Goal: Information Seeking & Learning: Compare options

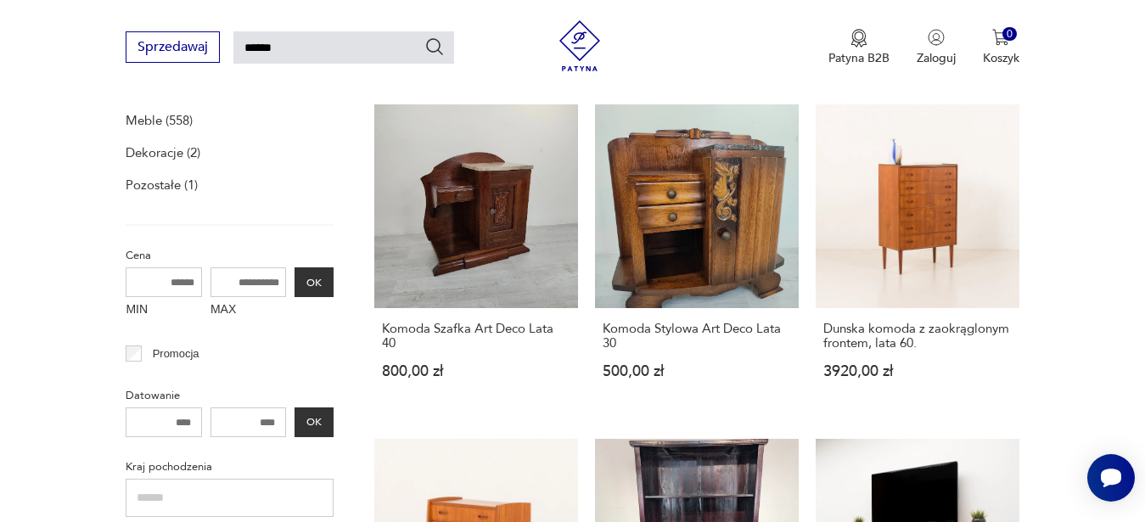
scroll to position [259, 0]
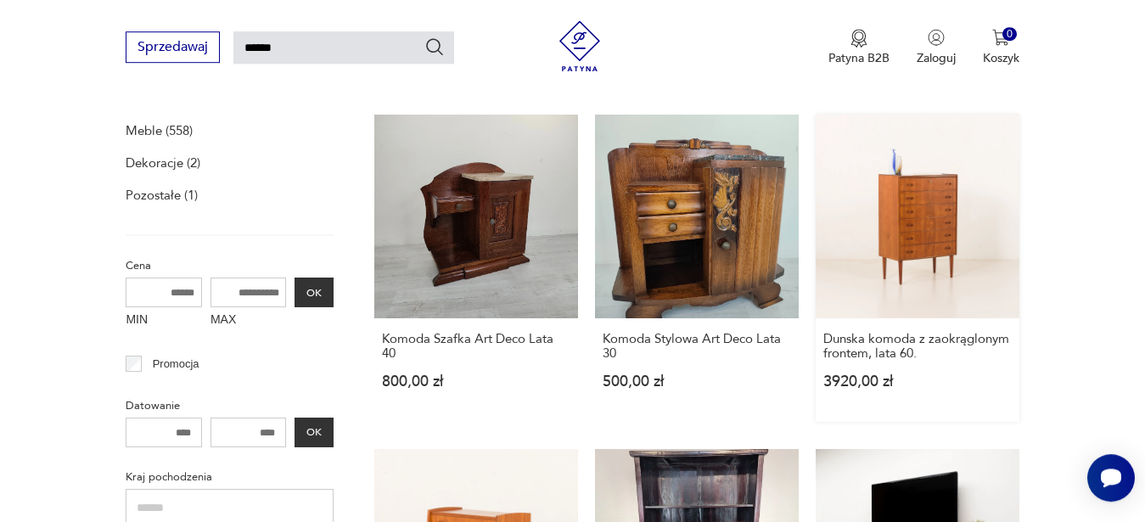
click at [956, 185] on link "Dunska komoda z zaokrąglonym frontem, lata 60. 3920,00 zł" at bounding box center [918, 268] width 204 height 307
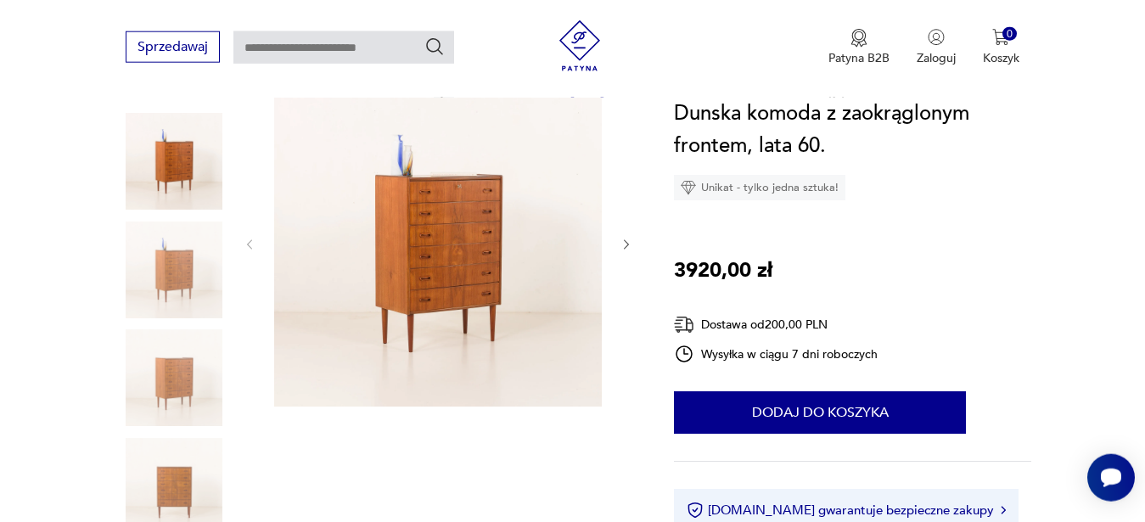
scroll to position [195, 0]
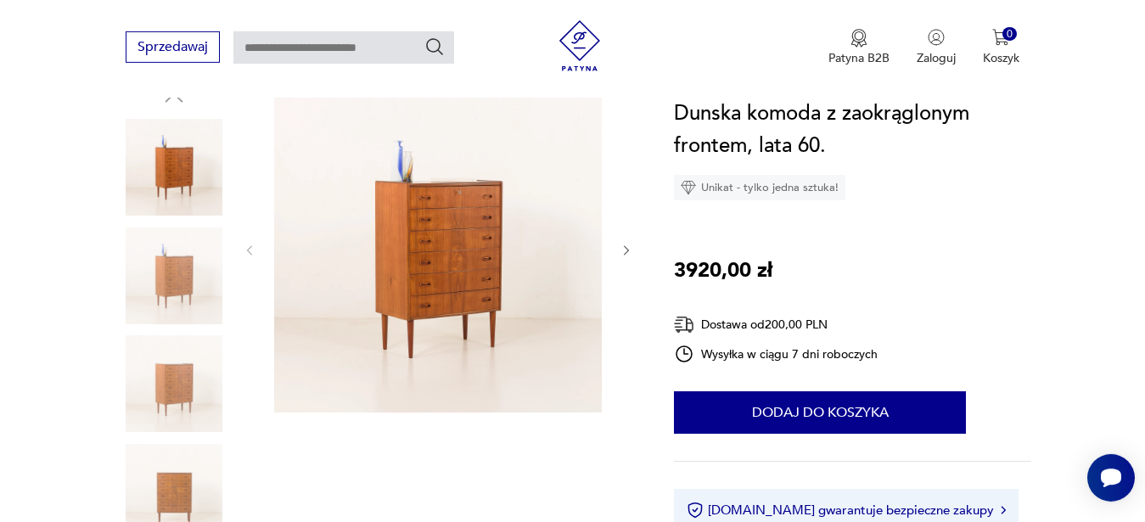
click at [628, 246] on icon "button" at bounding box center [627, 251] width 14 height 14
click at [628, 251] on icon "button" at bounding box center [626, 250] width 5 height 10
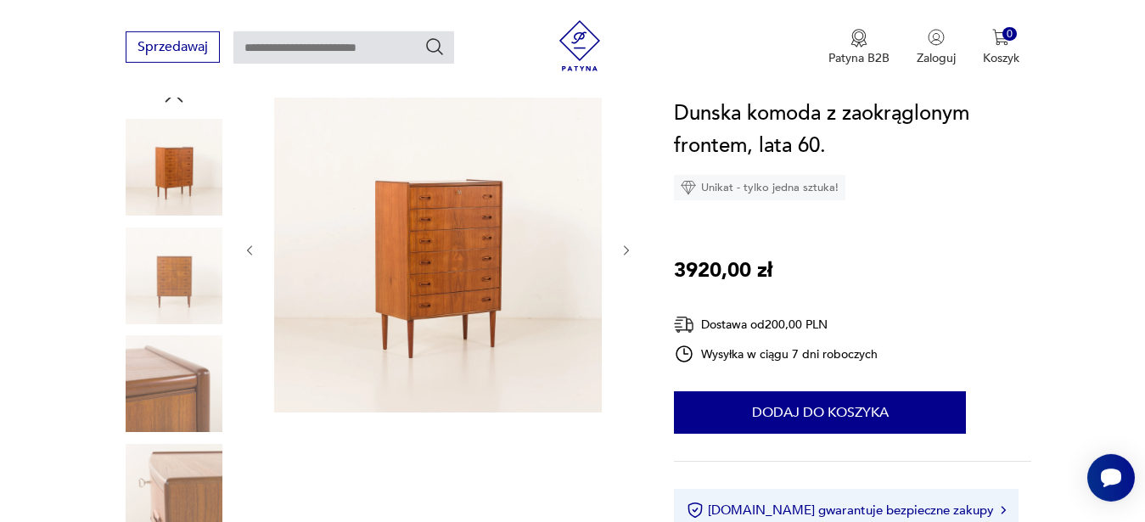
click at [628, 251] on icon "button" at bounding box center [626, 250] width 5 height 10
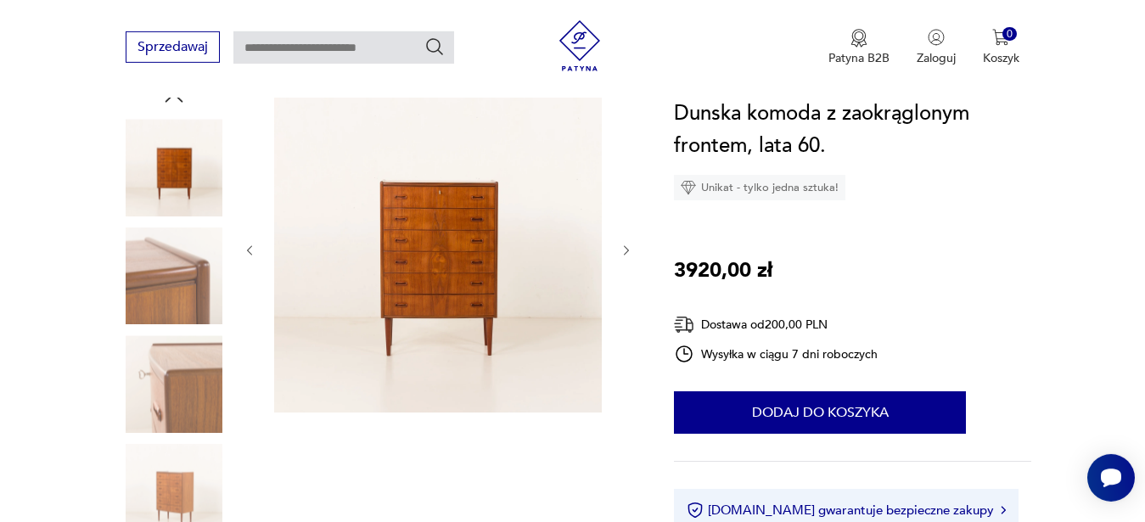
click at [628, 251] on icon "button" at bounding box center [626, 250] width 5 height 10
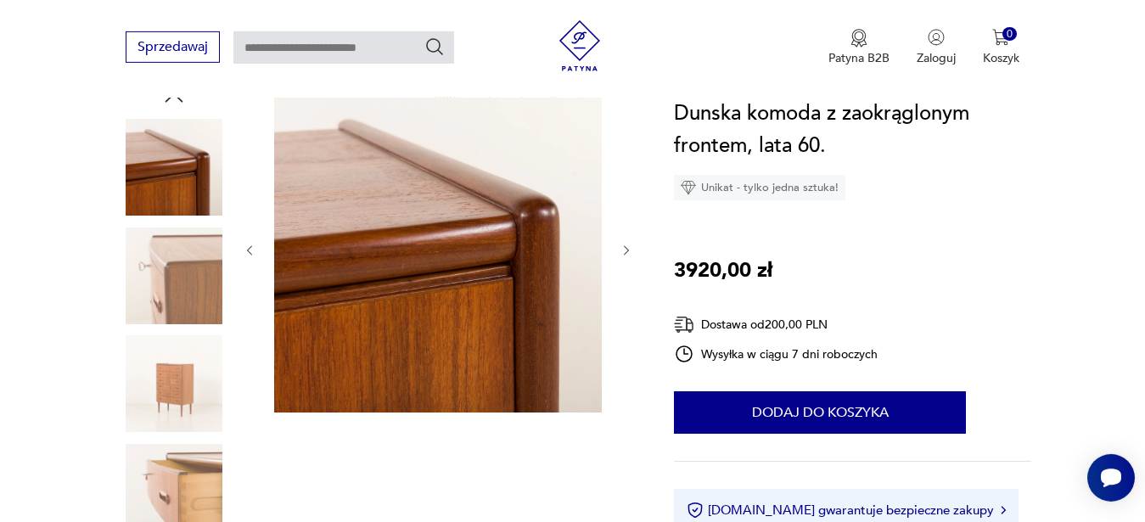
click at [628, 251] on icon "button" at bounding box center [626, 250] width 5 height 10
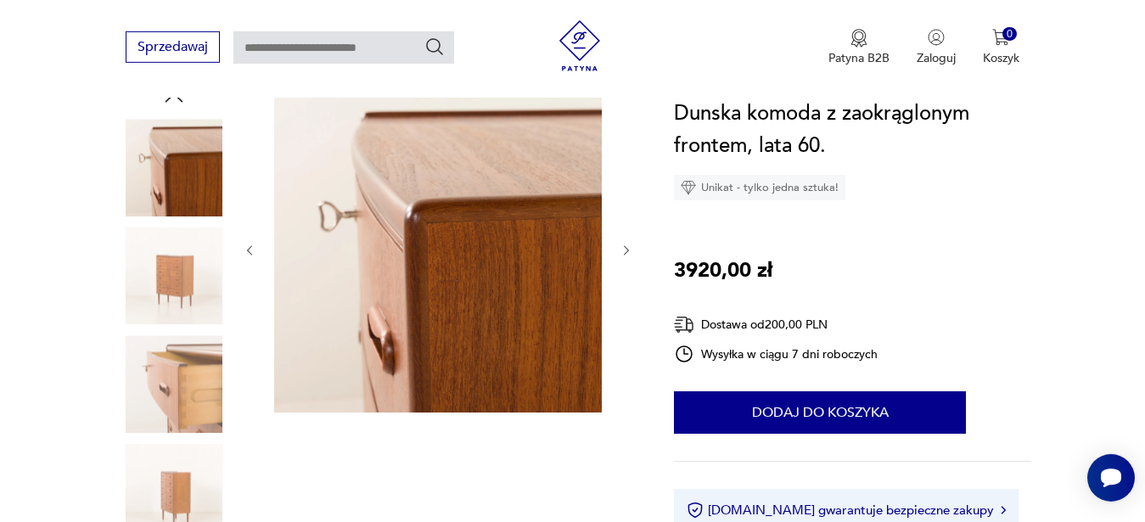
click at [628, 251] on icon "button" at bounding box center [626, 250] width 5 height 10
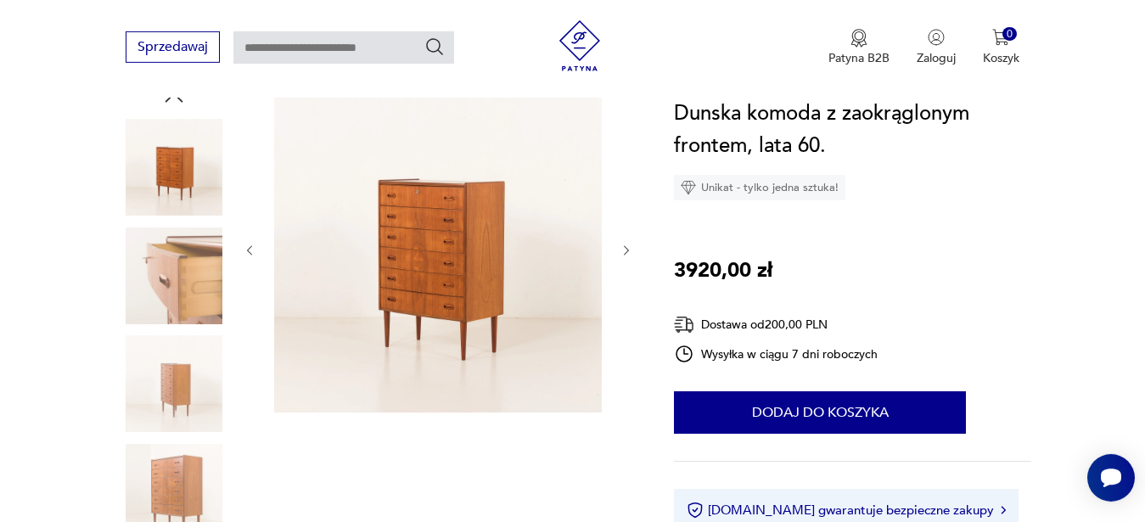
click at [628, 251] on icon "button" at bounding box center [626, 250] width 5 height 10
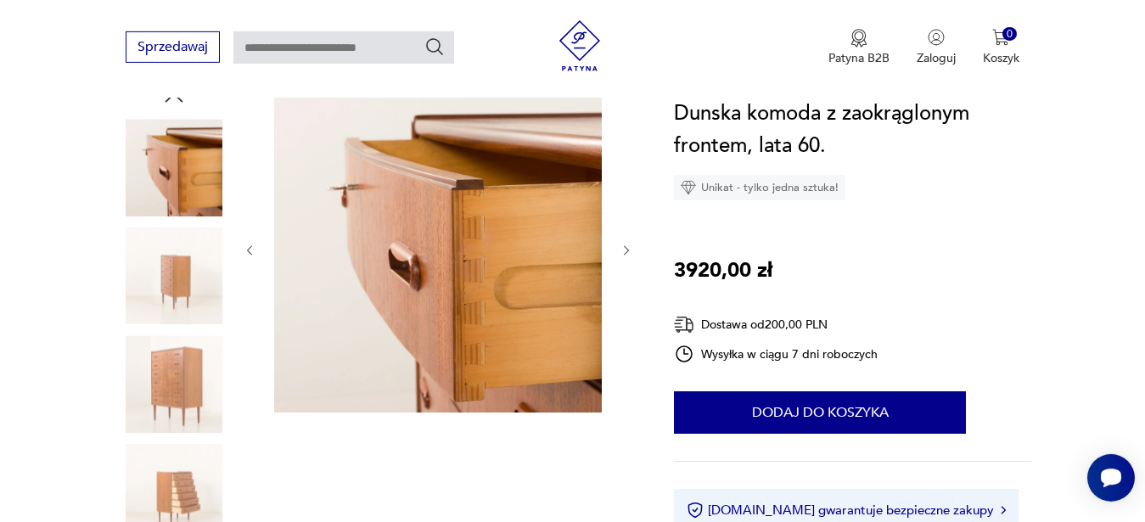
click at [628, 251] on icon "button" at bounding box center [626, 250] width 5 height 10
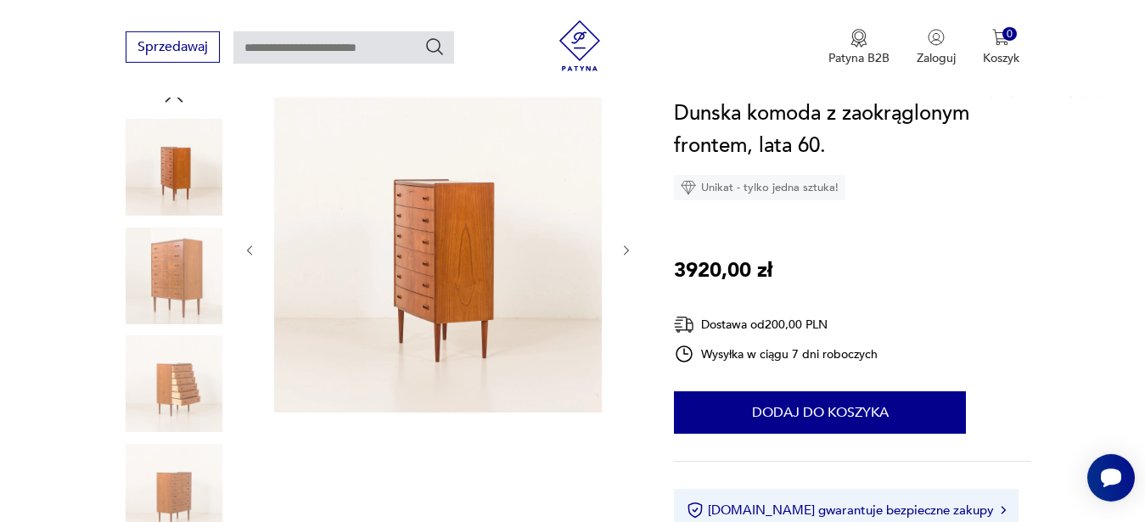
click at [628, 251] on icon "button" at bounding box center [626, 250] width 5 height 10
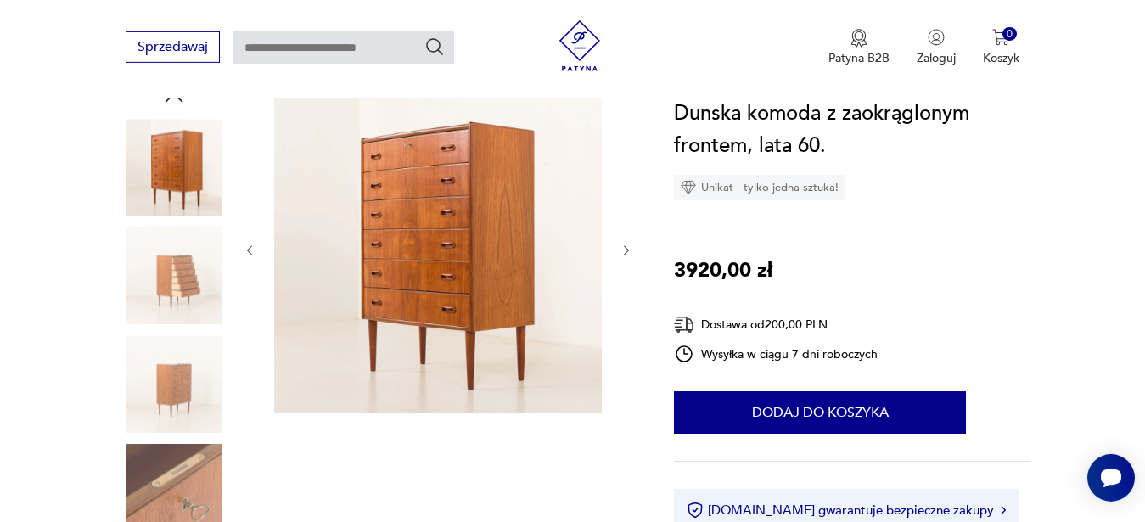
click at [628, 251] on icon "button" at bounding box center [626, 250] width 5 height 10
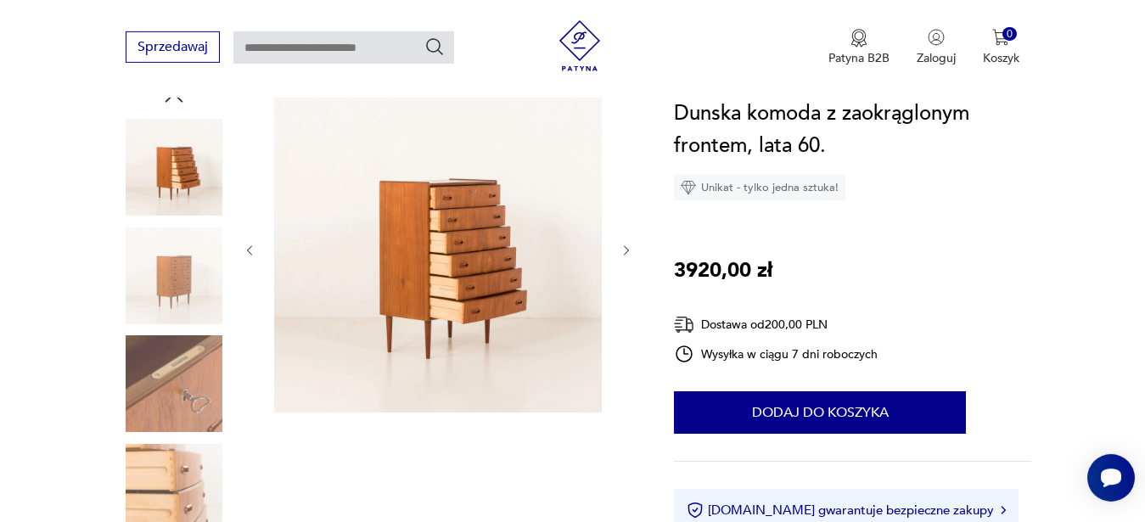
click at [628, 251] on icon "button" at bounding box center [626, 250] width 5 height 10
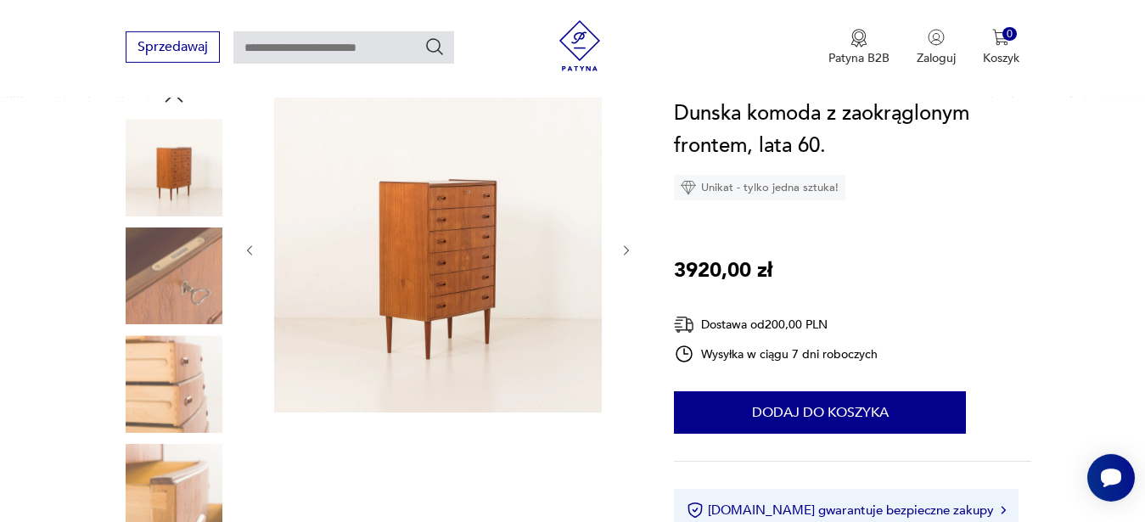
click at [628, 251] on icon "button" at bounding box center [626, 250] width 5 height 10
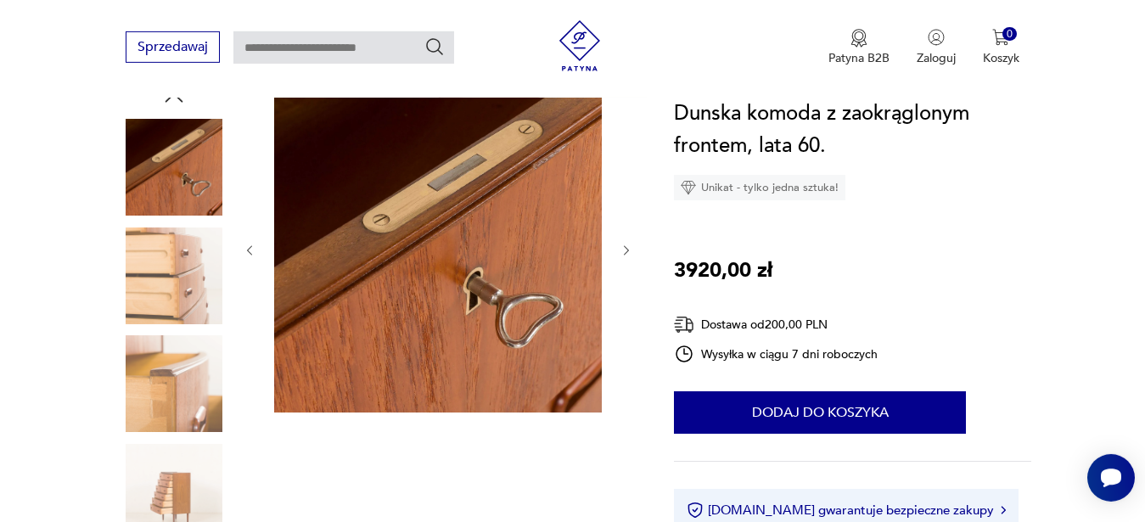
click at [628, 251] on icon "button" at bounding box center [626, 250] width 5 height 10
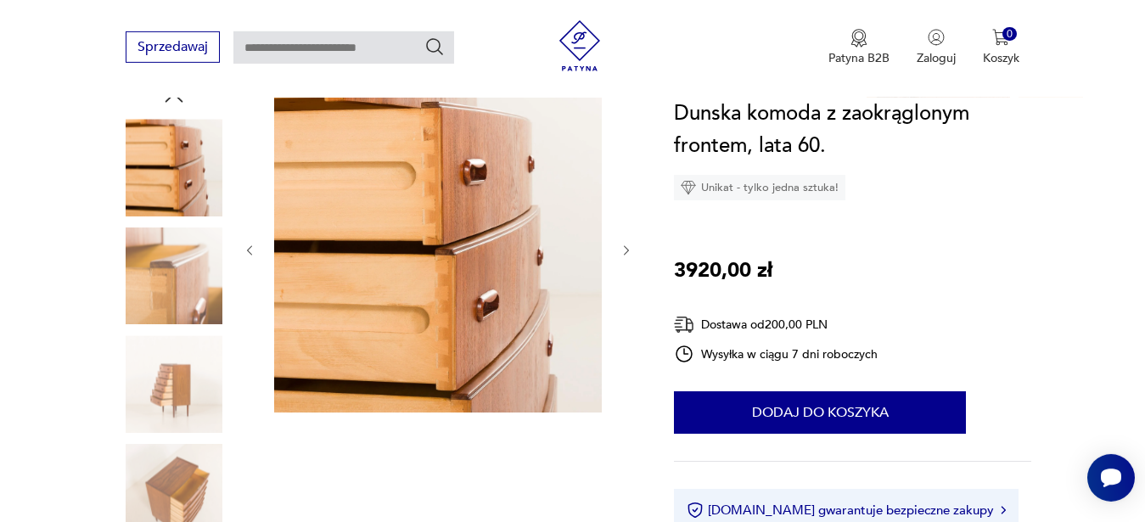
click at [628, 251] on icon "button" at bounding box center [626, 250] width 5 height 10
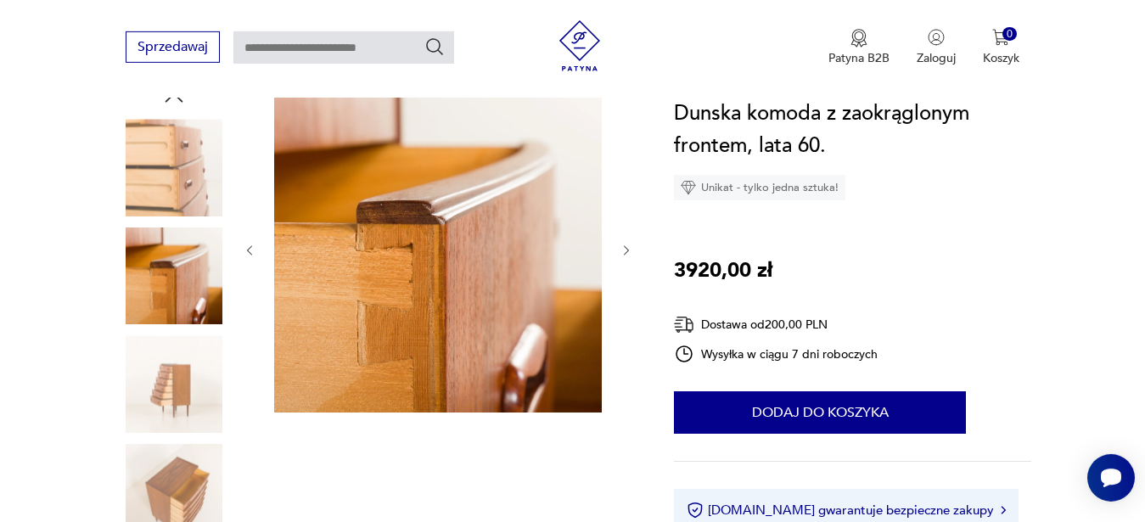
click at [628, 251] on icon "button" at bounding box center [626, 250] width 5 height 10
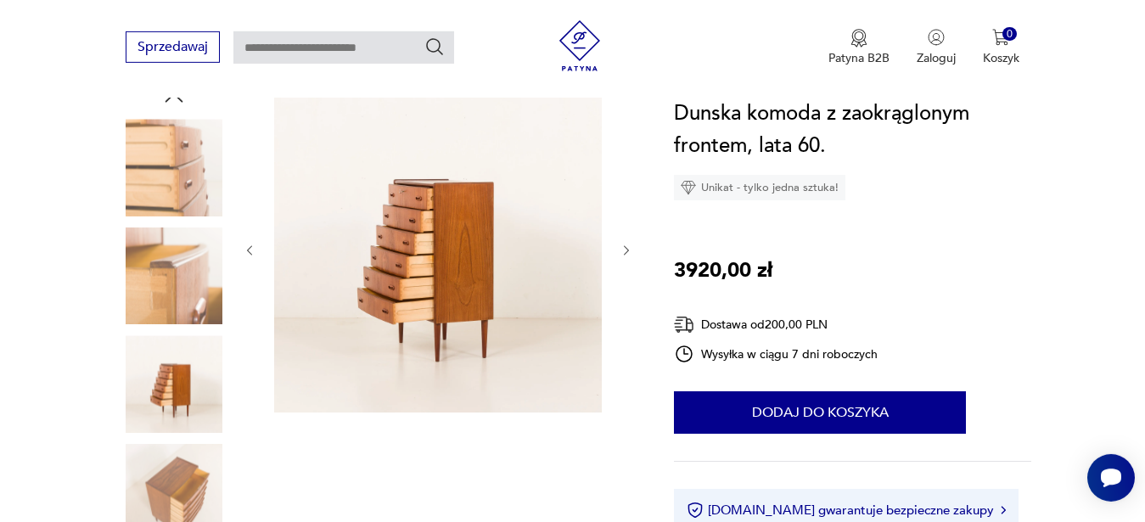
click at [628, 251] on icon "button" at bounding box center [626, 250] width 5 height 10
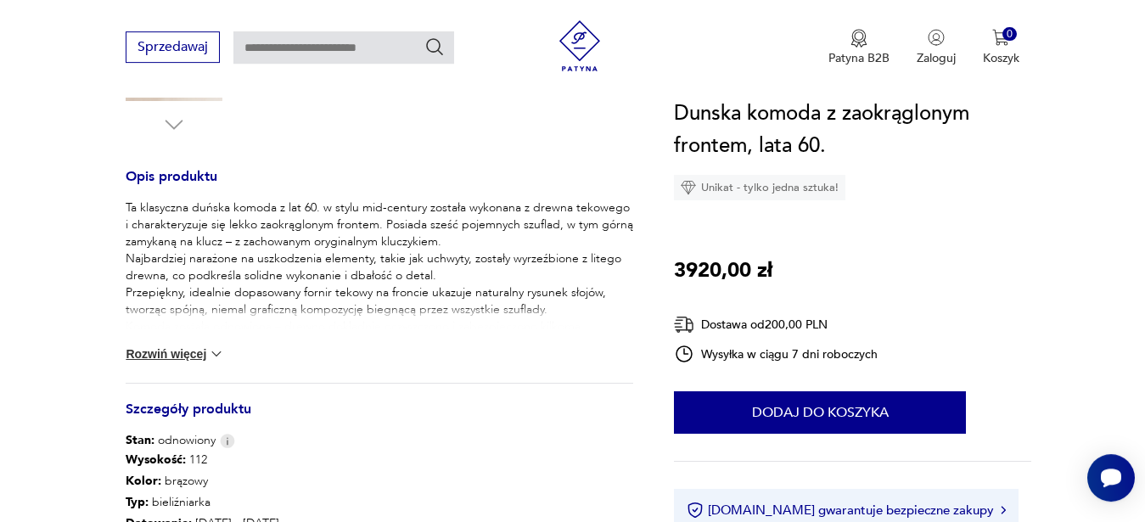
scroll to position [641, 0]
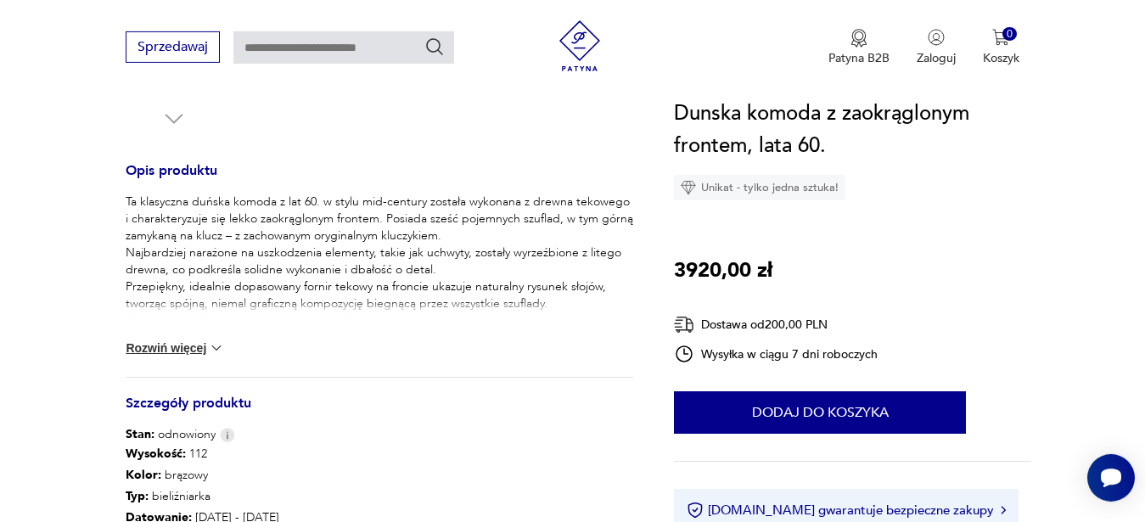
click at [141, 346] on button "Rozwiń więcej" at bounding box center [175, 348] width 98 height 17
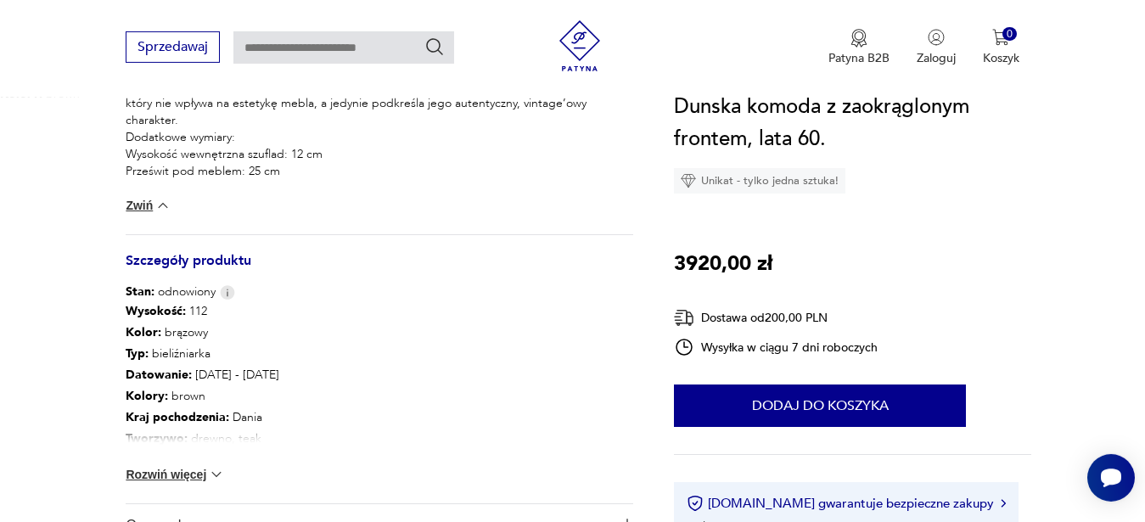
scroll to position [898, 0]
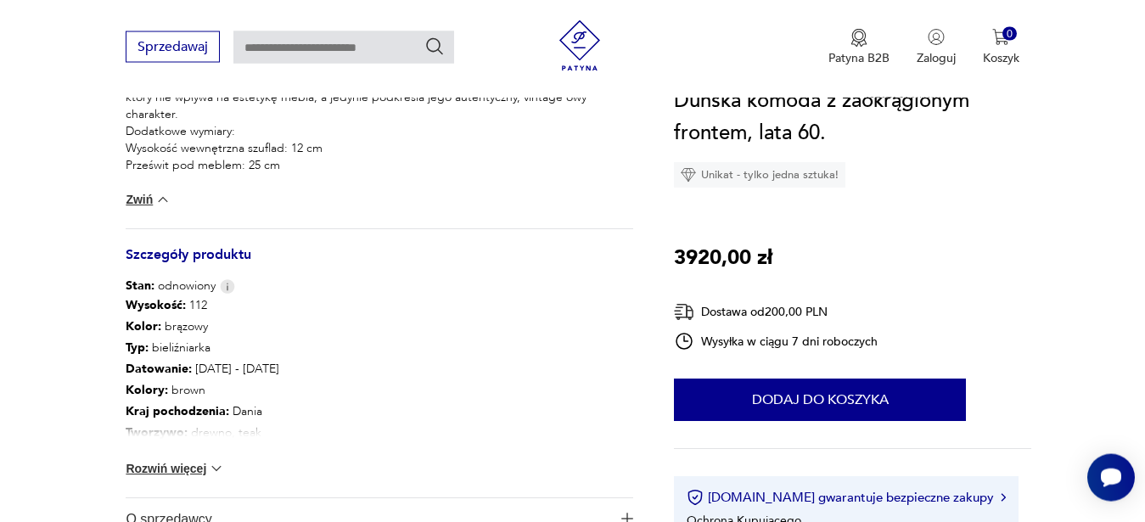
click at [140, 469] on button "Rozwiń więcej" at bounding box center [175, 468] width 98 height 17
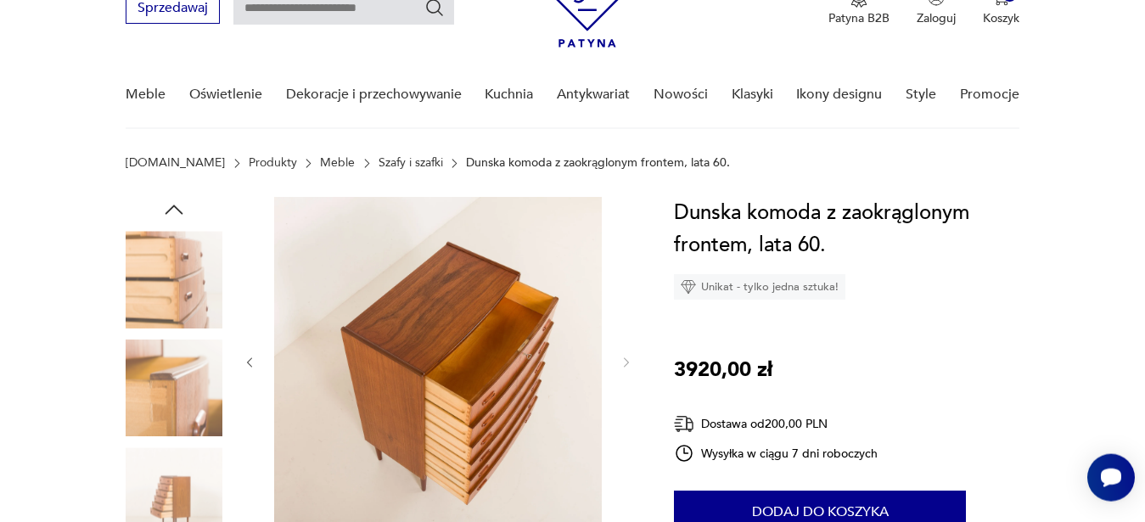
scroll to position [122, 0]
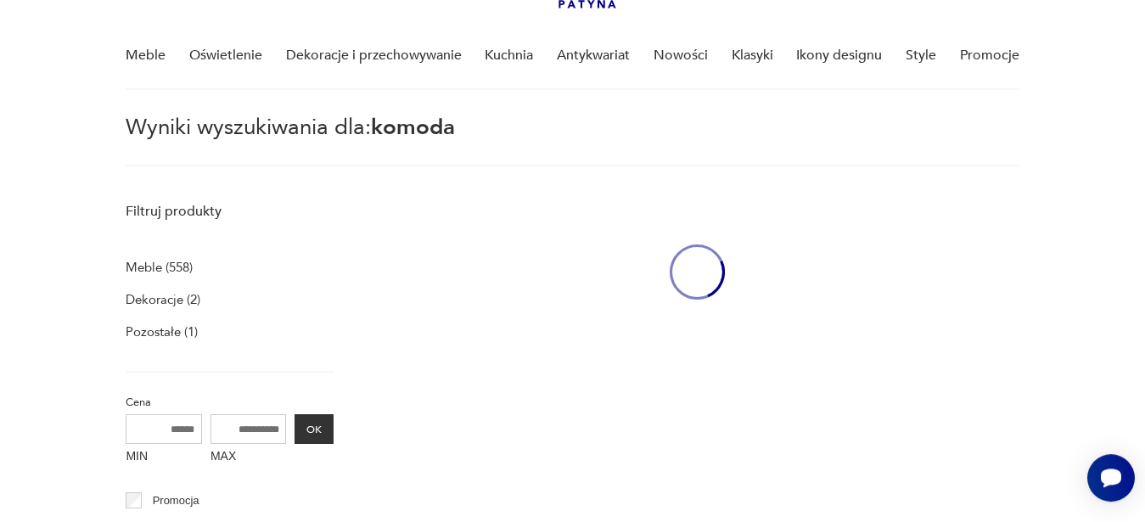
type input "******"
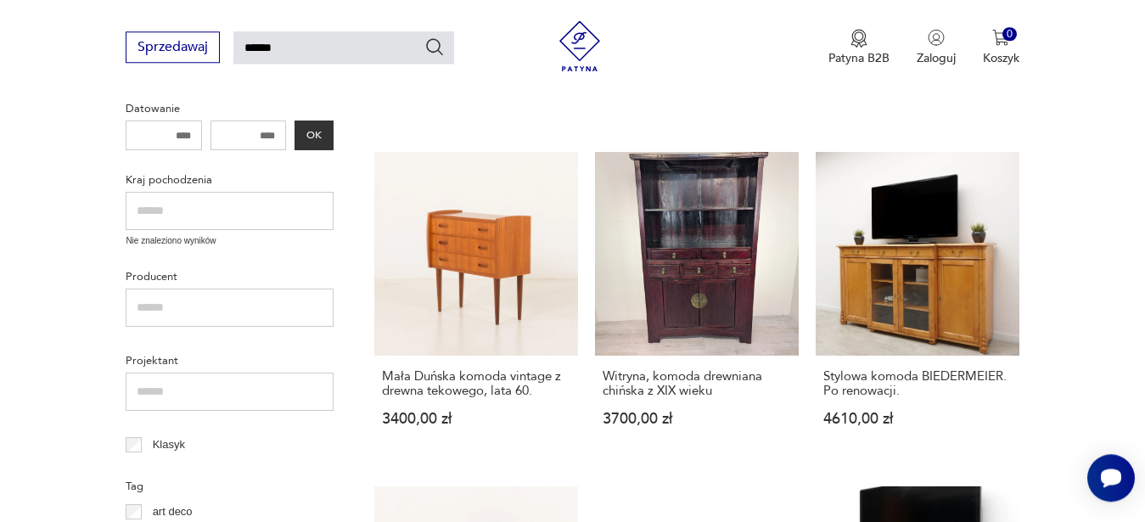
scroll to position [75, 0]
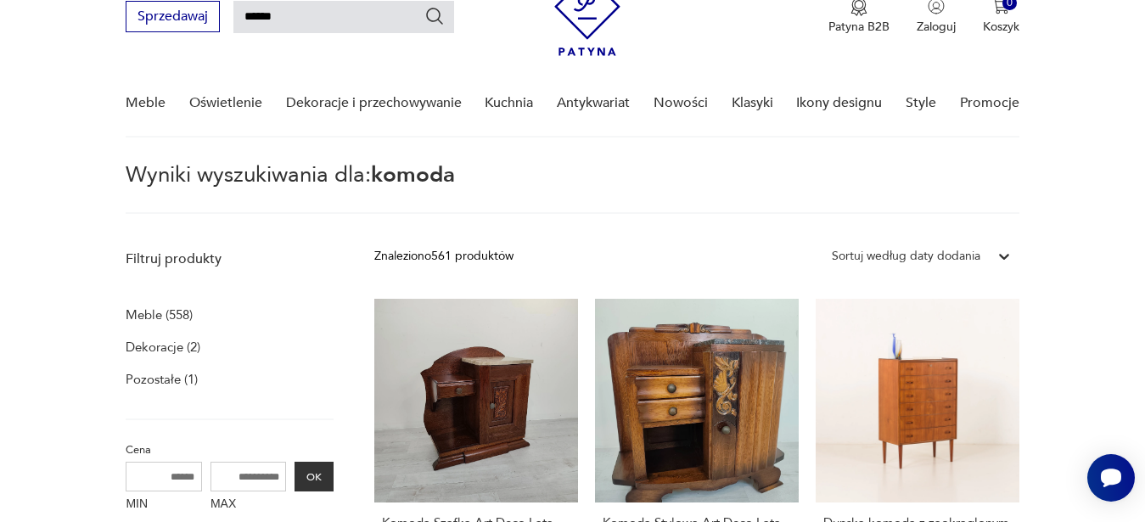
click at [1006, 260] on icon at bounding box center [1004, 256] width 17 height 17
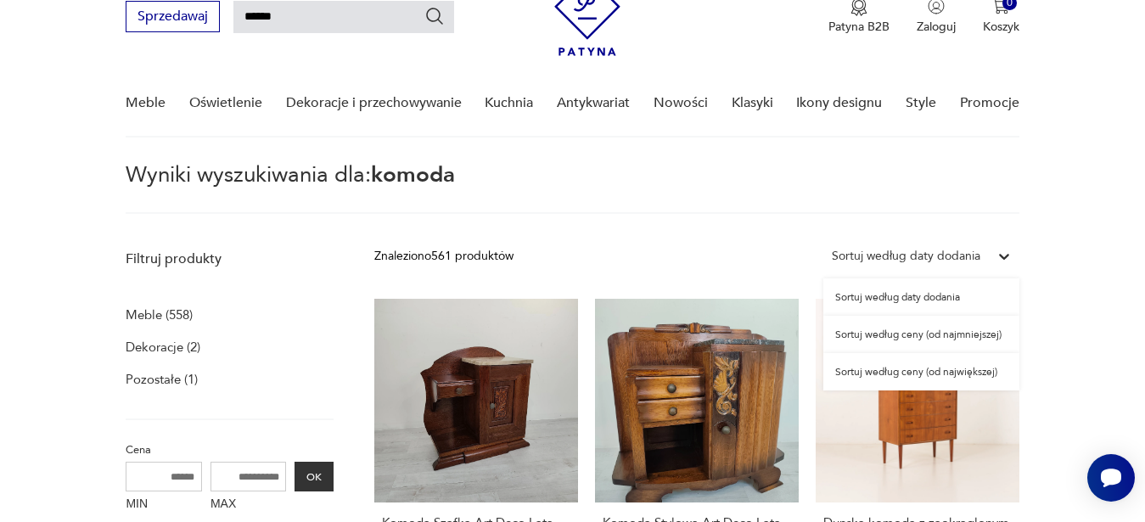
click at [886, 337] on div "Sortuj według ceny (od najmniejszej)" at bounding box center [922, 334] width 196 height 37
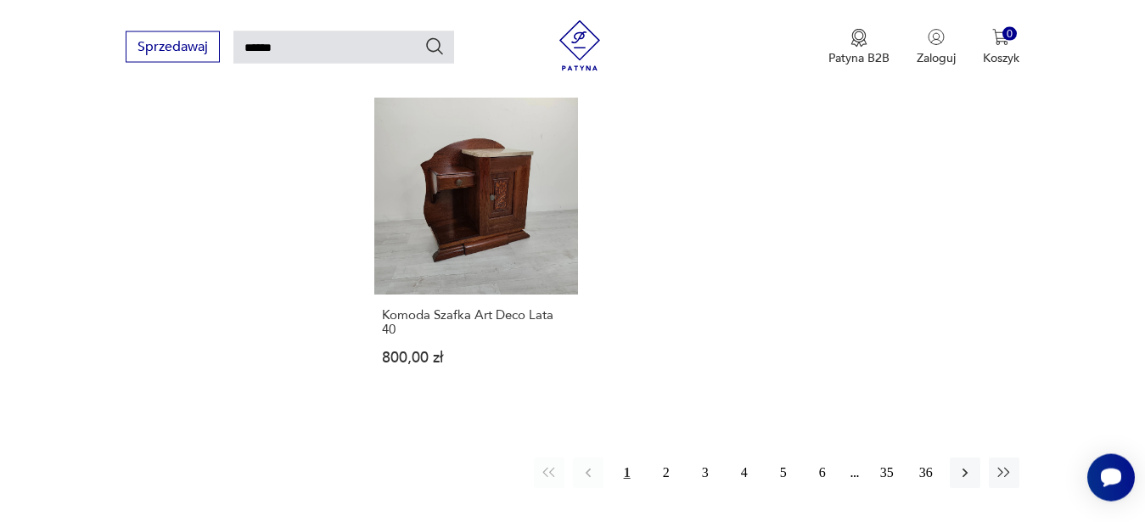
scroll to position [2025, 0]
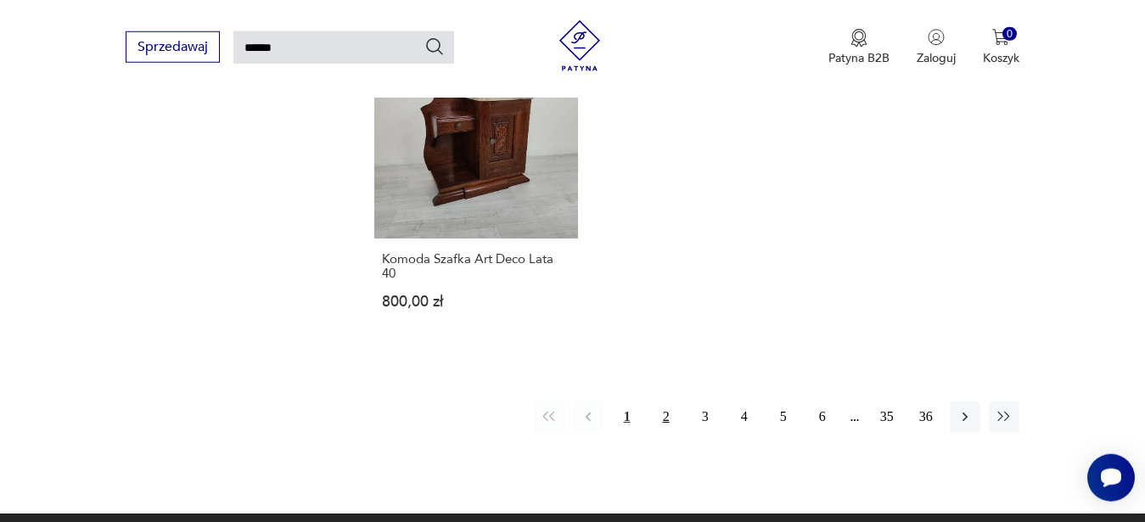
click at [672, 416] on button "2" at bounding box center [666, 417] width 31 height 31
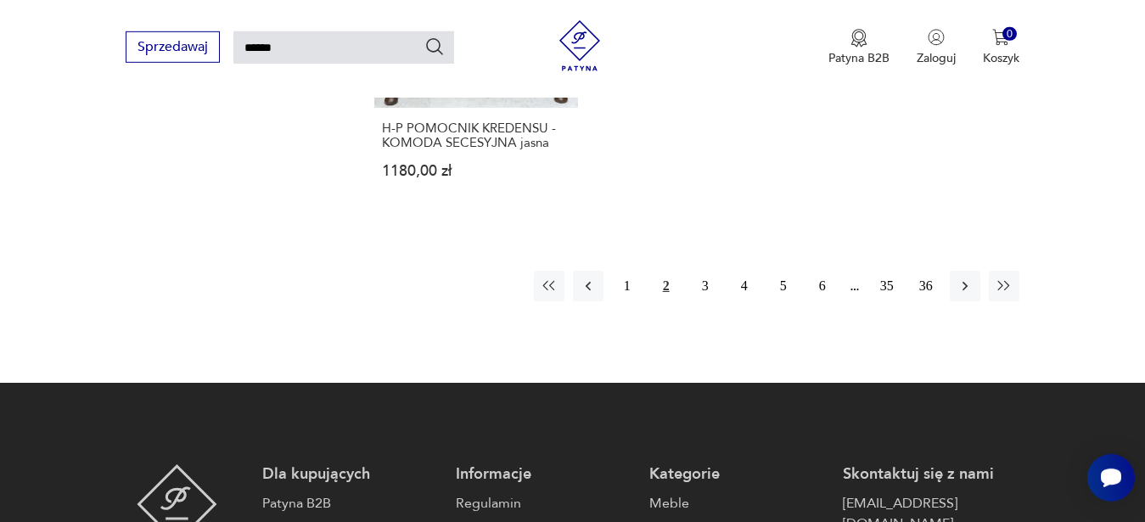
scroll to position [2179, 0]
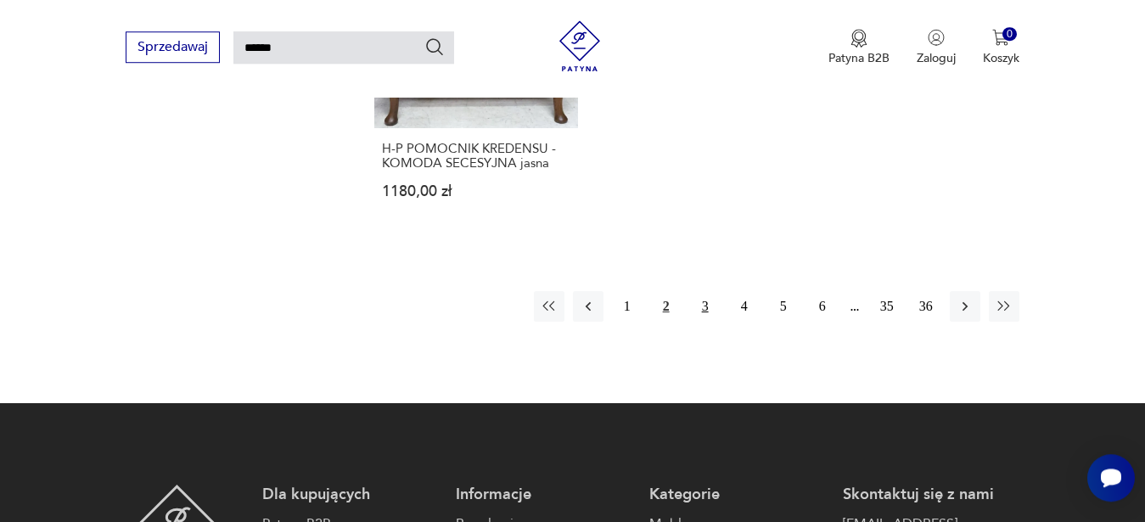
click at [709, 291] on button "3" at bounding box center [705, 306] width 31 height 31
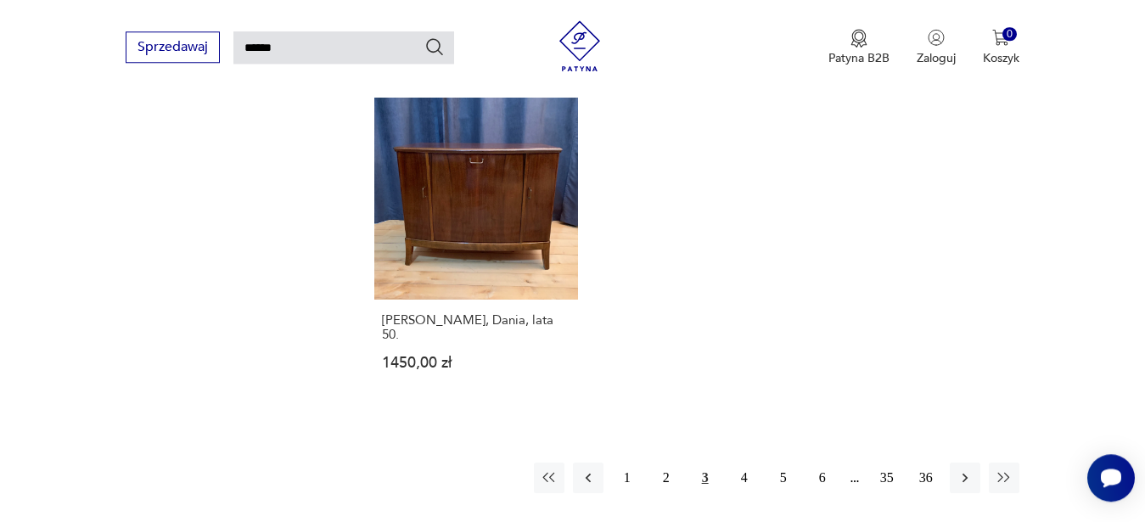
scroll to position [1989, 0]
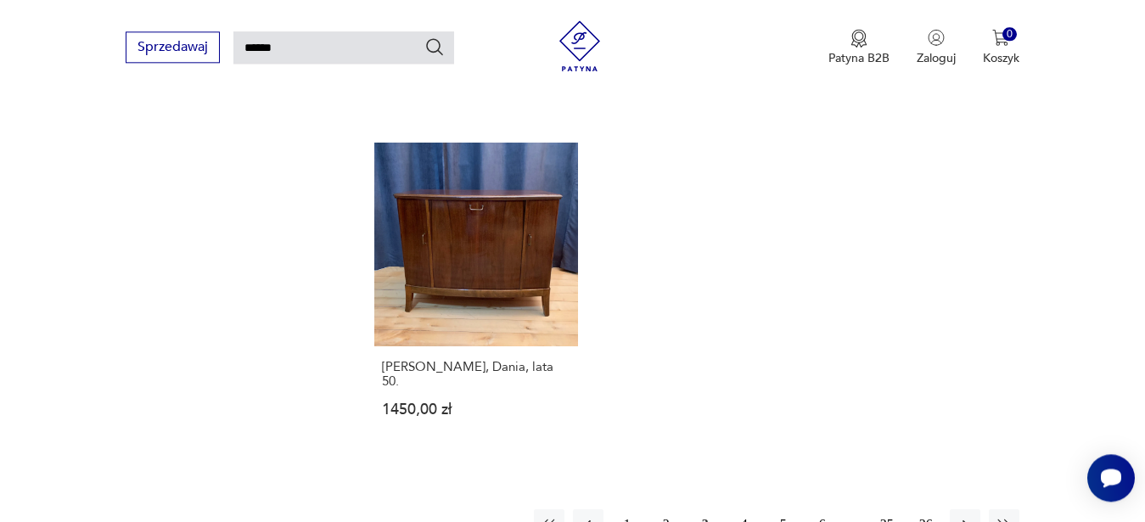
click at [746, 509] on button "4" at bounding box center [744, 524] width 31 height 31
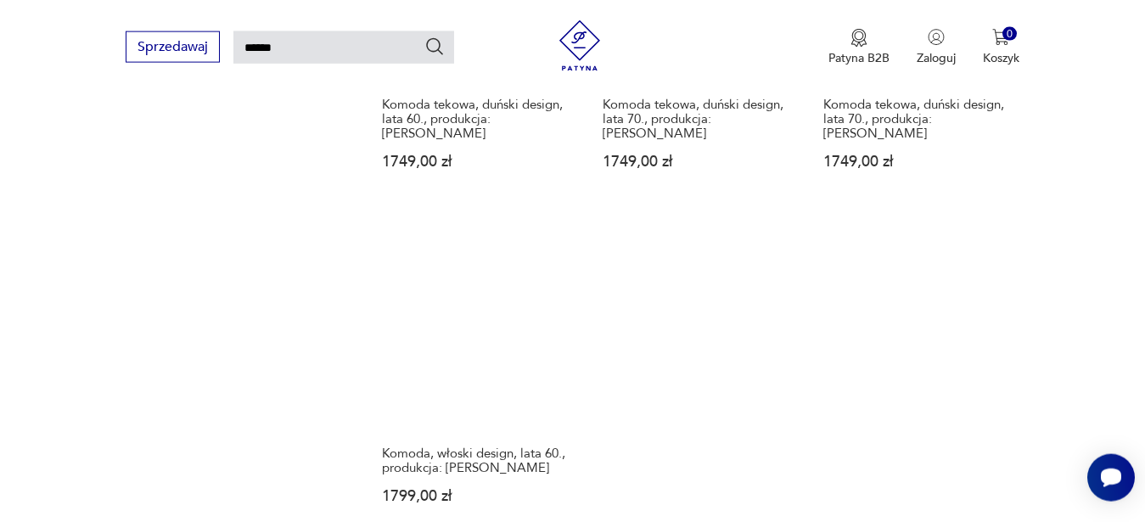
scroll to position [2008, 0]
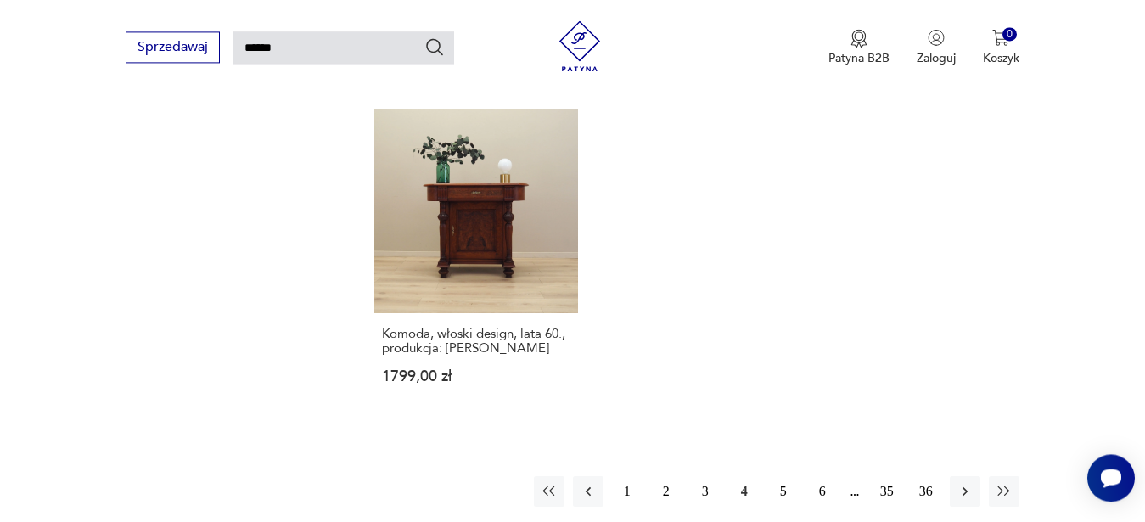
click at [776, 476] on button "5" at bounding box center [783, 491] width 31 height 31
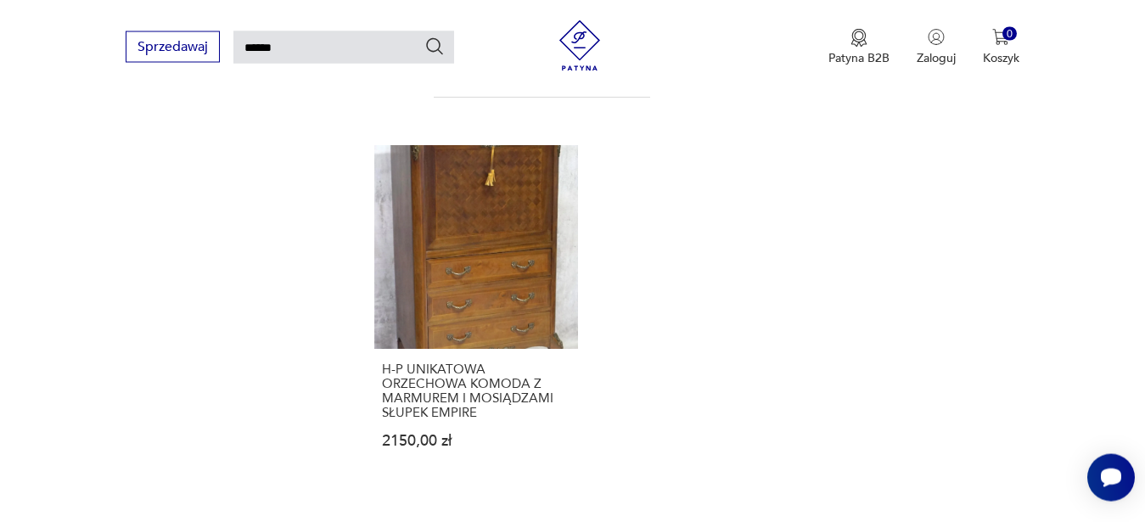
scroll to position [2014, 0]
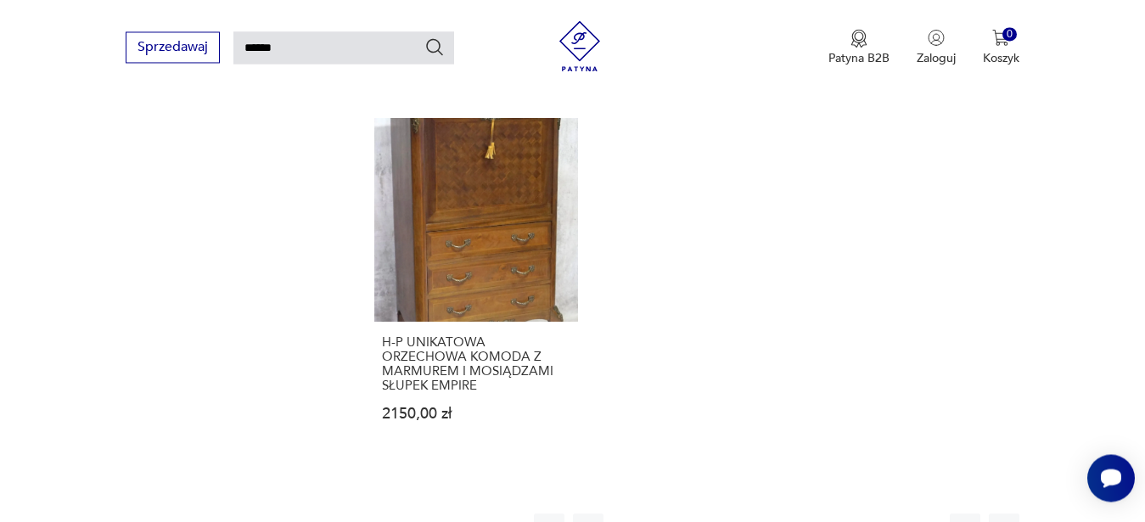
click at [829, 514] on button "6" at bounding box center [823, 529] width 31 height 31
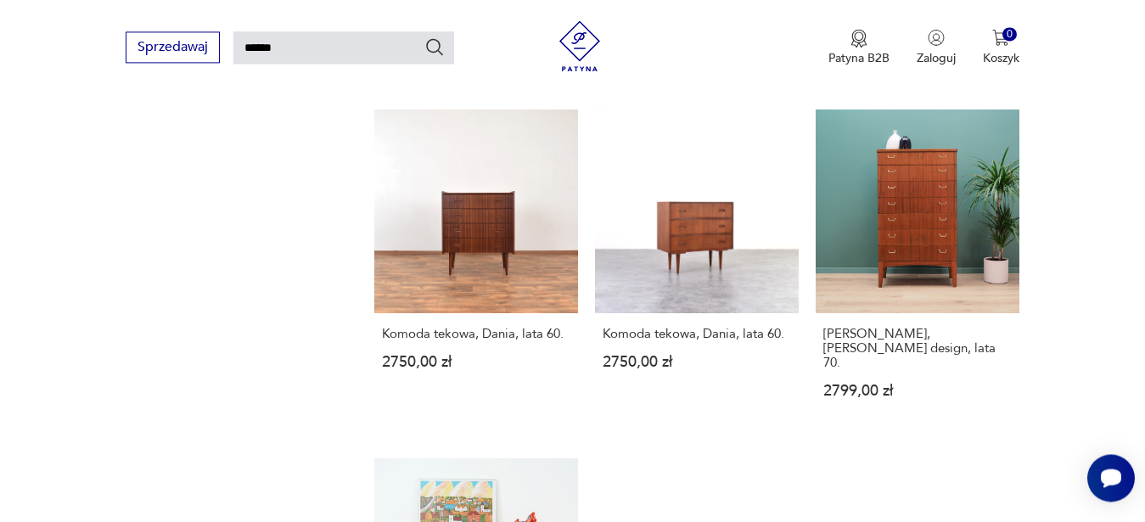
scroll to position [2031, 0]
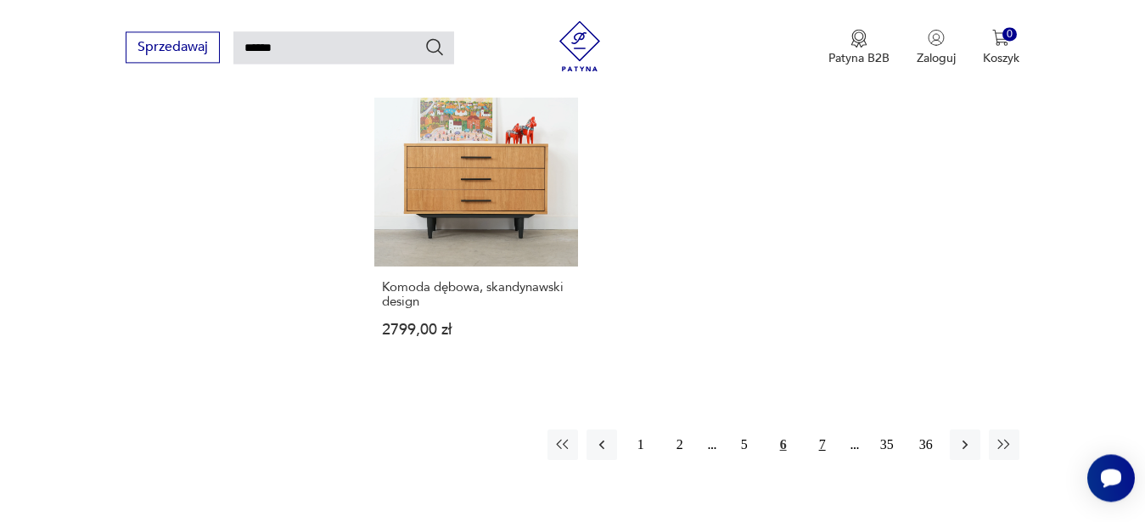
click at [818, 431] on button "7" at bounding box center [823, 445] width 31 height 31
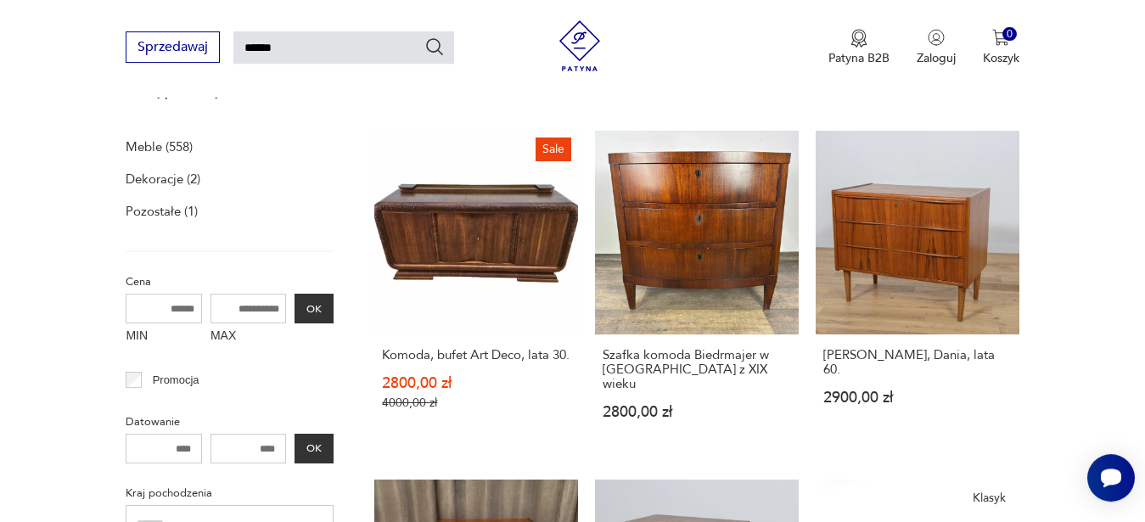
scroll to position [248, 0]
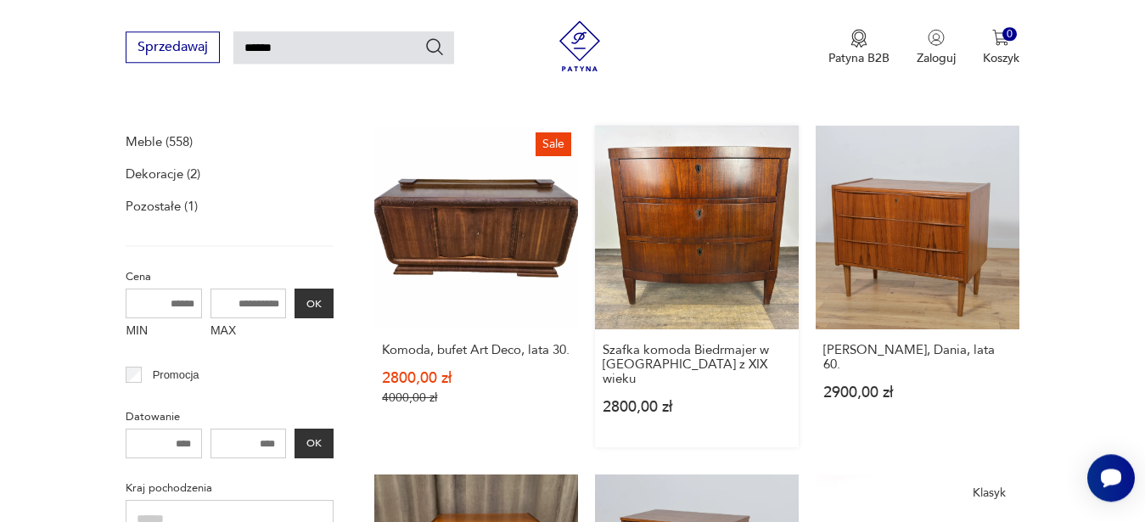
click at [651, 254] on link "Szafka komoda Biedrmajer w mahoniu z XIX wieku 2800,00 zł" at bounding box center [697, 287] width 204 height 322
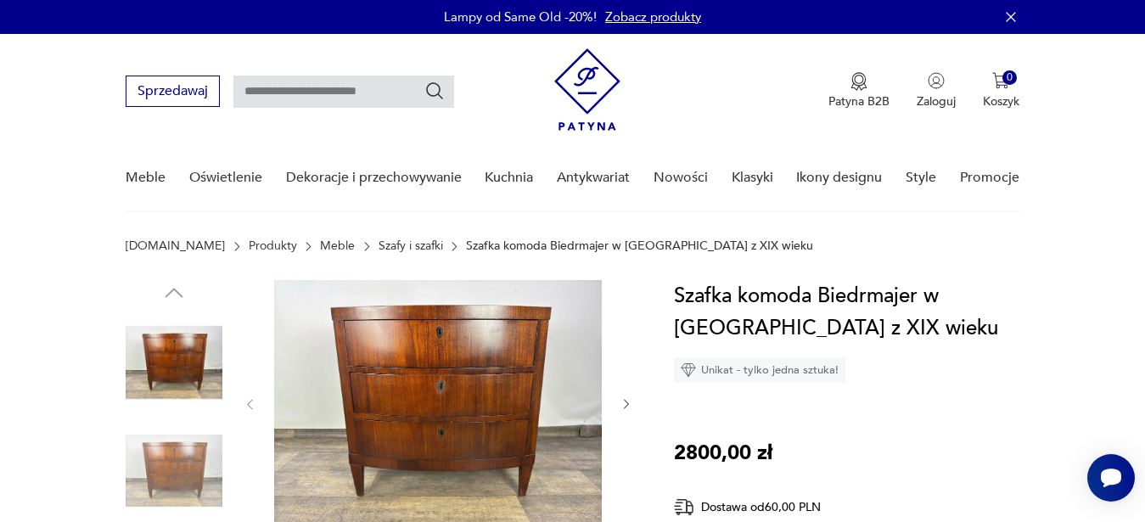
click at [632, 405] on icon "button" at bounding box center [627, 404] width 14 height 14
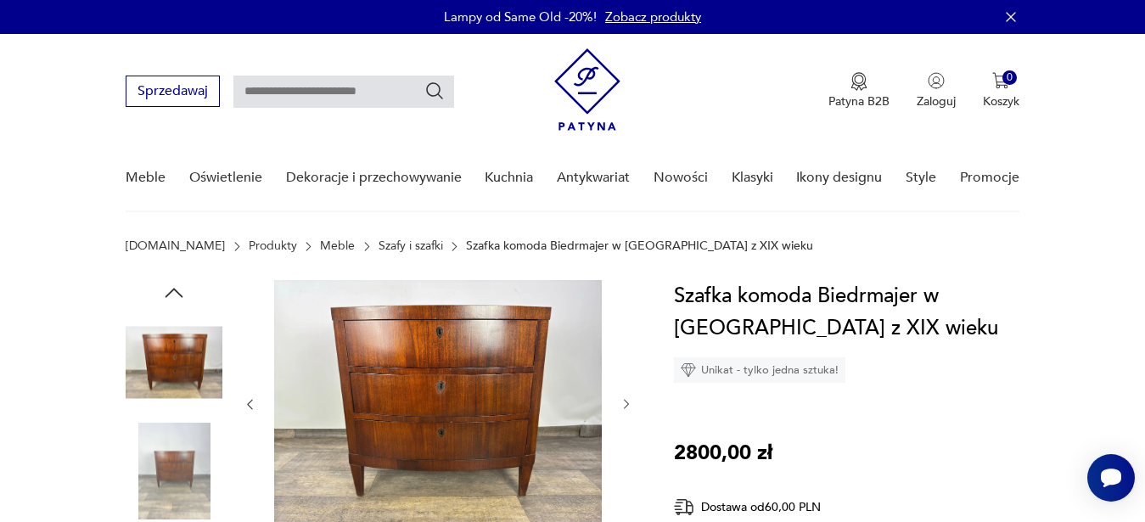
click at [632, 405] on icon "button" at bounding box center [627, 404] width 14 height 14
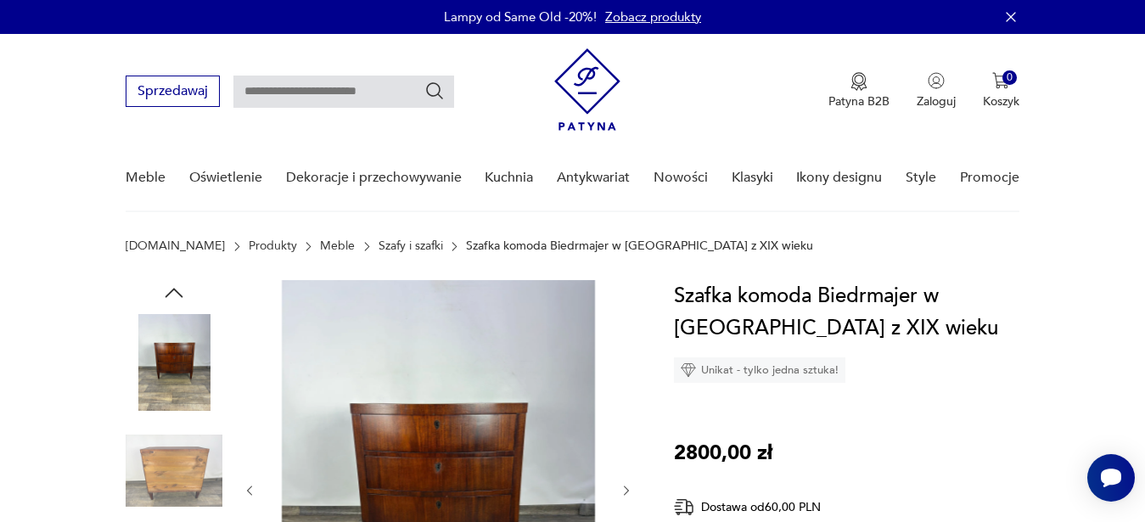
click at [632, 405] on div at bounding box center [438, 490] width 391 height 421
click at [623, 493] on icon "button" at bounding box center [627, 491] width 14 height 14
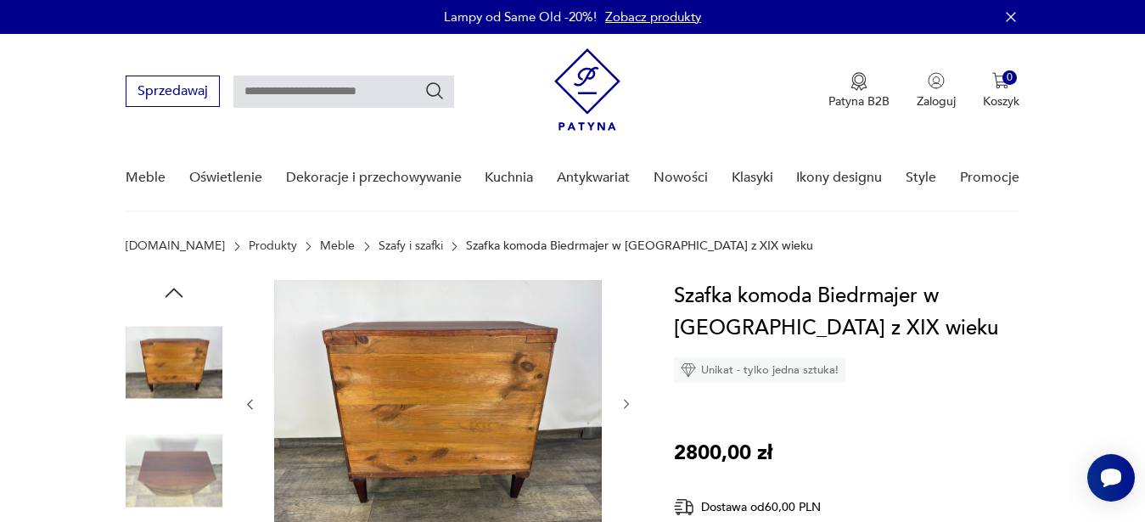
click at [627, 404] on icon "button" at bounding box center [627, 404] width 14 height 14
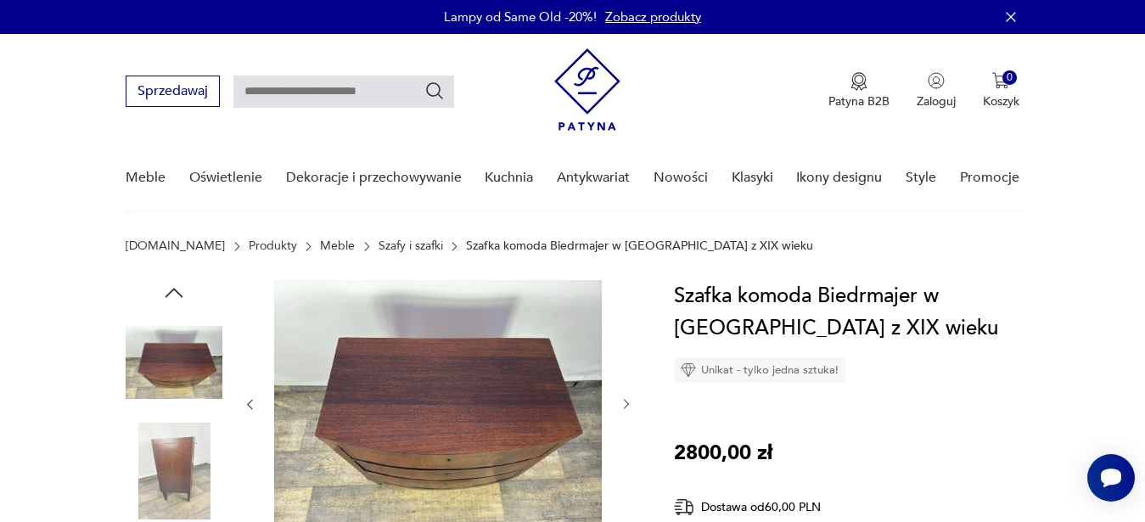
click at [627, 404] on icon "button" at bounding box center [627, 404] width 14 height 14
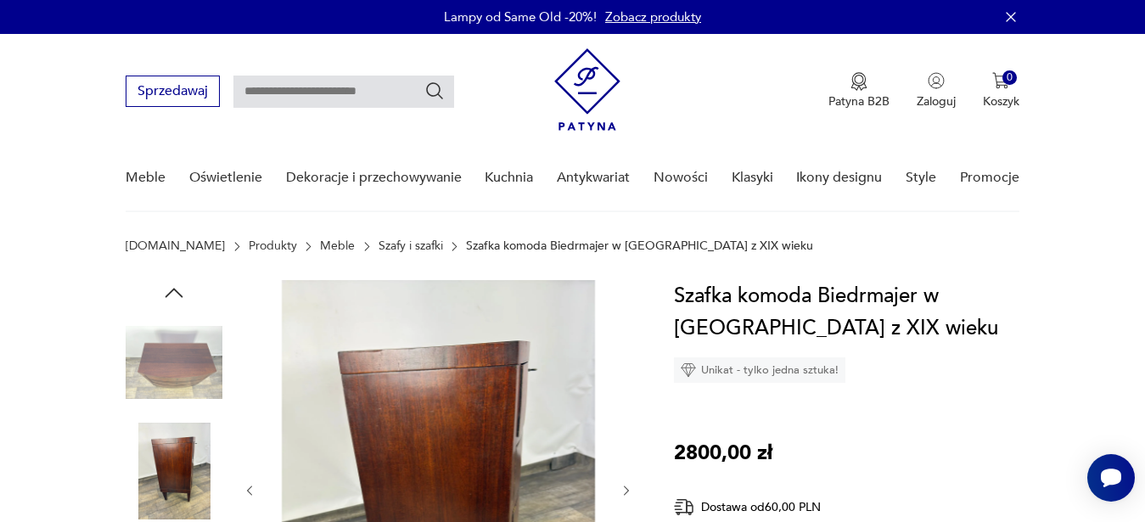
click at [627, 404] on div at bounding box center [438, 490] width 391 height 421
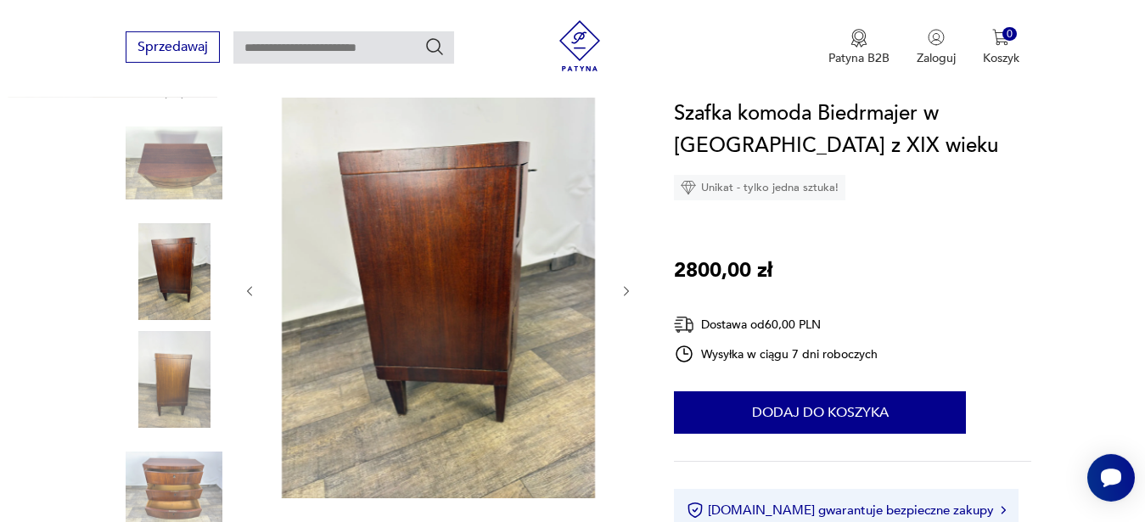
scroll to position [248, 0]
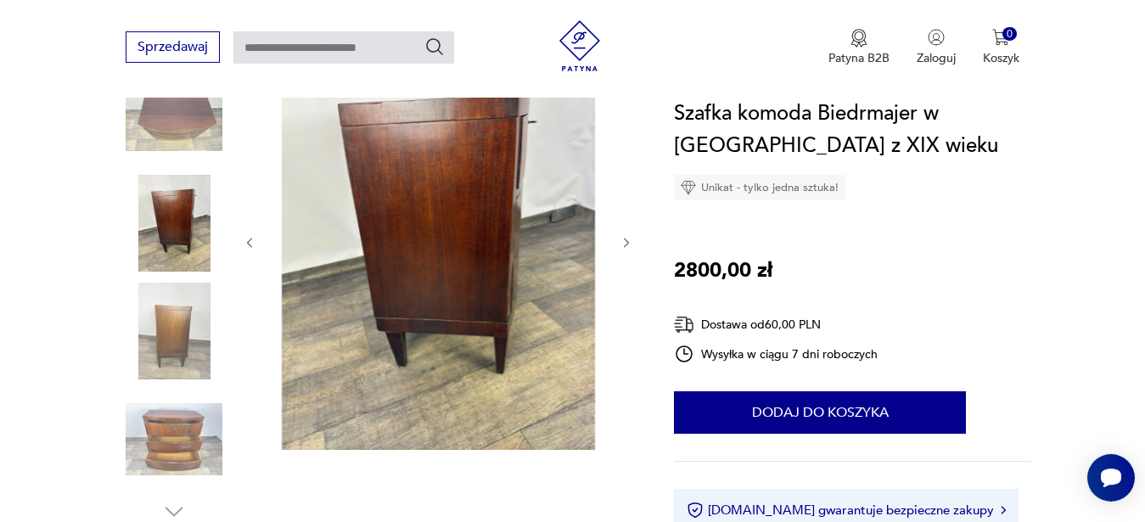
click at [627, 246] on icon "button" at bounding box center [627, 243] width 14 height 14
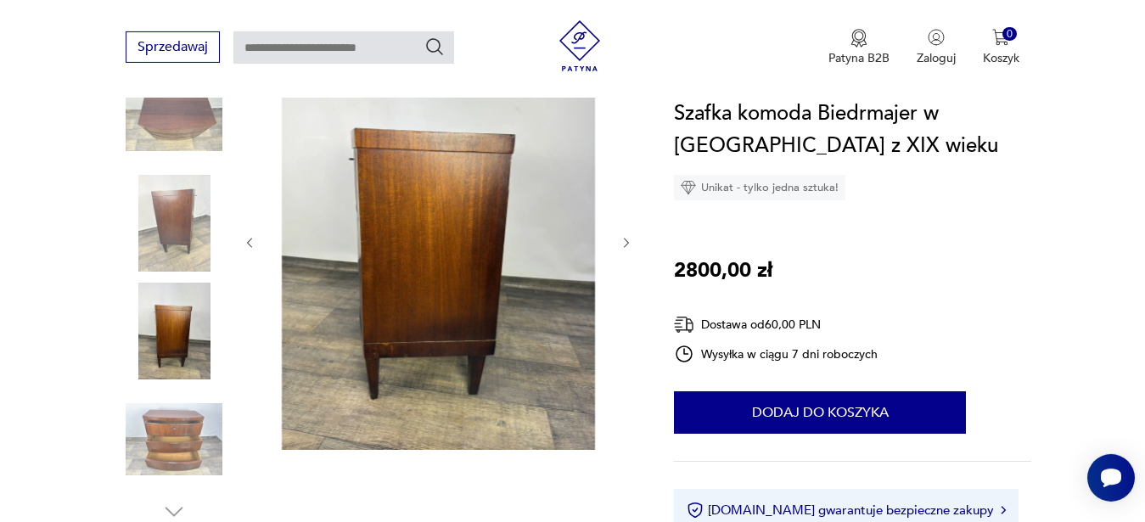
click at [627, 246] on icon "button" at bounding box center [627, 243] width 14 height 14
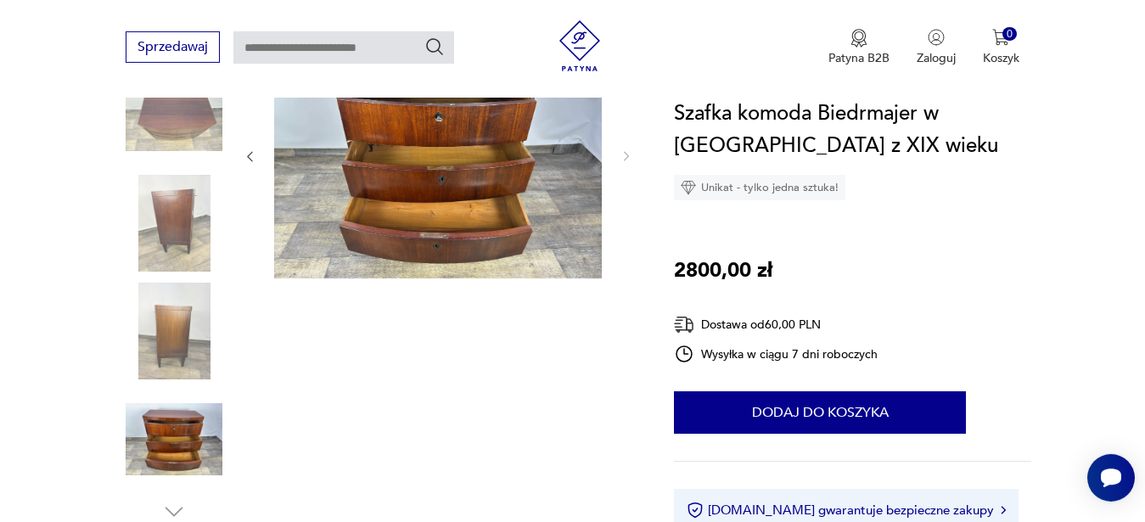
click at [627, 246] on div at bounding box center [438, 156] width 391 height 249
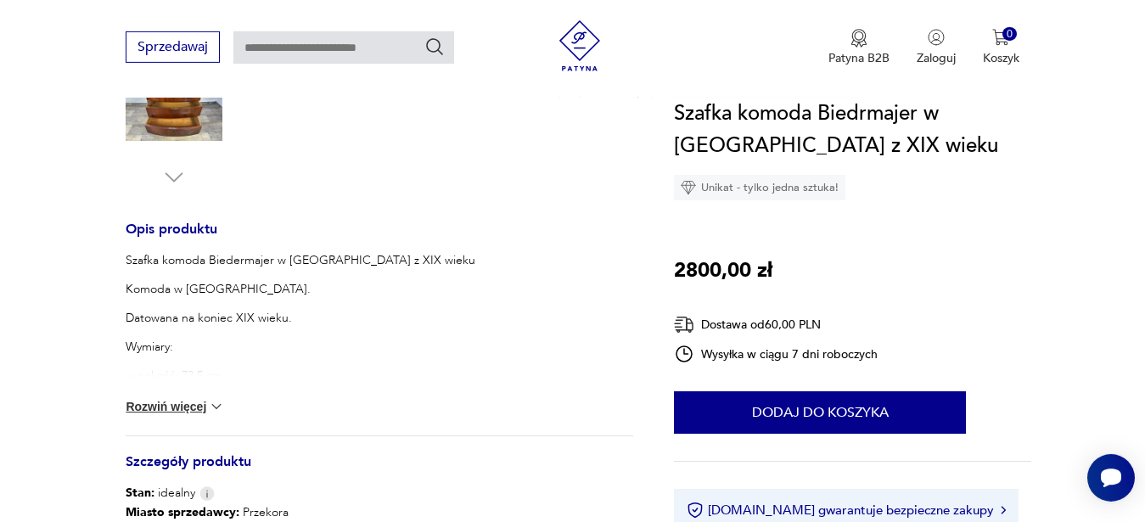
scroll to position [644, 0]
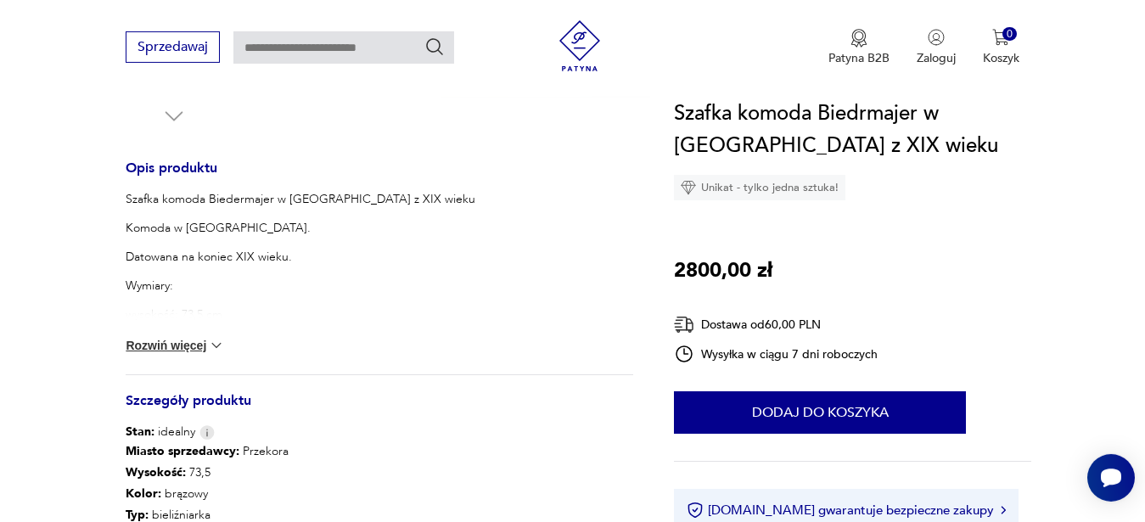
click at [136, 345] on button "Rozwiń więcej" at bounding box center [175, 345] width 98 height 17
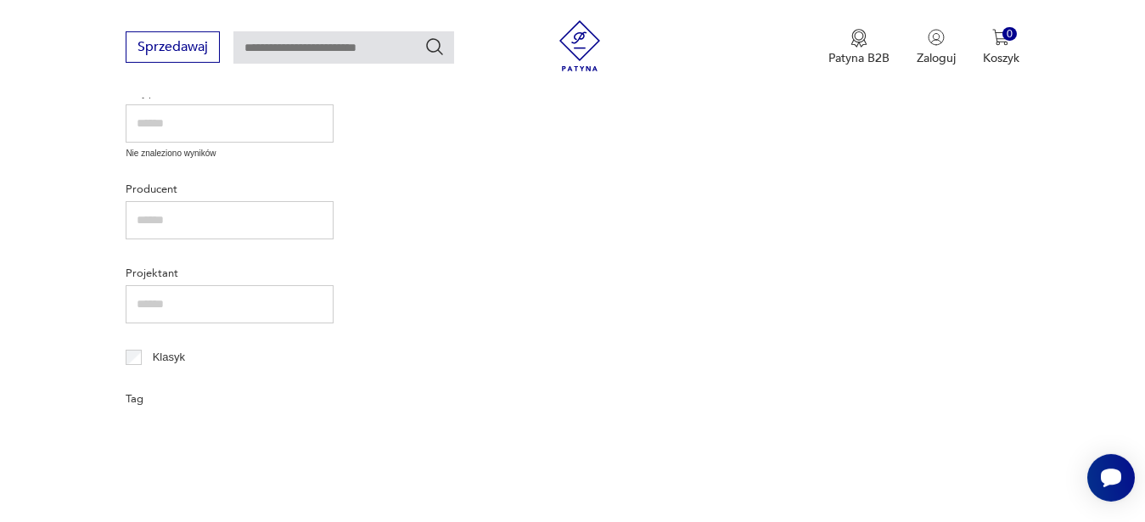
type input "******"
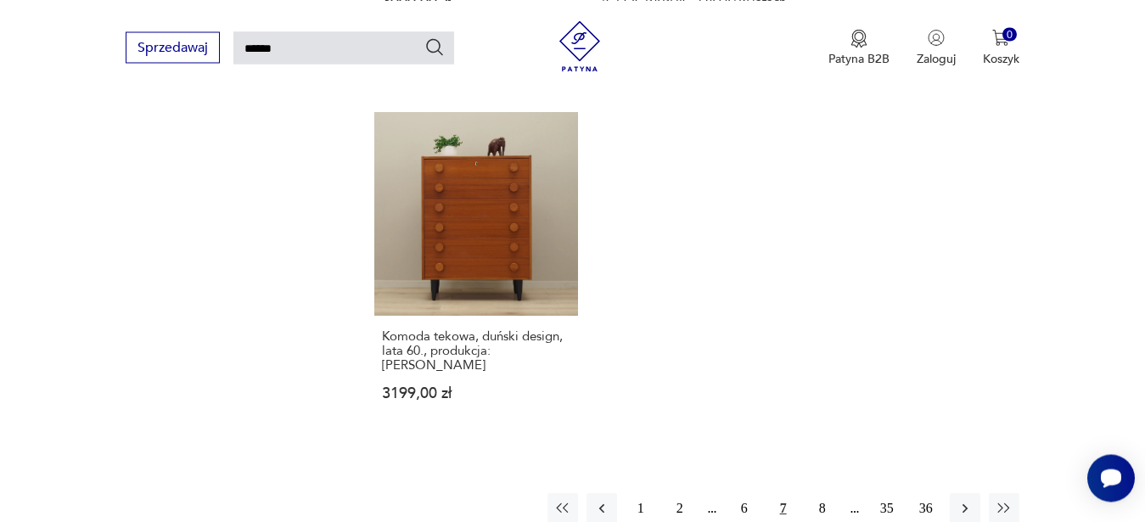
scroll to position [2050, 0]
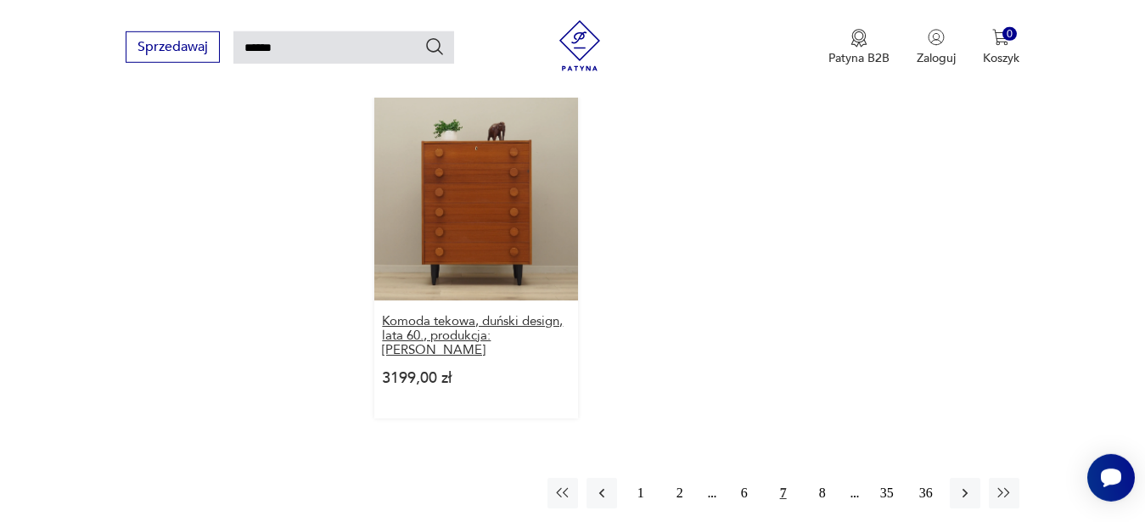
click at [515, 323] on h3 "Komoda tekowa, duński design, lata 60., produkcja: Dania" at bounding box center [476, 335] width 189 height 43
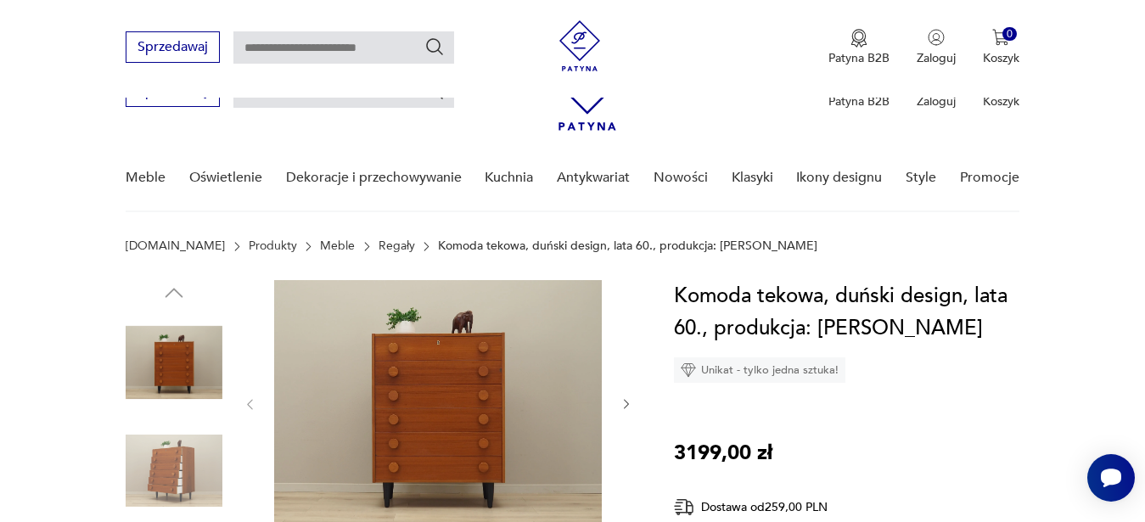
scroll to position [557, 0]
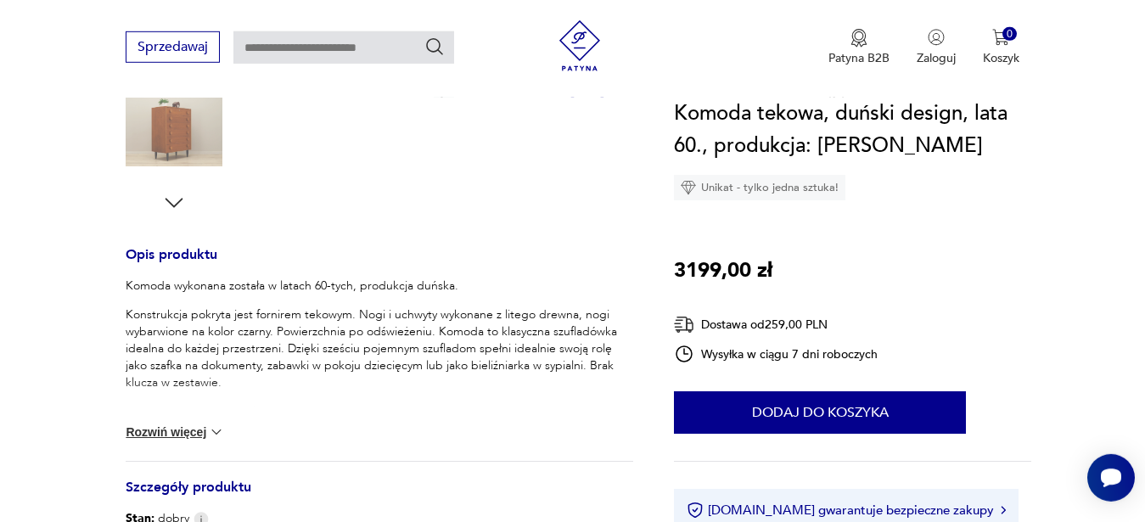
click at [204, 431] on button "Rozwiń więcej" at bounding box center [175, 432] width 98 height 17
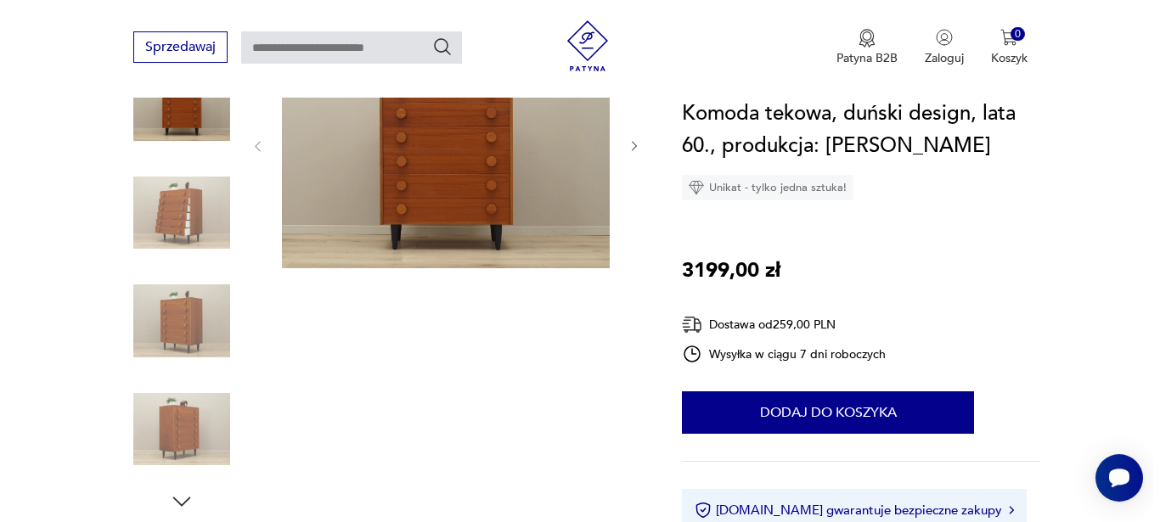
scroll to position [152, 0]
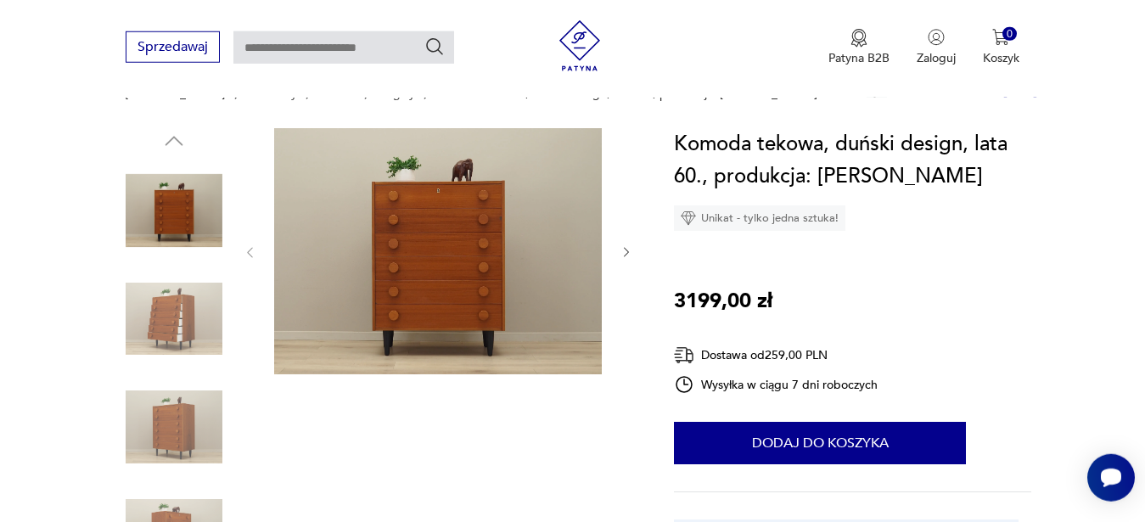
click at [478, 345] on img at bounding box center [438, 251] width 328 height 246
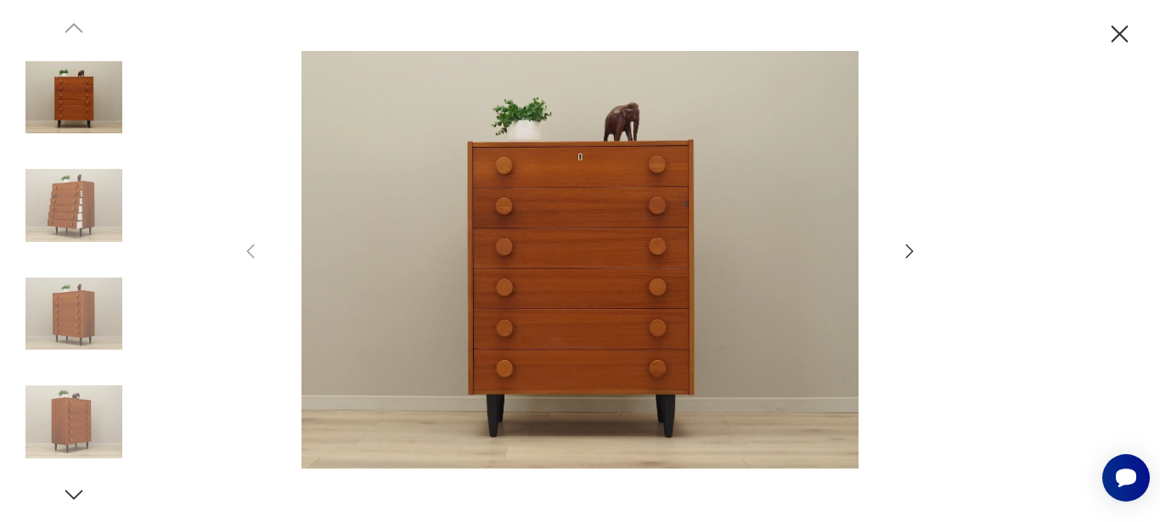
click at [906, 256] on icon "button" at bounding box center [909, 251] width 20 height 20
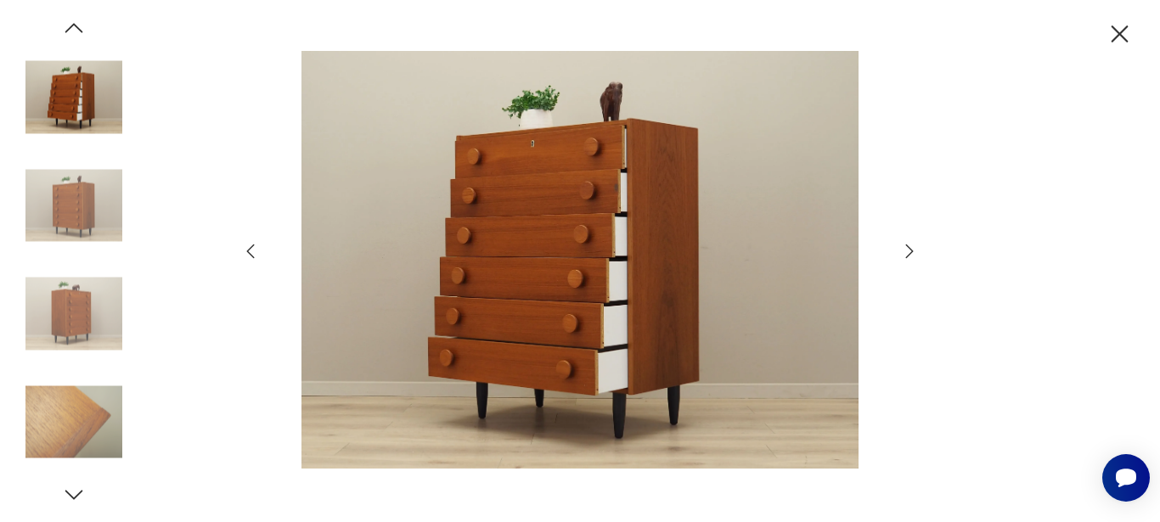
click at [906, 256] on icon "button" at bounding box center [909, 251] width 20 height 20
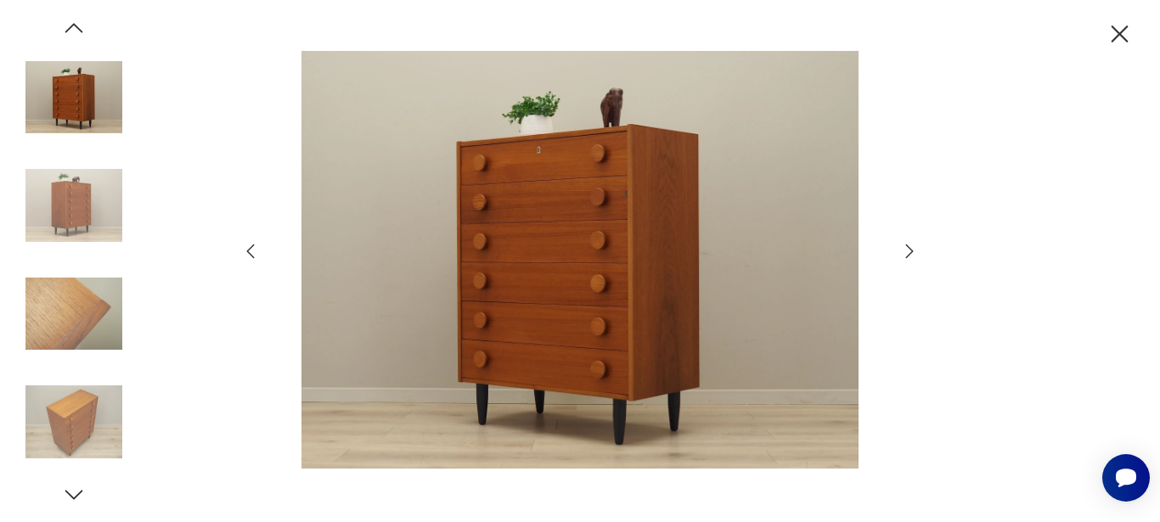
click at [906, 258] on icon "button" at bounding box center [909, 251] width 20 height 20
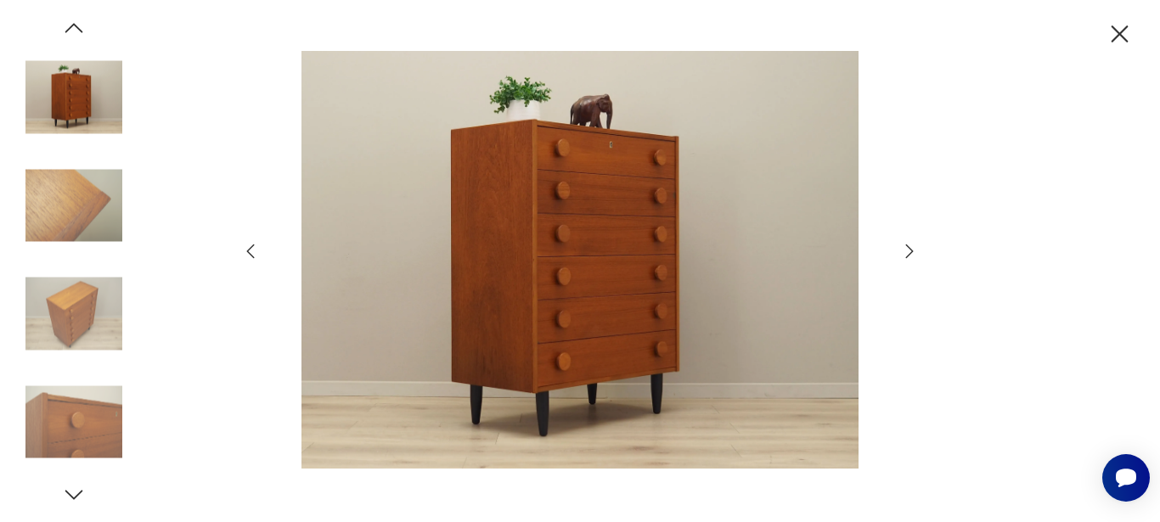
click at [906, 258] on icon "button" at bounding box center [909, 251] width 20 height 20
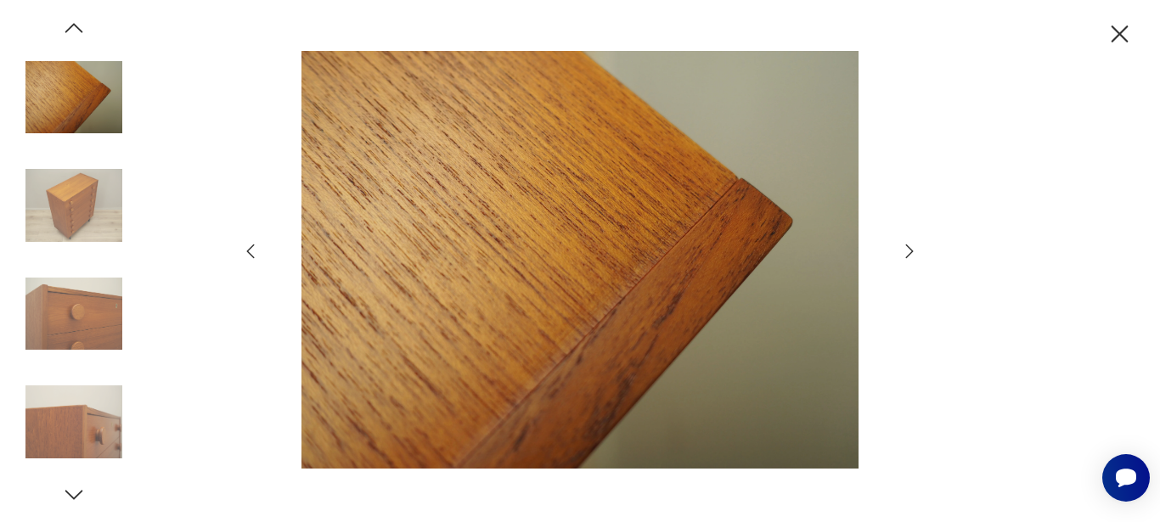
click at [906, 258] on icon "button" at bounding box center [909, 251] width 20 height 20
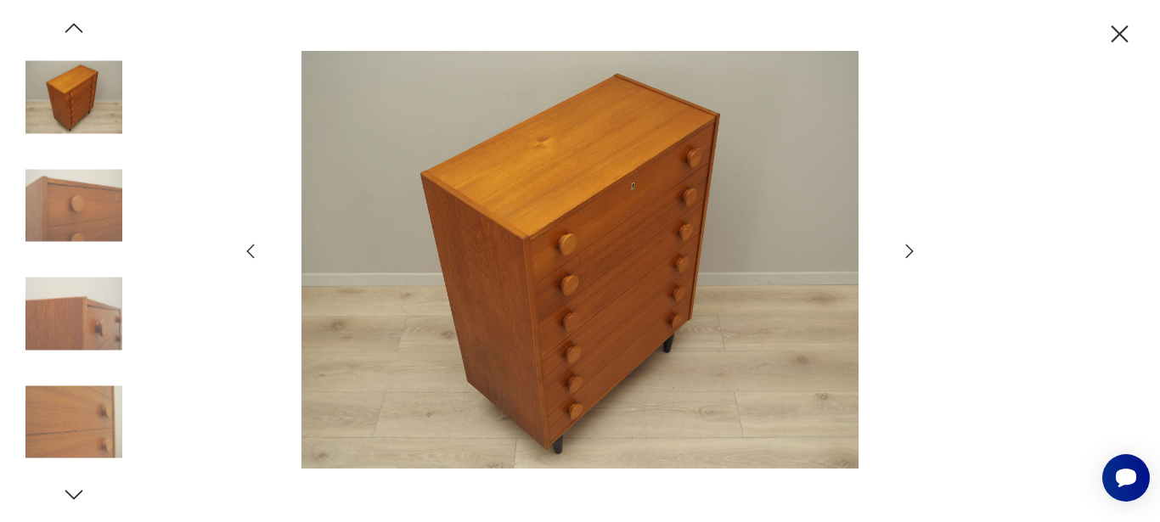
click at [906, 259] on icon "button" at bounding box center [909, 251] width 20 height 20
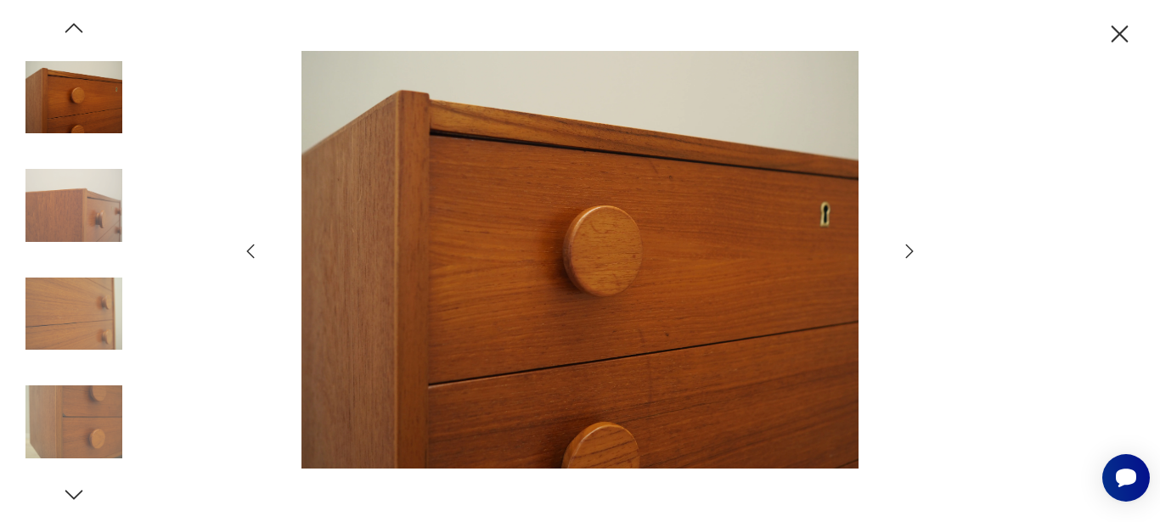
click at [906, 259] on icon "button" at bounding box center [909, 251] width 20 height 20
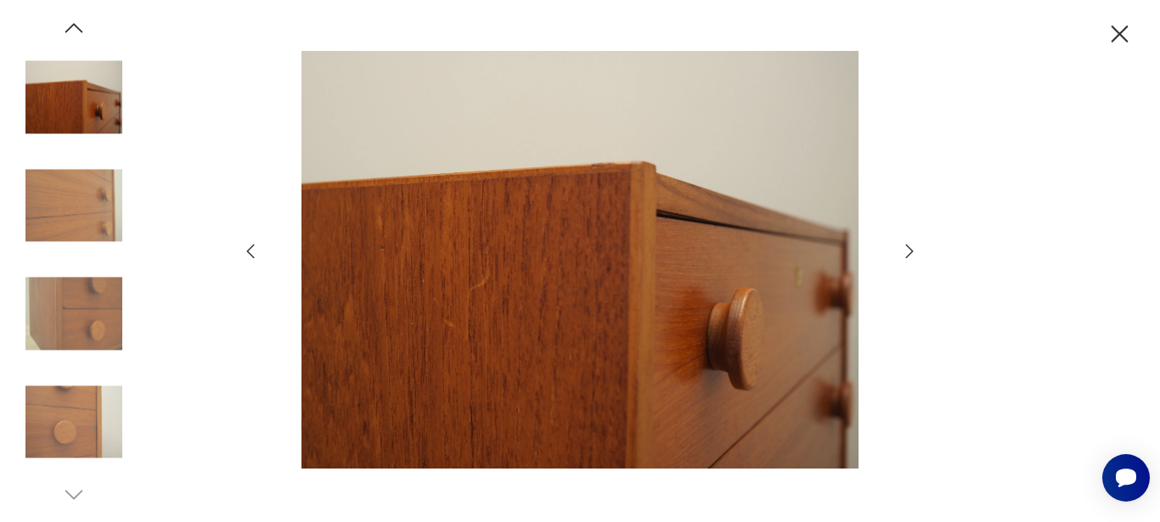
click at [906, 259] on icon "button" at bounding box center [909, 251] width 20 height 20
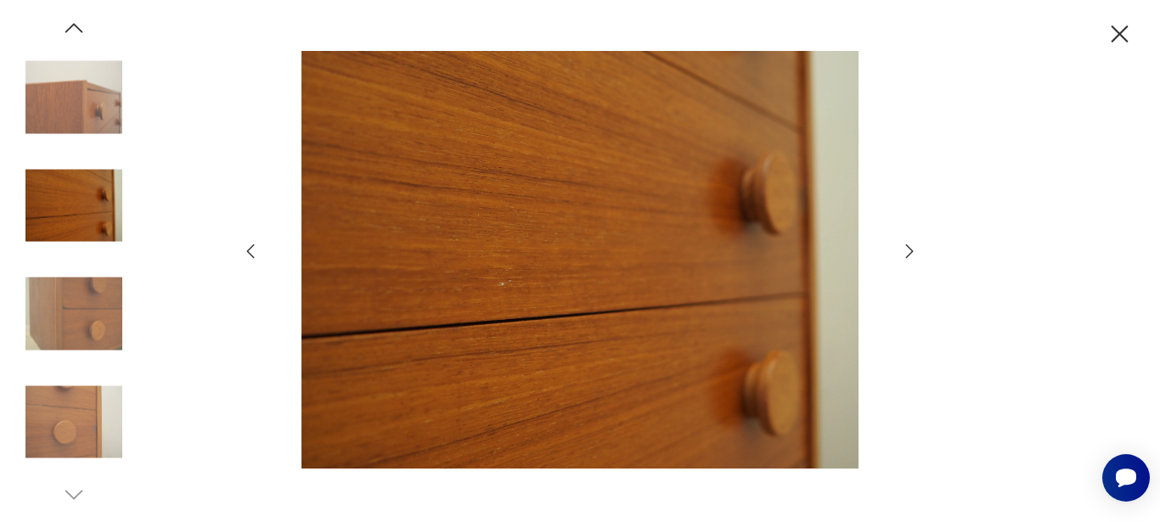
scroll to position [1331, 0]
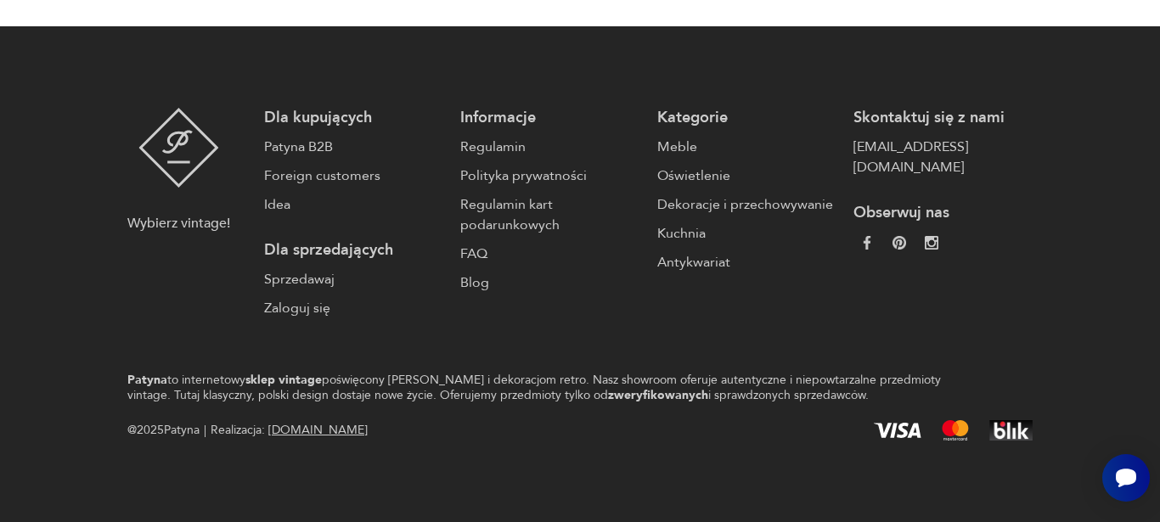
type input "******"
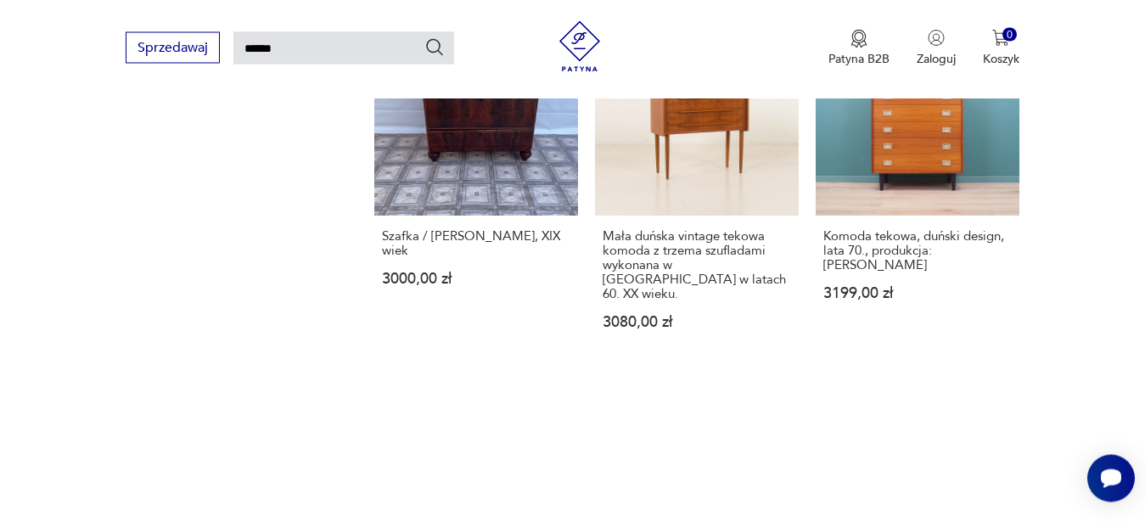
scroll to position [2153, 0]
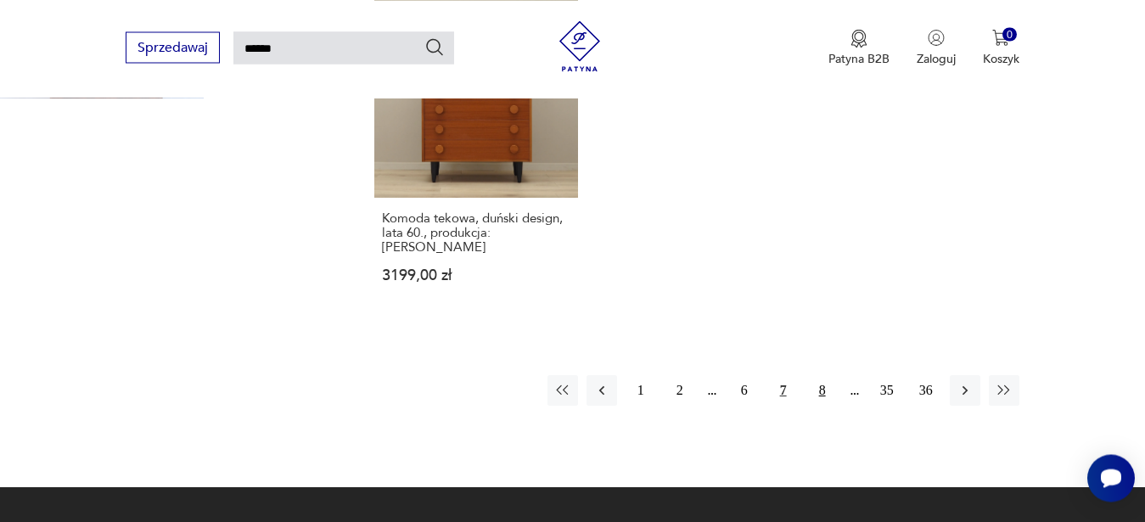
click at [828, 375] on button "8" at bounding box center [823, 390] width 31 height 31
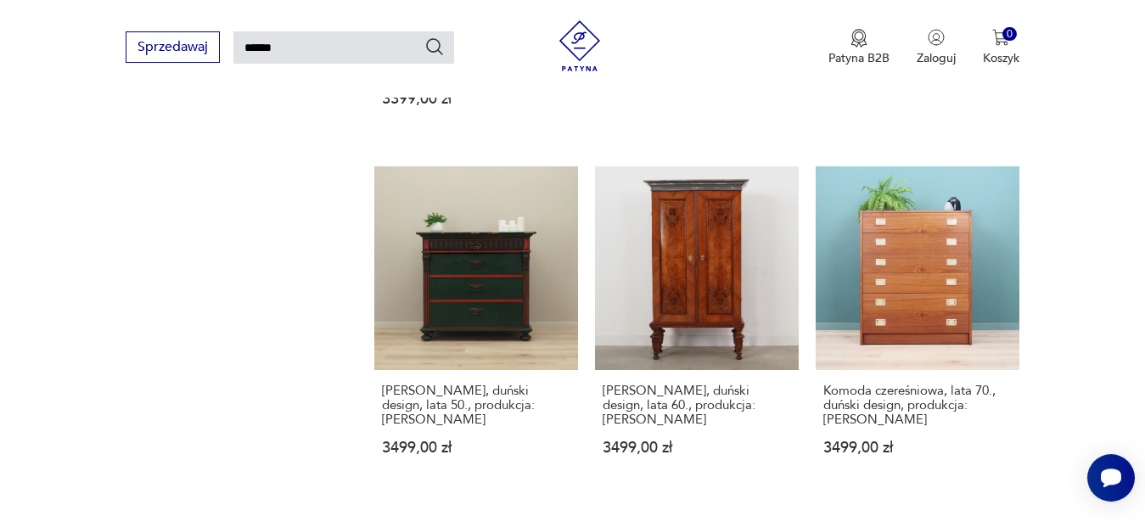
scroll to position [1258, 0]
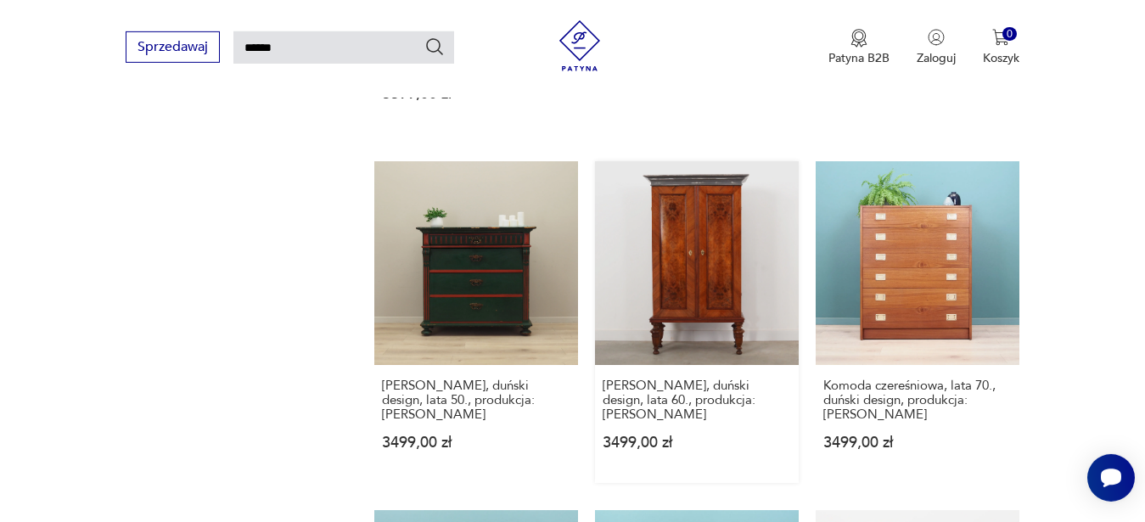
click at [661, 269] on link "Komoda sosnowa, duński design, lata 60., produkcja: Dania 3499,00 zł" at bounding box center [697, 322] width 204 height 322
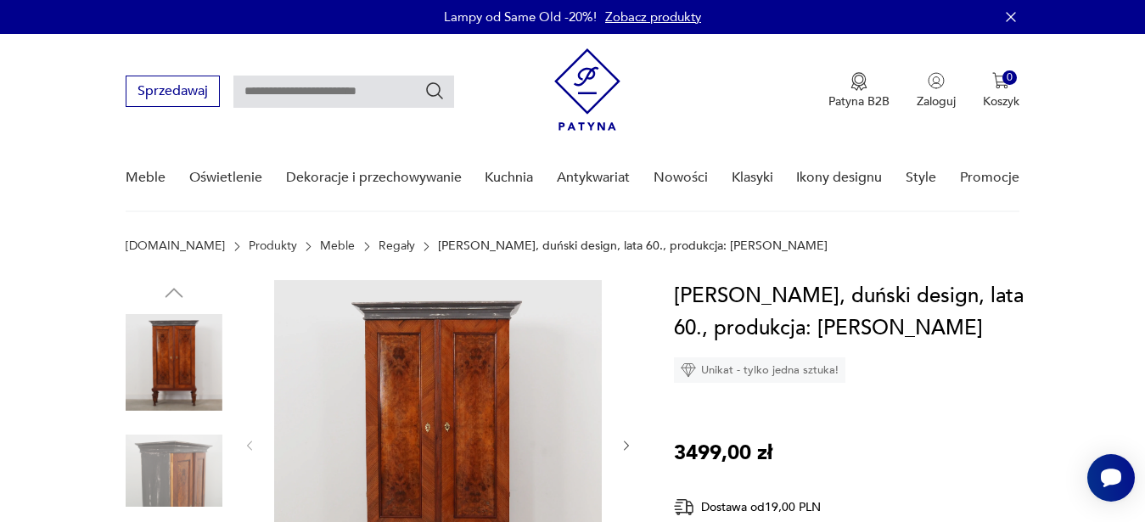
click at [459, 374] on img at bounding box center [438, 444] width 328 height 328
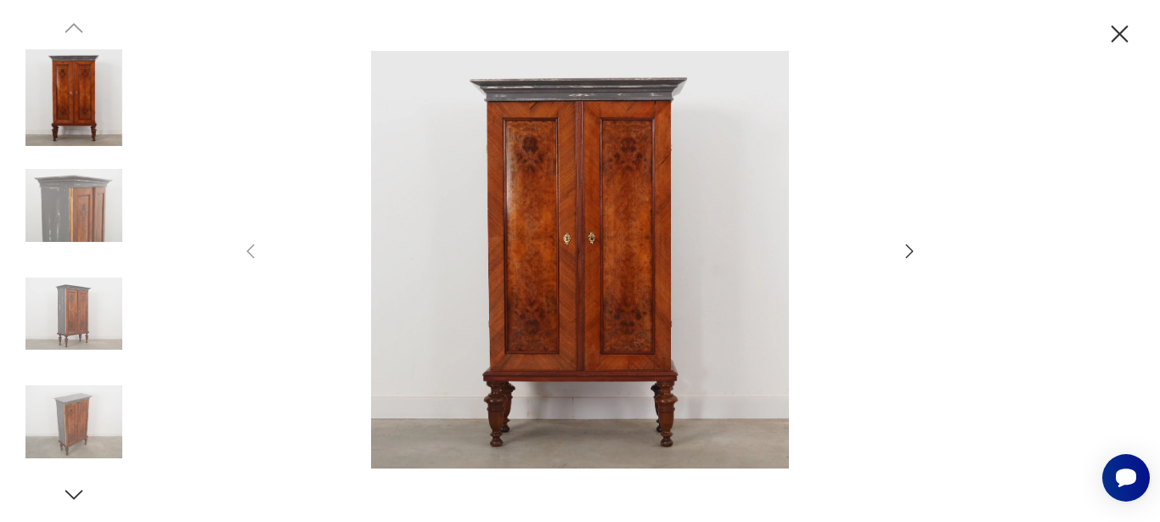
click at [904, 256] on icon "button" at bounding box center [909, 251] width 20 height 20
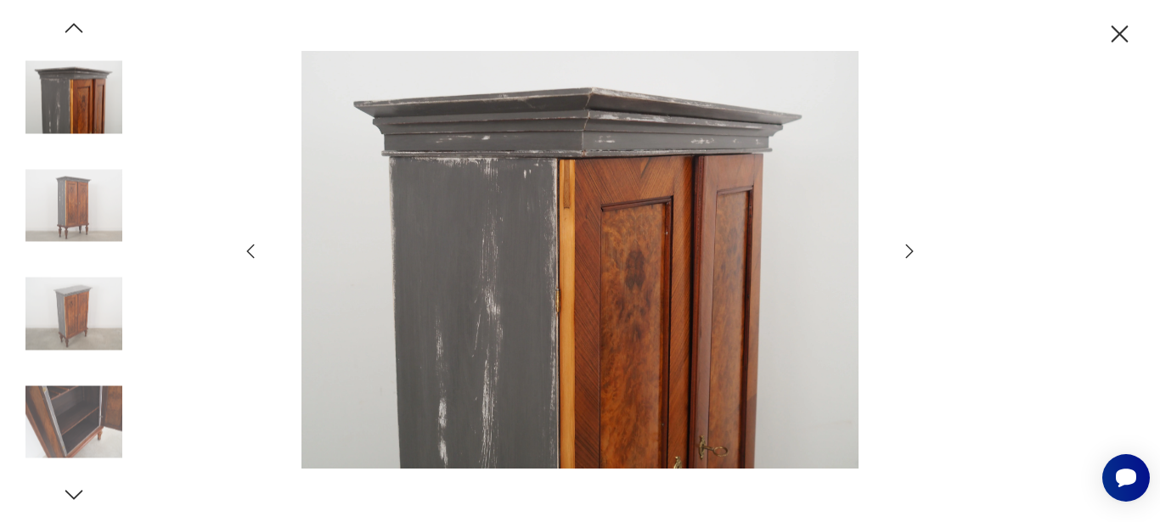
click at [907, 251] on icon "button" at bounding box center [909, 251] width 20 height 20
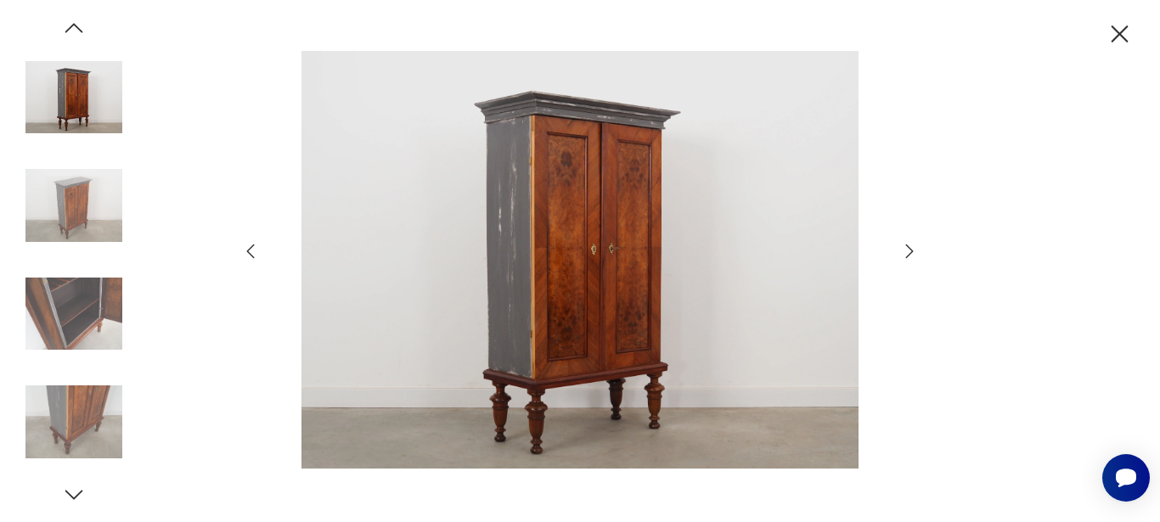
click at [907, 251] on icon "button" at bounding box center [909, 251] width 20 height 20
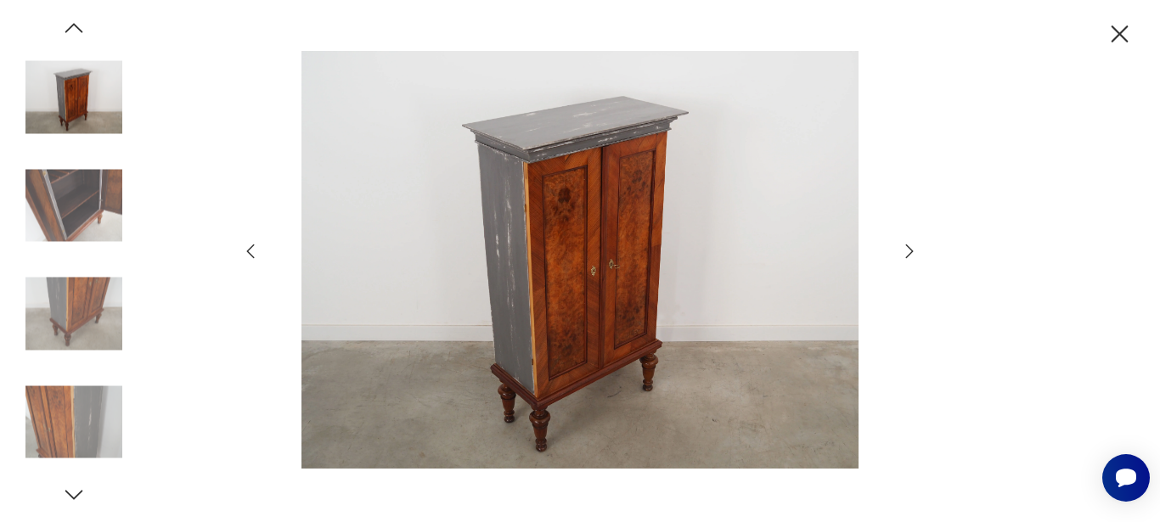
click at [907, 251] on icon "button" at bounding box center [909, 251] width 20 height 20
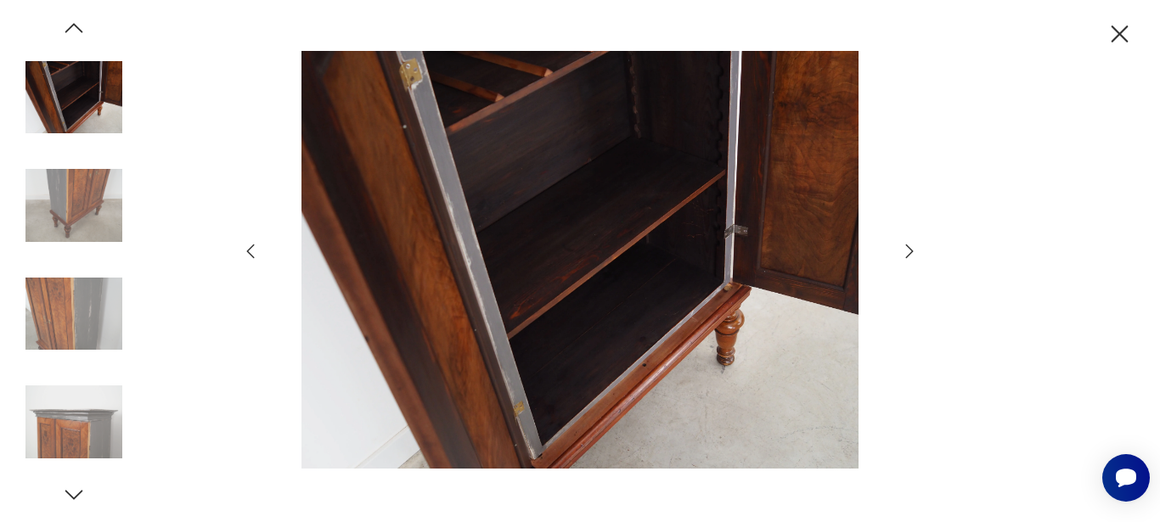
click at [907, 251] on icon "button" at bounding box center [909, 251] width 20 height 20
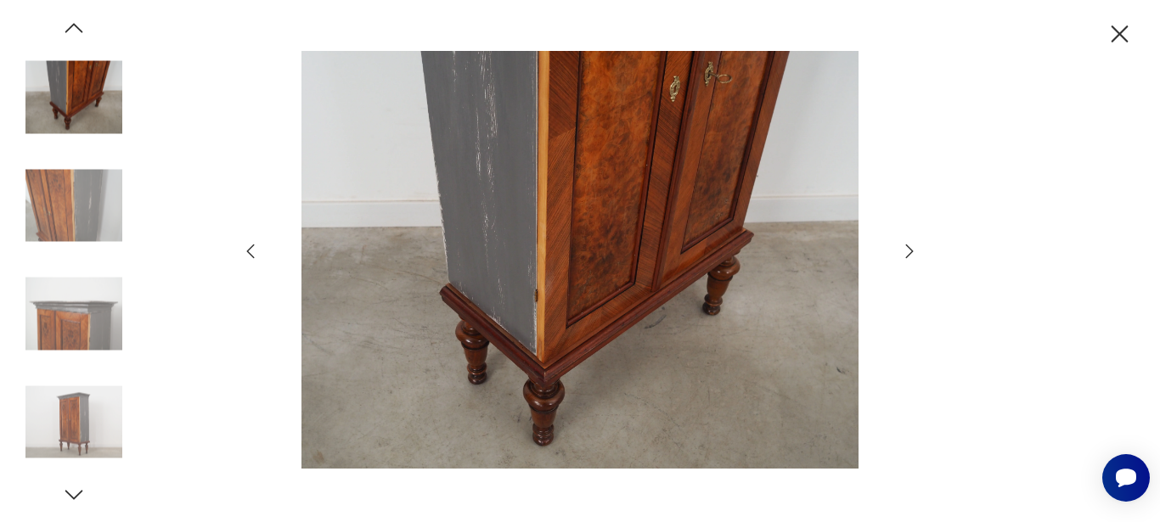
click at [907, 251] on icon "button" at bounding box center [909, 251] width 20 height 20
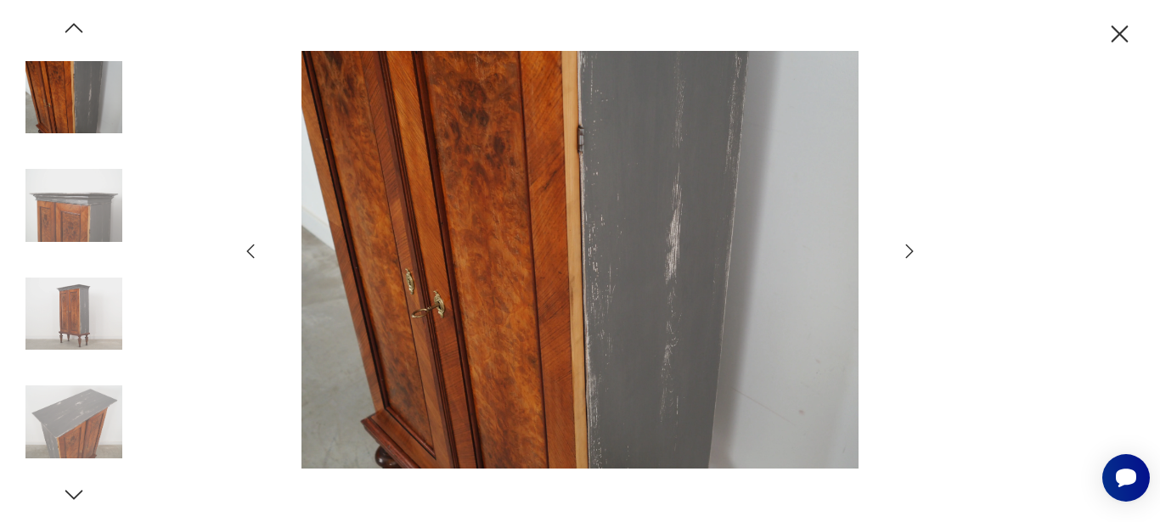
click at [907, 251] on icon "button" at bounding box center [909, 251] width 20 height 20
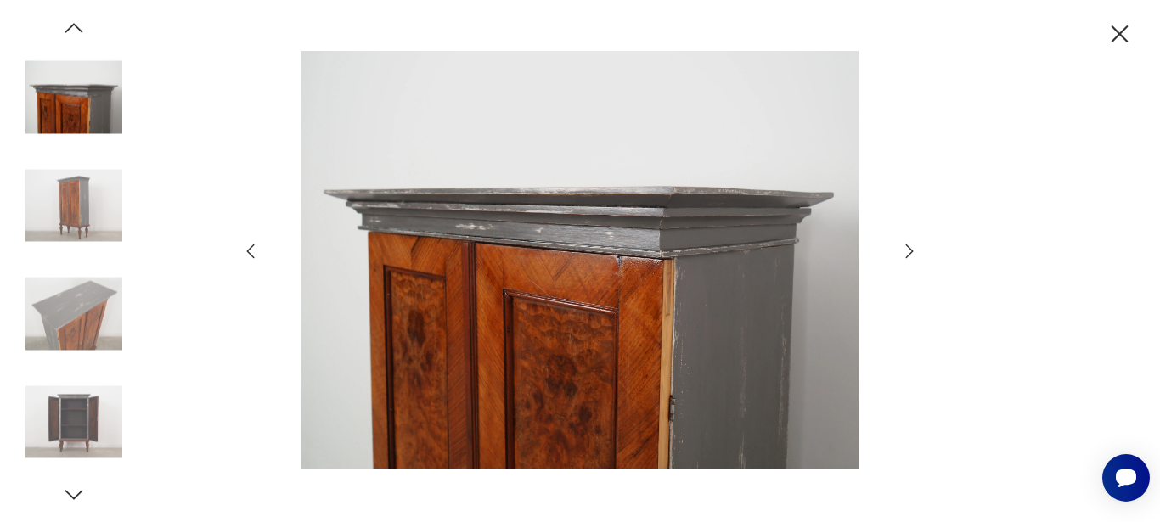
click at [907, 251] on icon "button" at bounding box center [909, 251] width 20 height 20
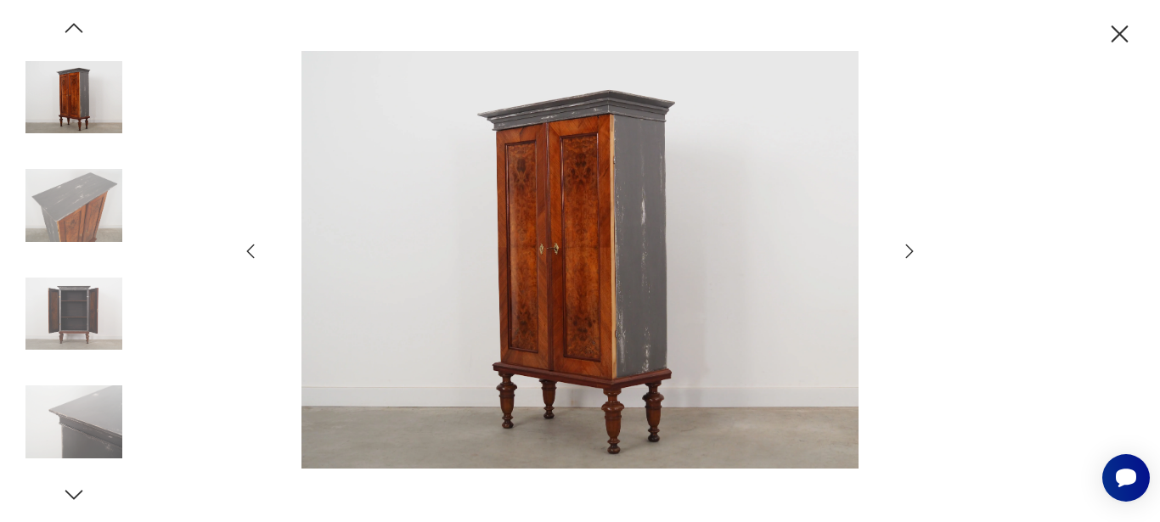
click at [907, 251] on icon "button" at bounding box center [909, 251] width 20 height 20
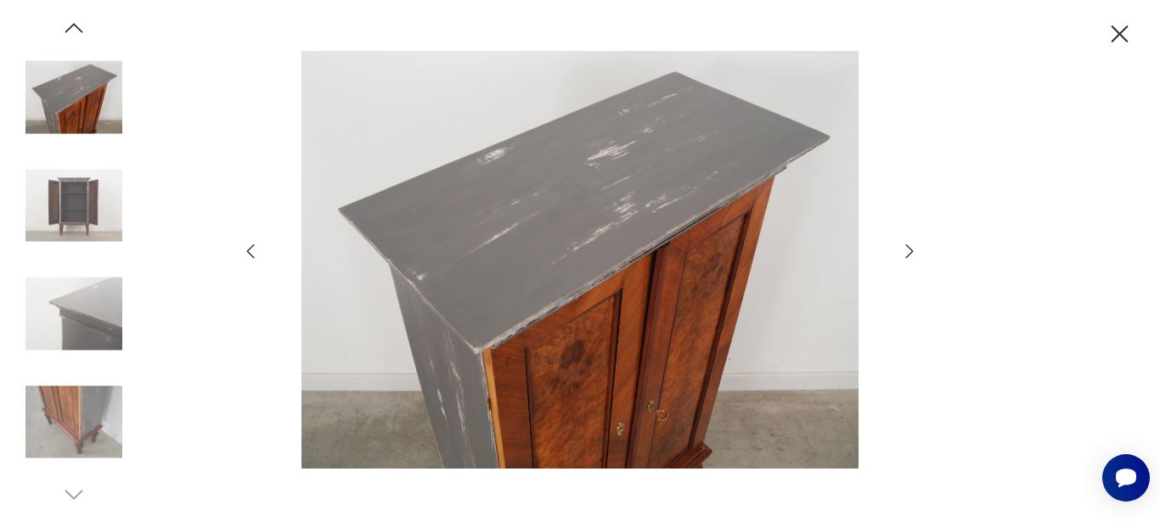
click at [907, 251] on icon "button" at bounding box center [909, 251] width 20 height 20
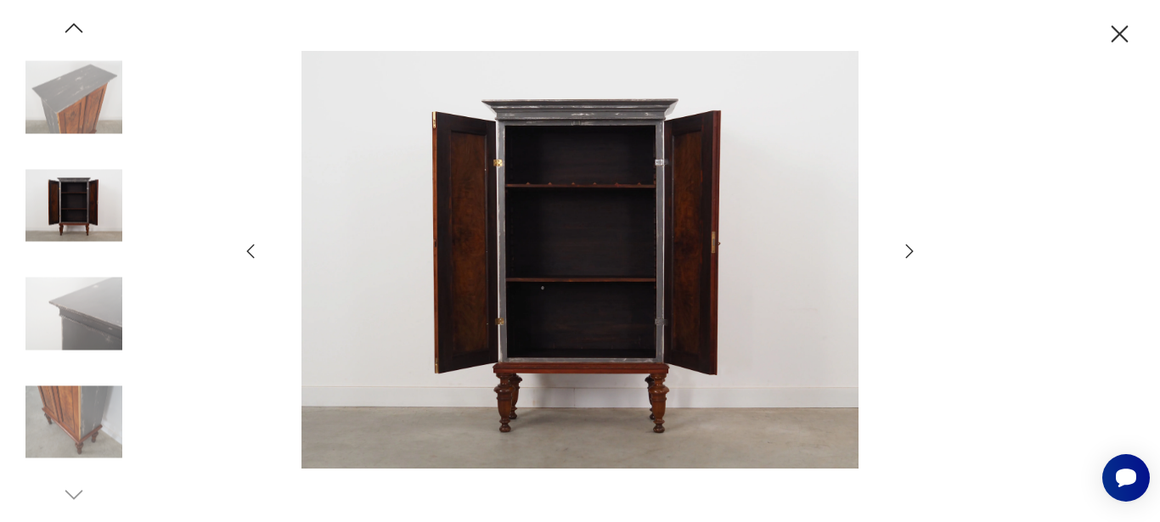
click at [907, 251] on icon "button" at bounding box center [909, 251] width 20 height 20
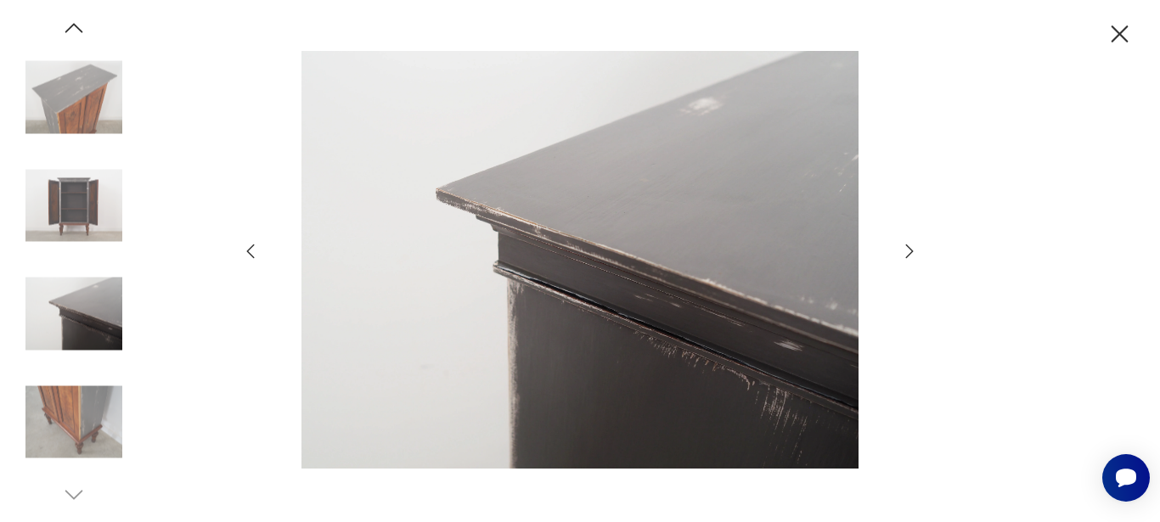
click at [907, 251] on icon "button" at bounding box center [909, 251] width 20 height 20
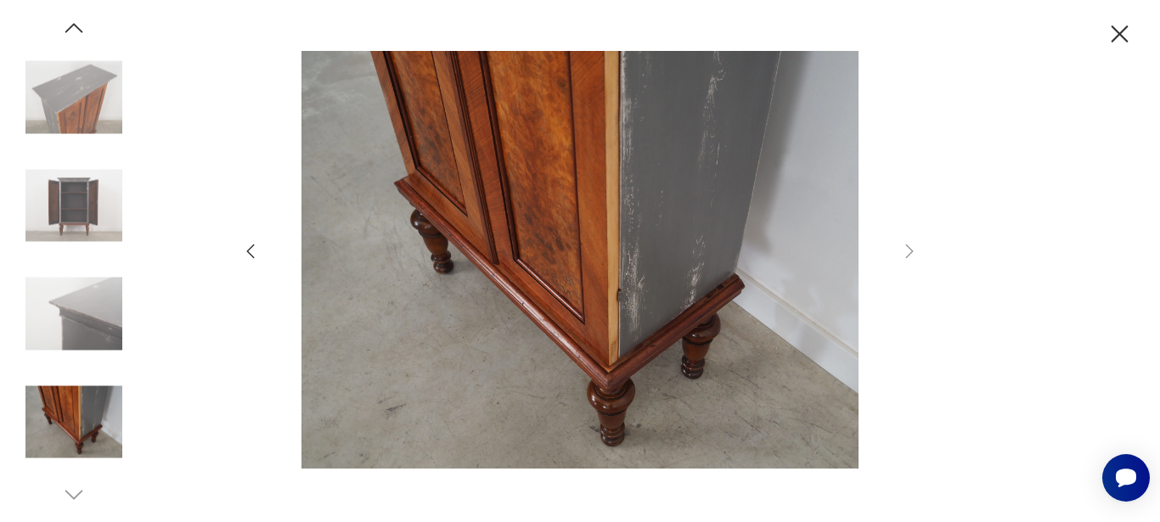
click at [1119, 29] on icon "button" at bounding box center [1120, 35] width 30 height 30
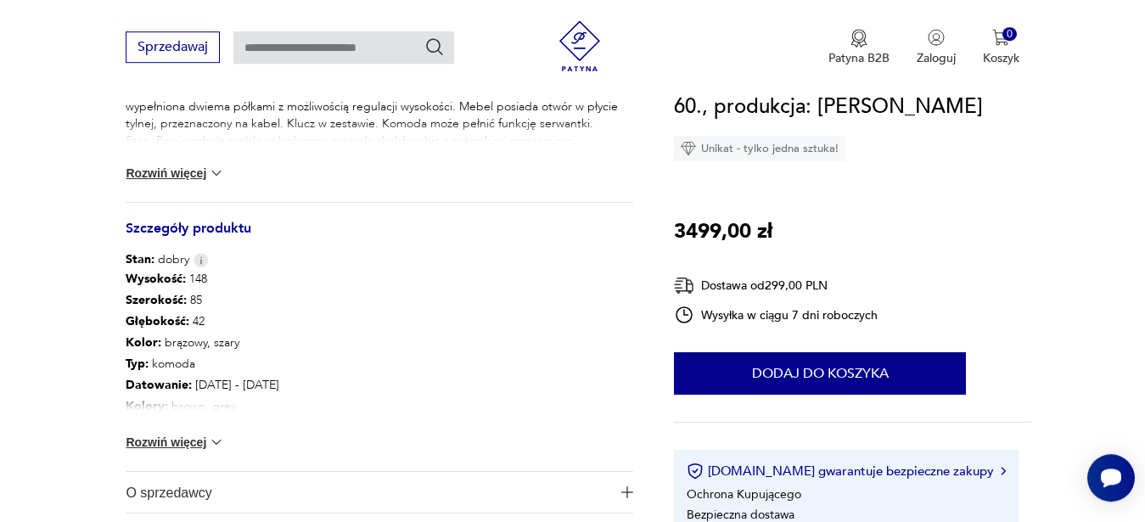
scroll to position [889, 0]
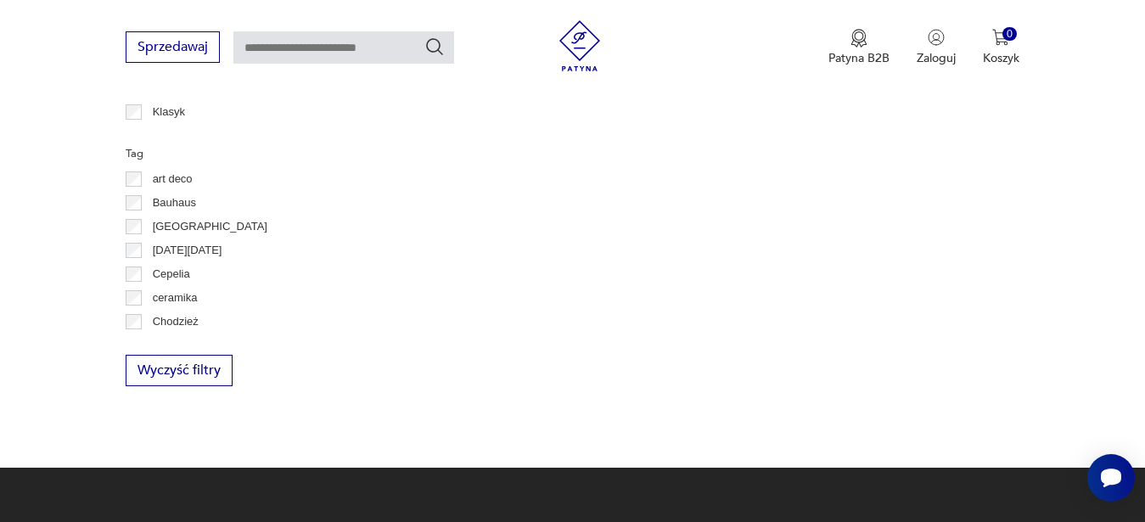
type input "******"
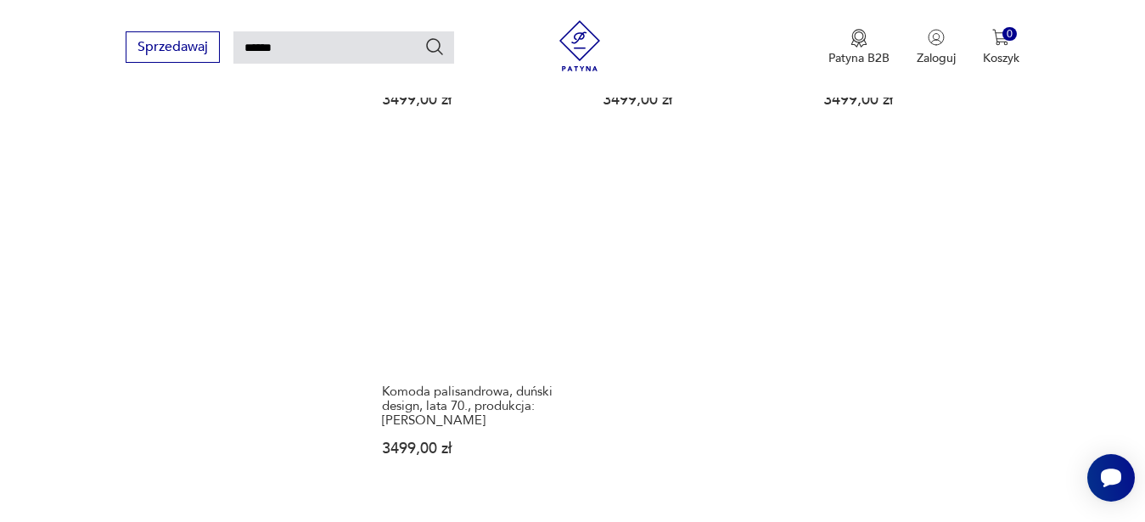
scroll to position [2346, 0]
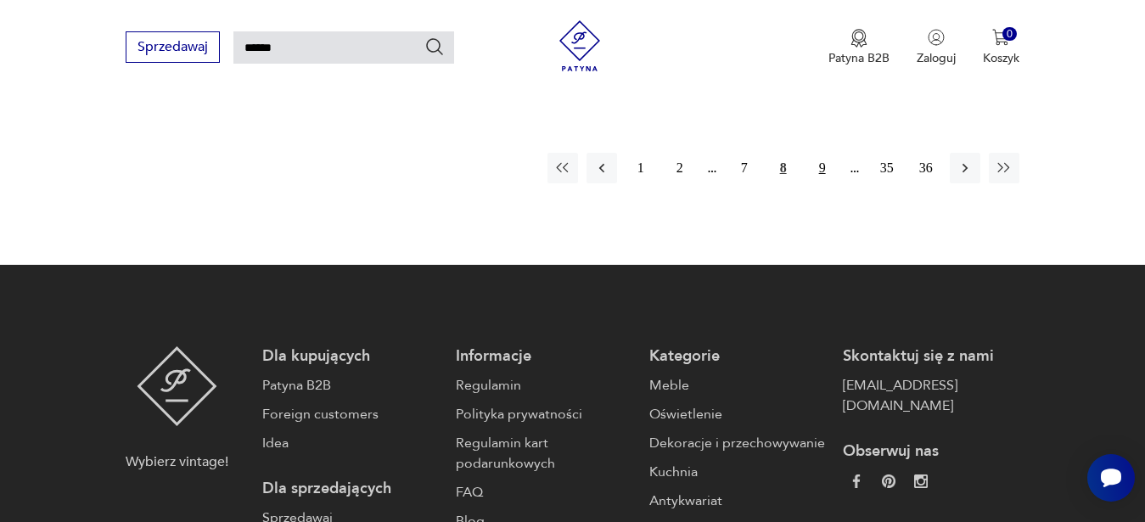
click at [820, 158] on button "9" at bounding box center [823, 168] width 31 height 31
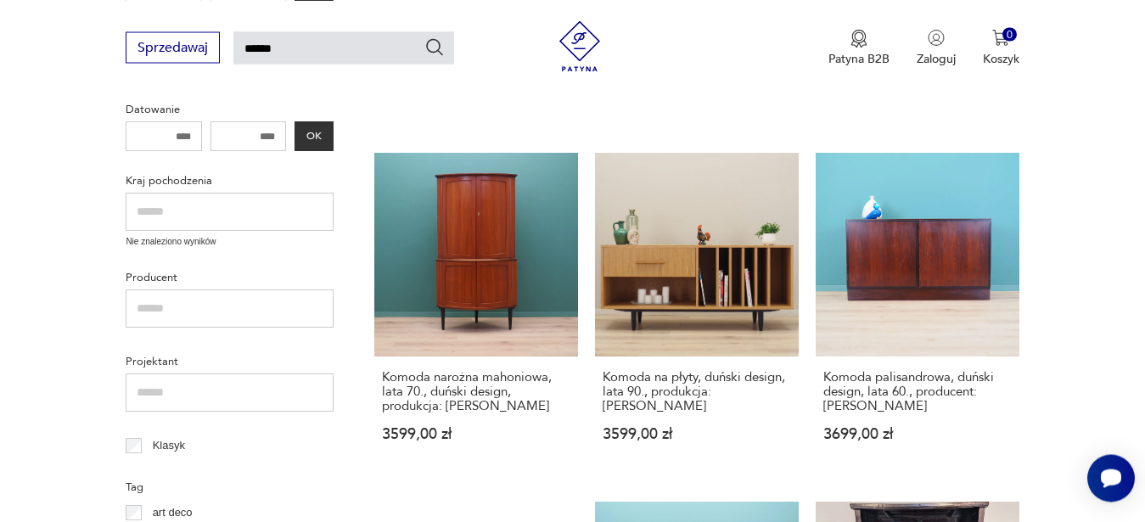
scroll to position [560, 0]
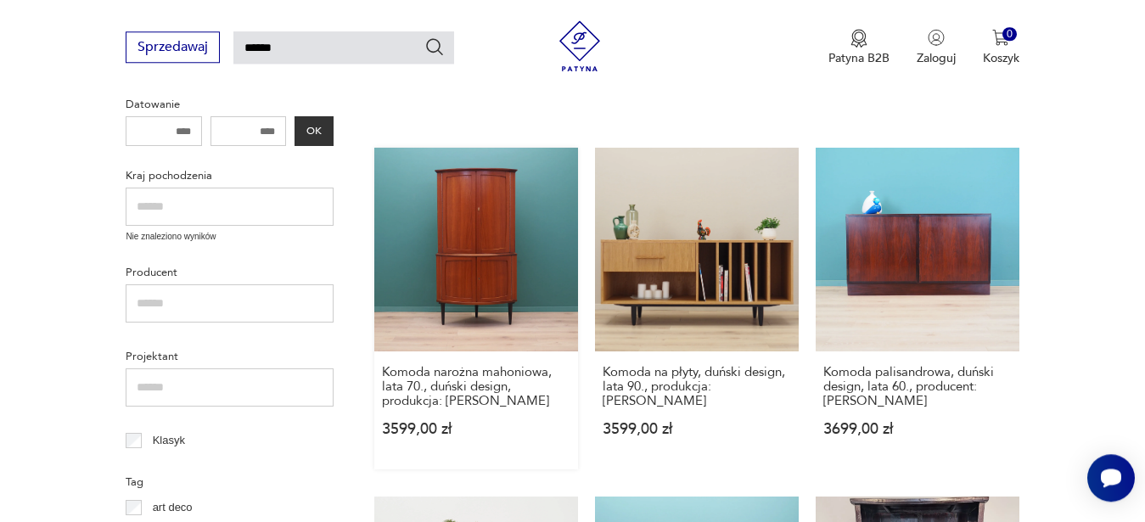
click at [509, 231] on link "Komoda narożna mahoniowa, lata 70., duński design, produkcja: Dania 3599,00 zł" at bounding box center [476, 309] width 204 height 322
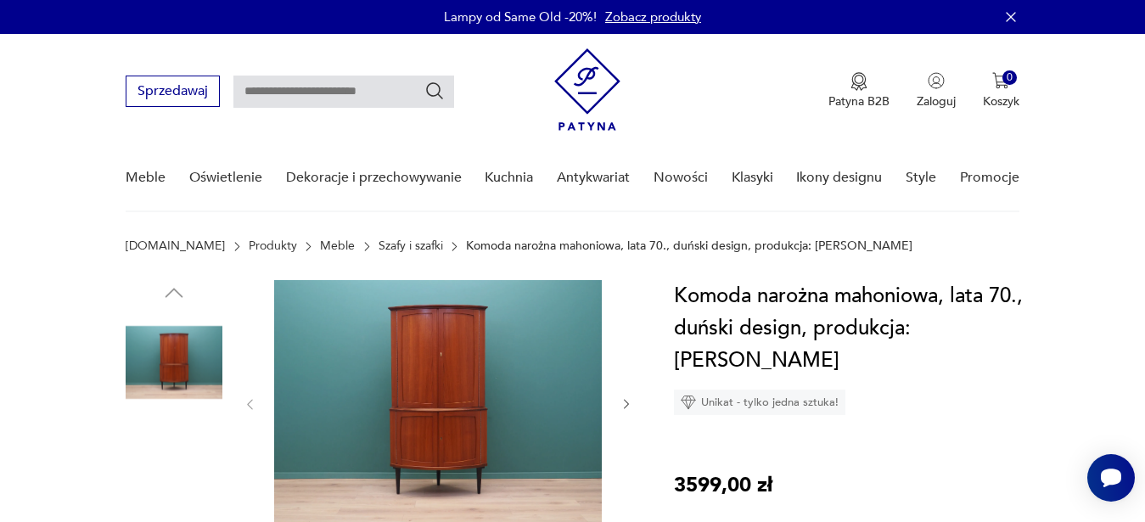
click at [458, 314] on img at bounding box center [438, 403] width 328 height 246
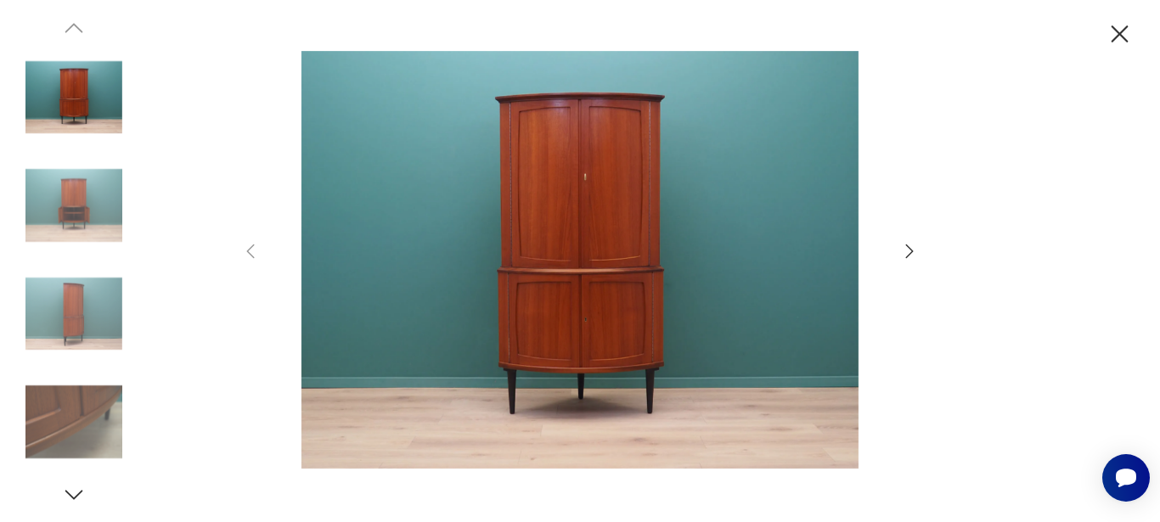
click at [909, 255] on icon "button" at bounding box center [910, 251] width 8 height 14
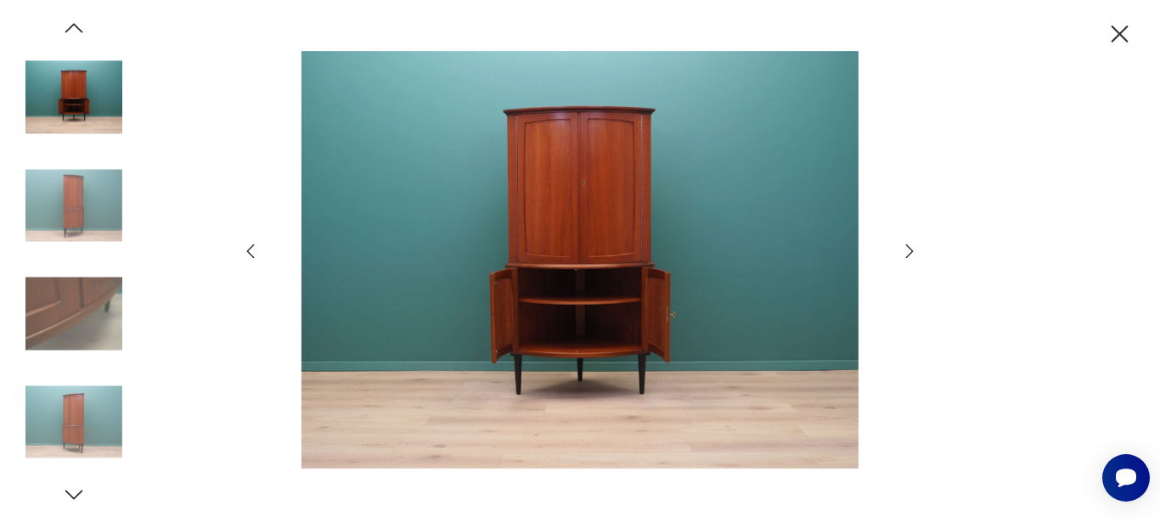
click at [909, 255] on icon "button" at bounding box center [910, 251] width 8 height 14
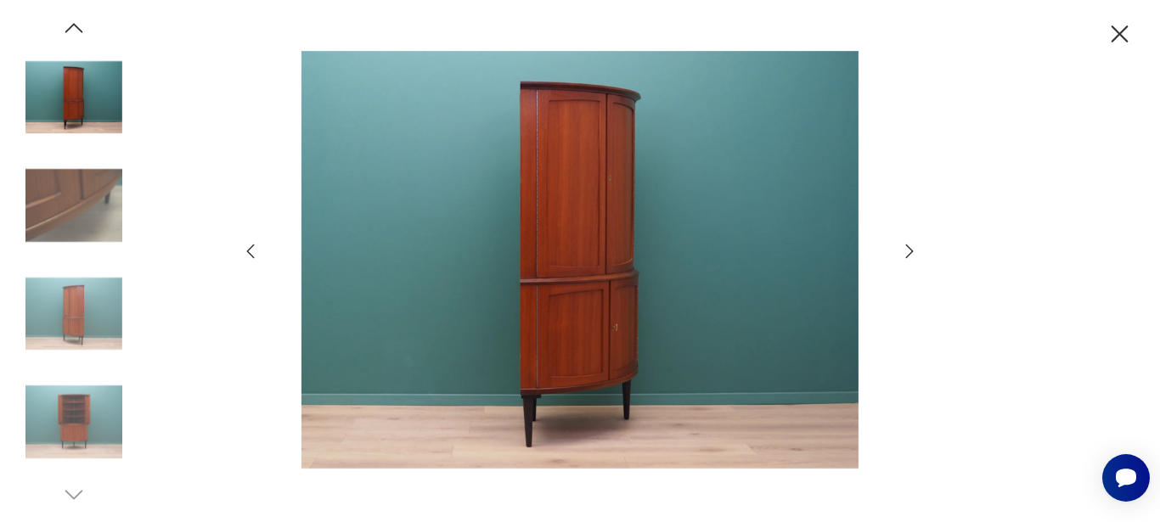
click at [909, 255] on icon "button" at bounding box center [910, 251] width 8 height 14
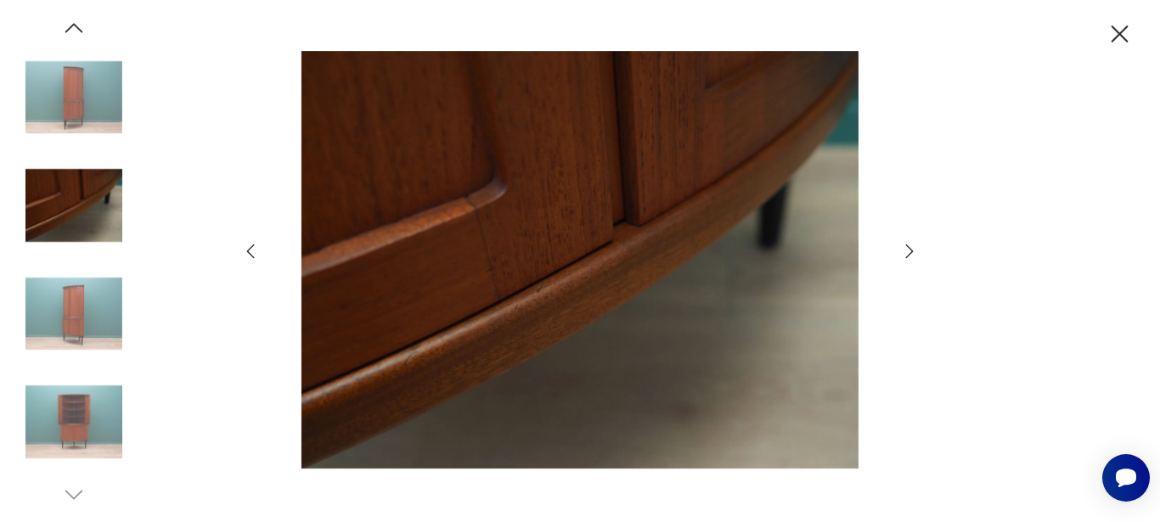
click at [909, 255] on icon "button" at bounding box center [910, 251] width 8 height 14
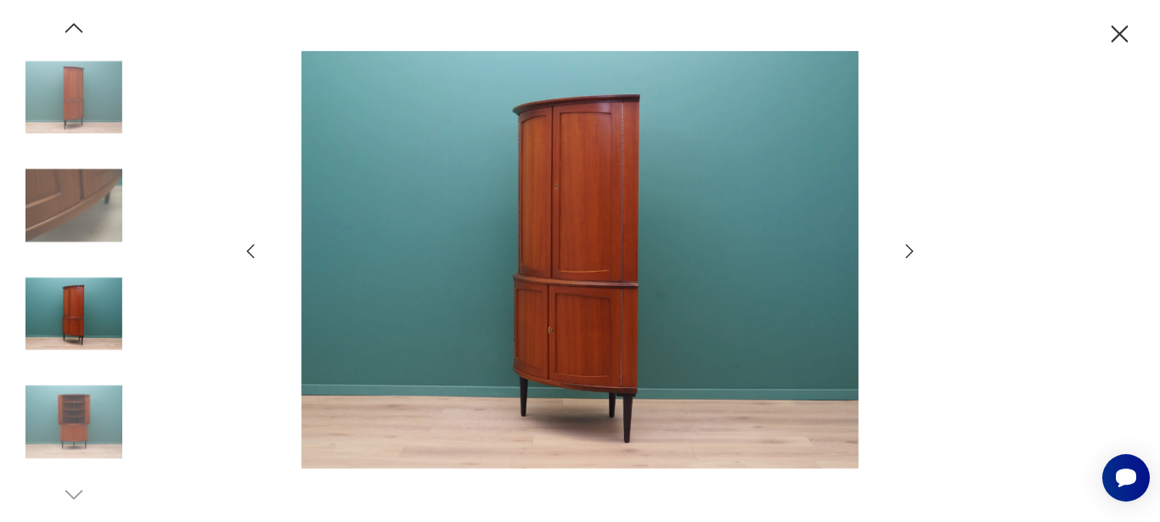
click at [909, 255] on icon "button" at bounding box center [910, 251] width 8 height 14
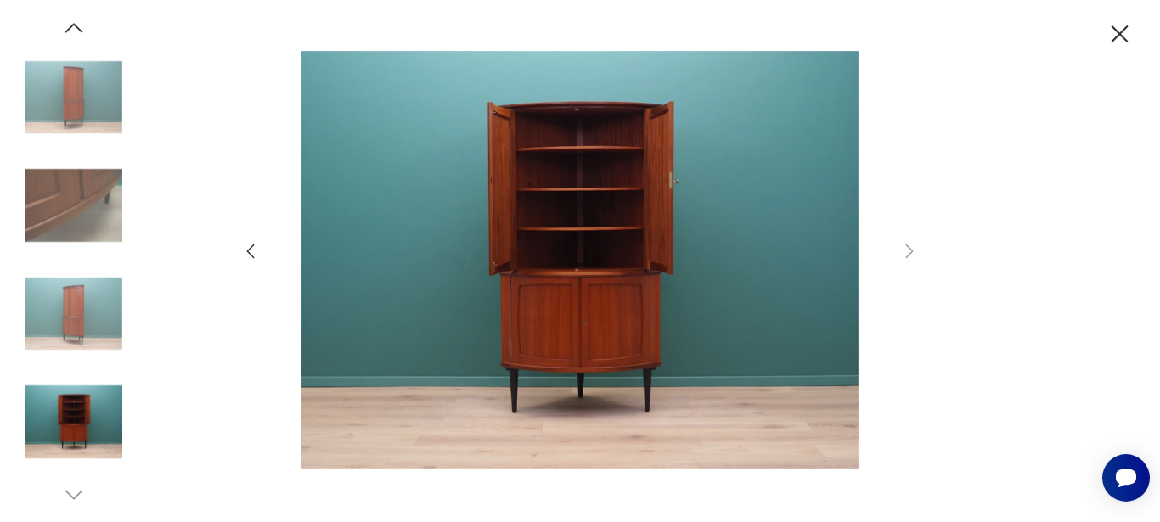
click at [1103, 34] on div at bounding box center [580, 261] width 1160 height 522
click at [1109, 34] on icon "button" at bounding box center [1120, 35] width 30 height 30
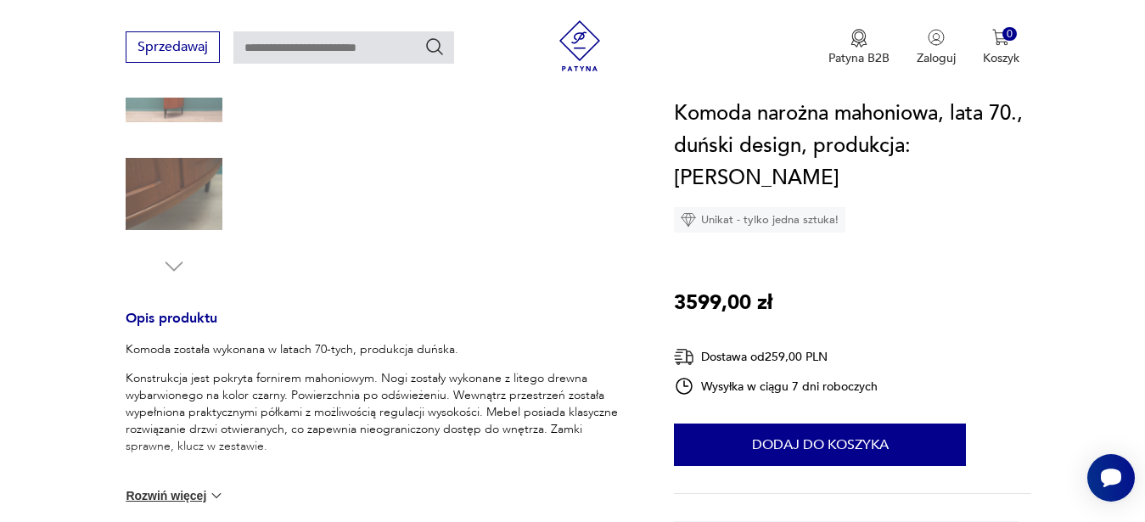
scroll to position [889, 0]
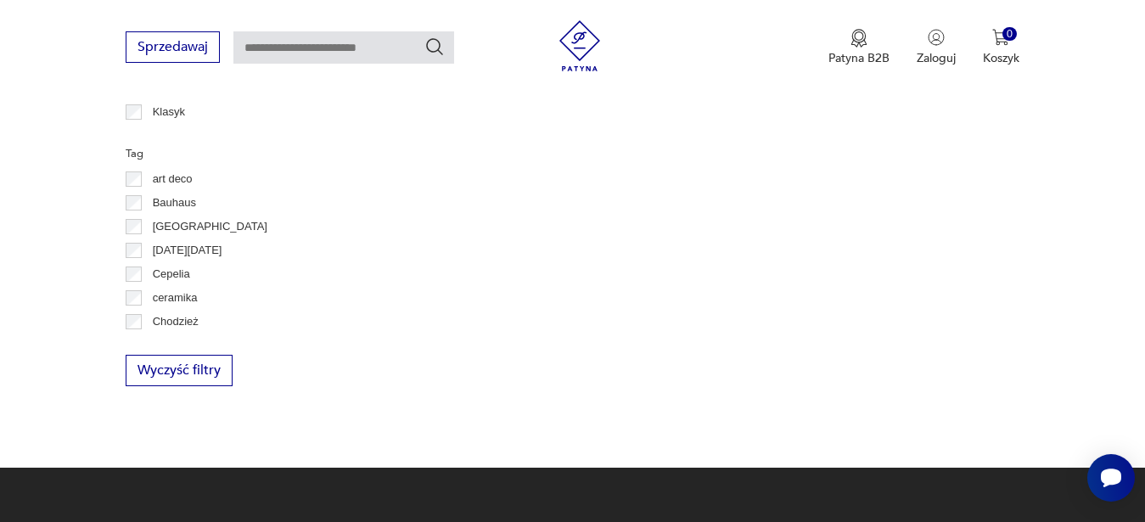
type input "******"
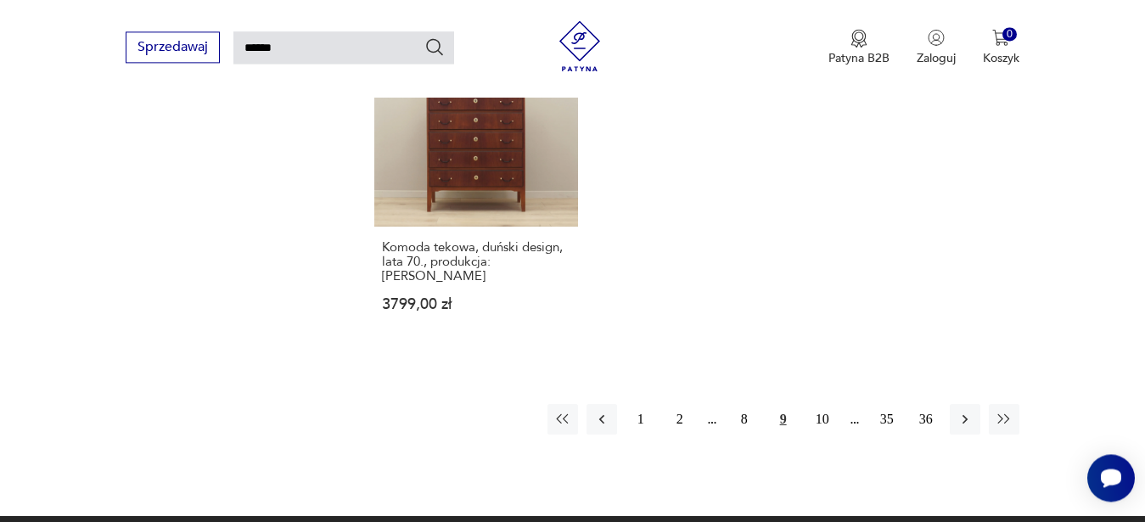
scroll to position [2201, 0]
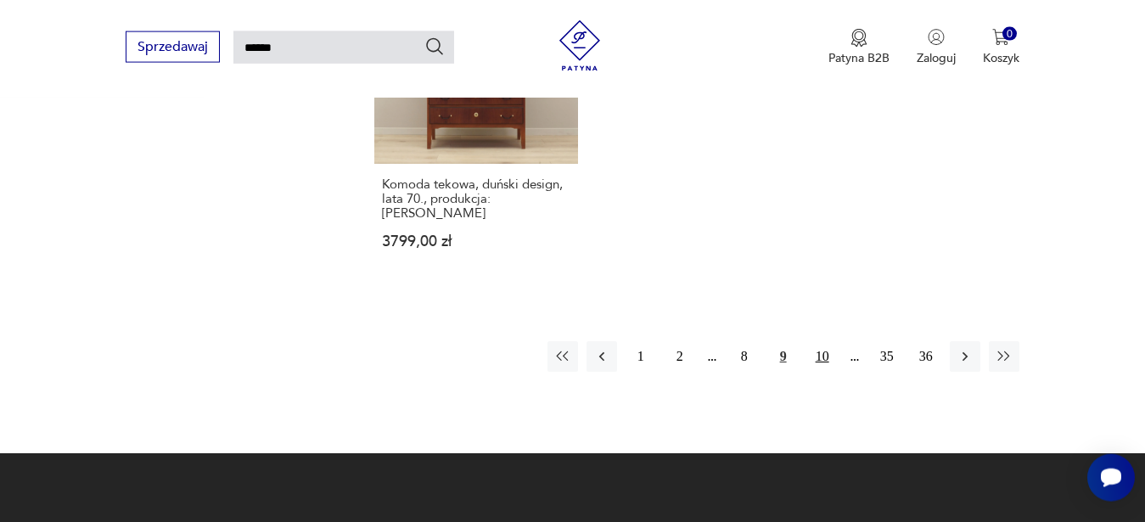
click at [827, 341] on button "10" at bounding box center [823, 356] width 31 height 31
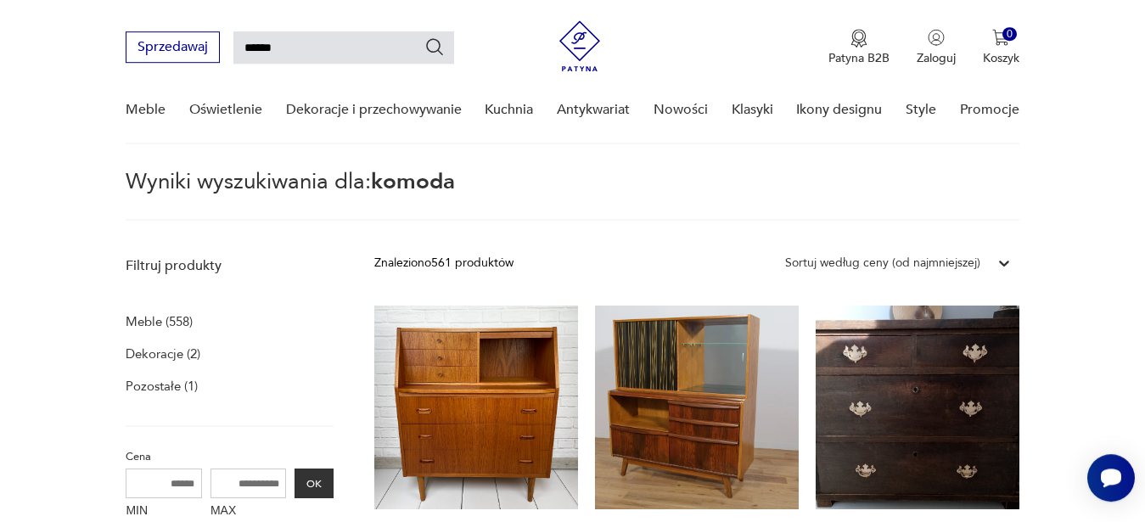
scroll to position [57, 0]
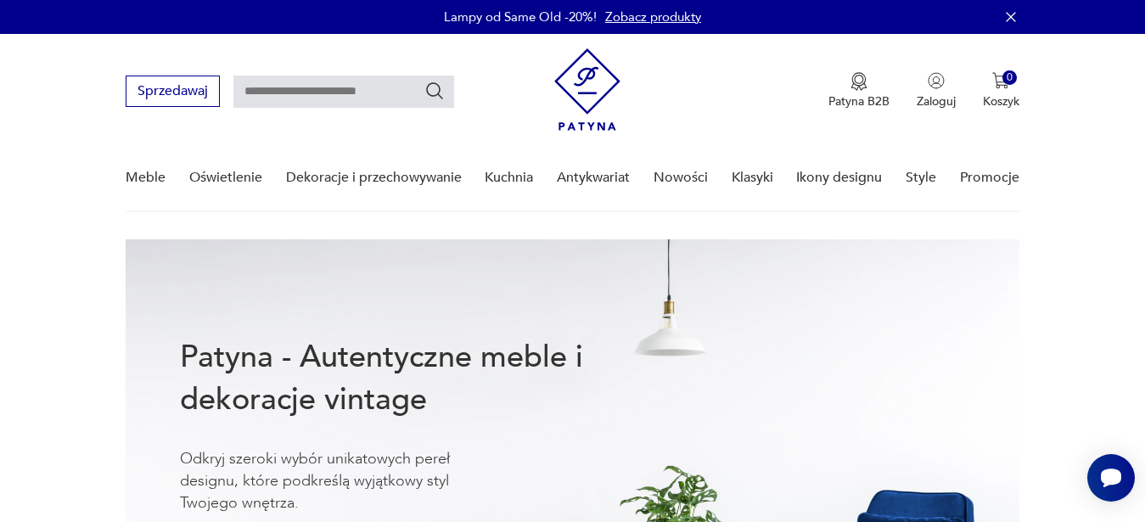
click at [351, 79] on input "text" at bounding box center [344, 92] width 221 height 32
type input "*****"
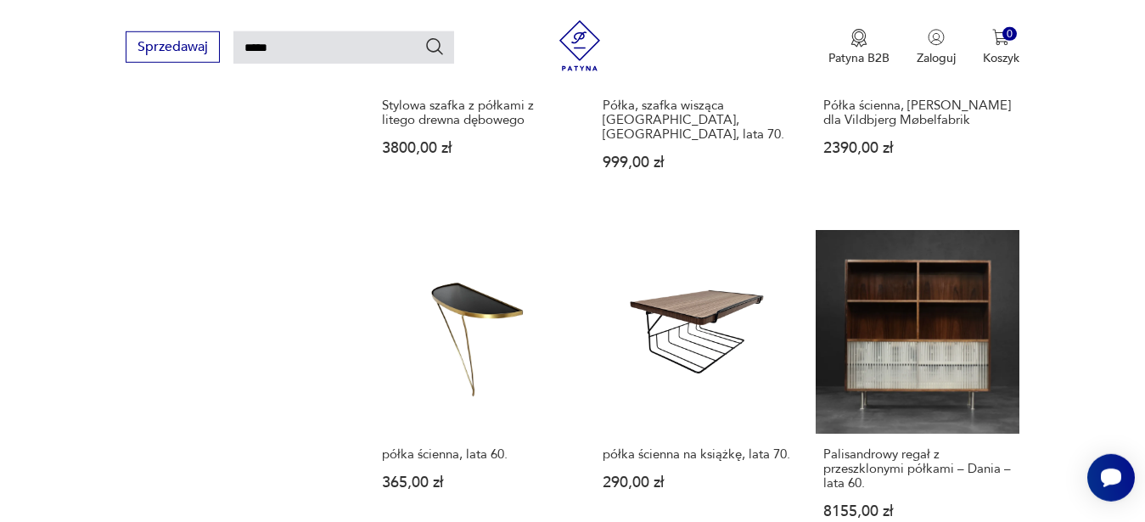
scroll to position [1269, 0]
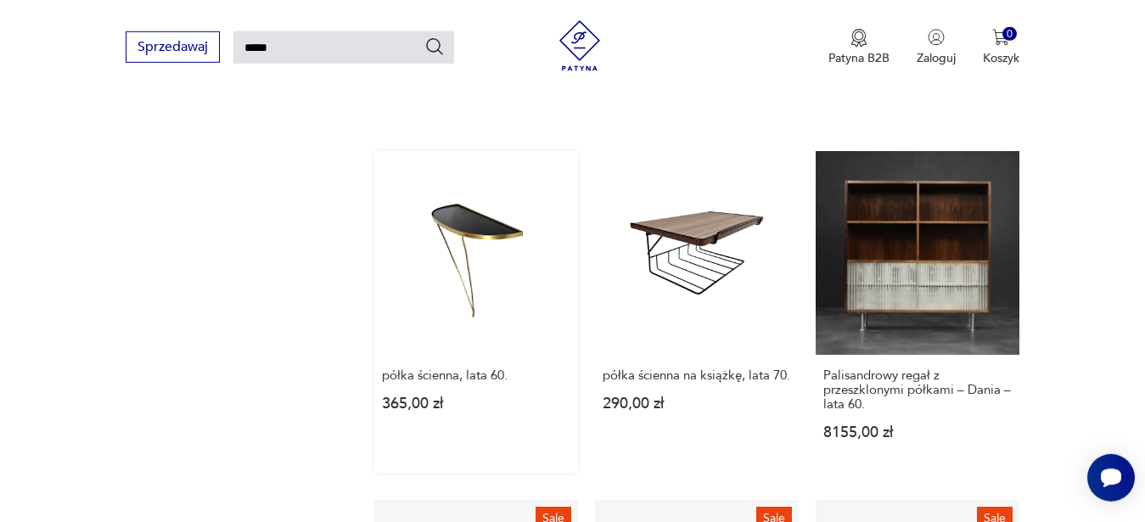
click at [492, 234] on link "półka ścienna, lata 60. 365,00 zł" at bounding box center [476, 312] width 204 height 322
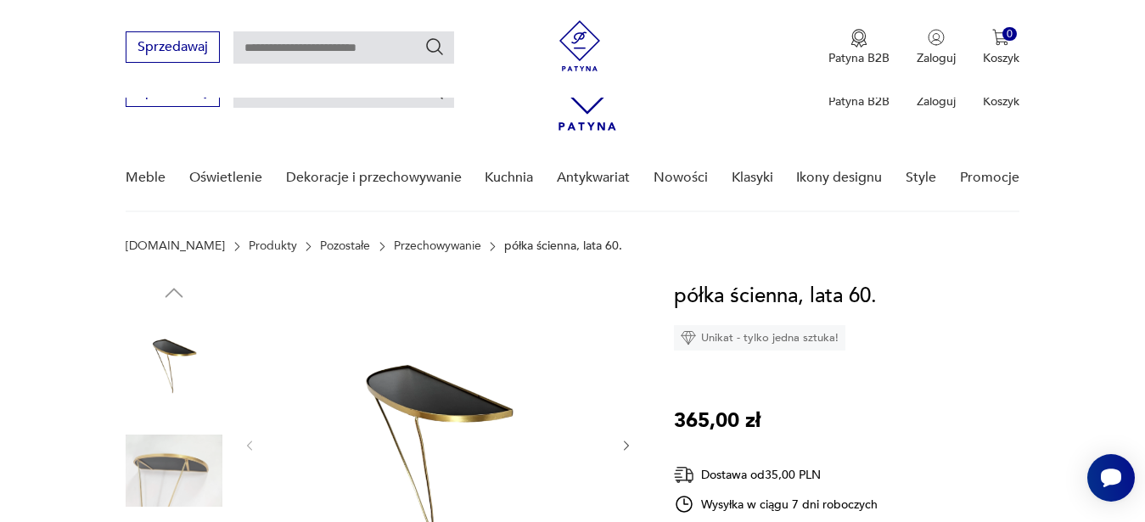
click at [535, 280] on img at bounding box center [438, 444] width 328 height 328
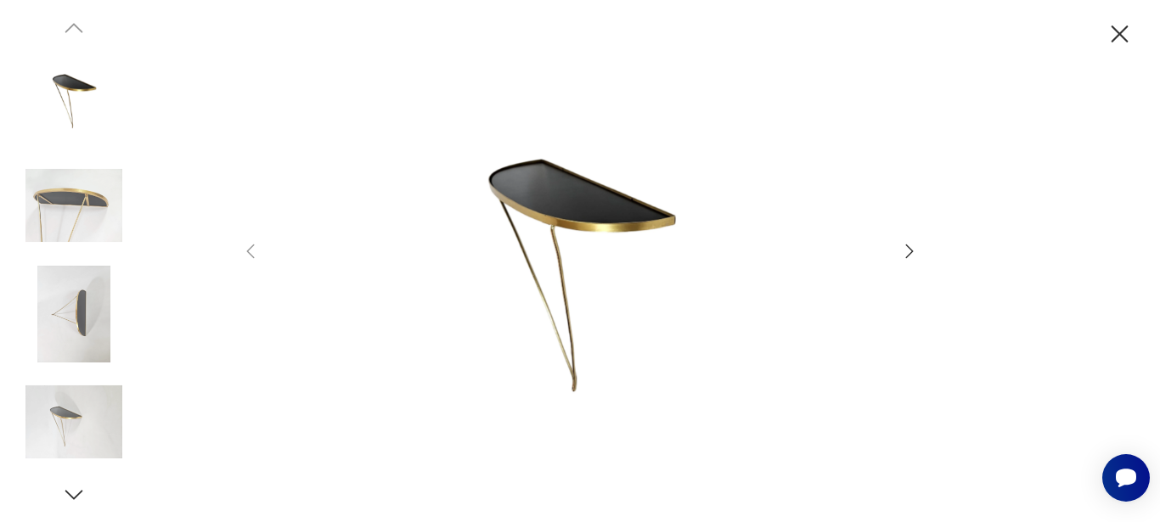
click at [912, 256] on icon "button" at bounding box center [909, 251] width 20 height 20
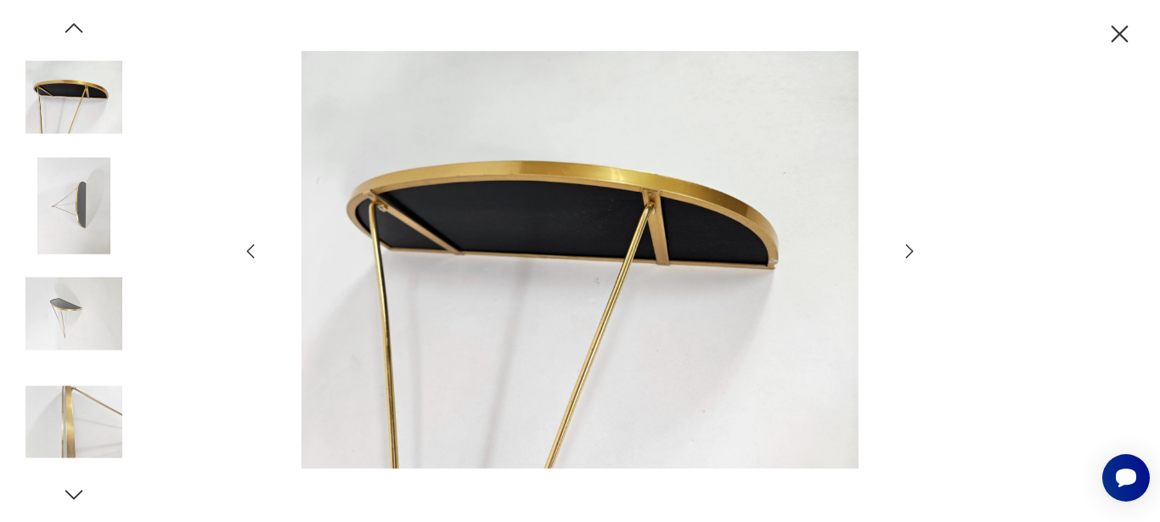
click at [912, 256] on icon "button" at bounding box center [909, 251] width 20 height 20
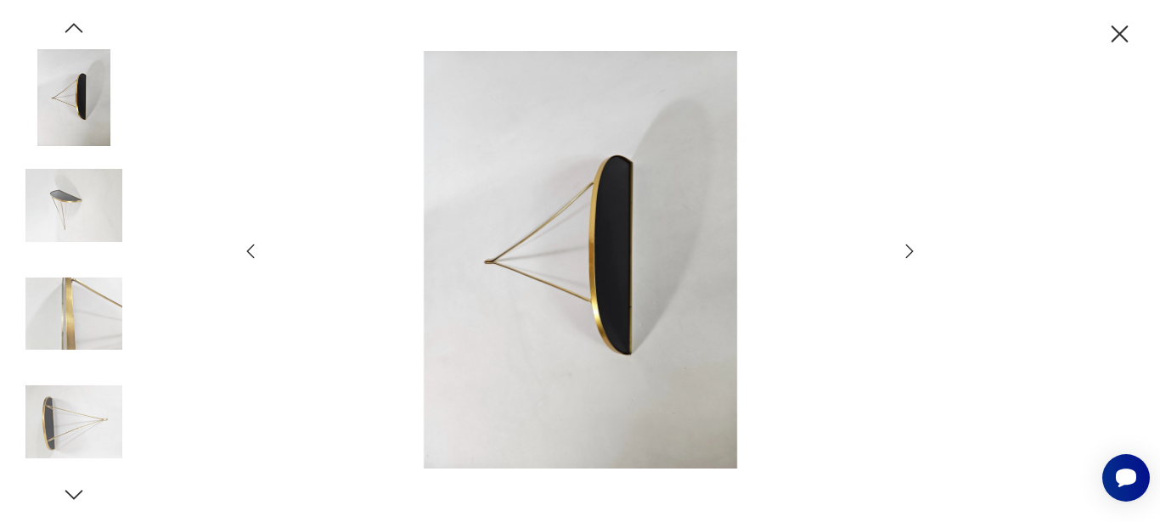
click at [912, 256] on icon "button" at bounding box center [909, 251] width 20 height 20
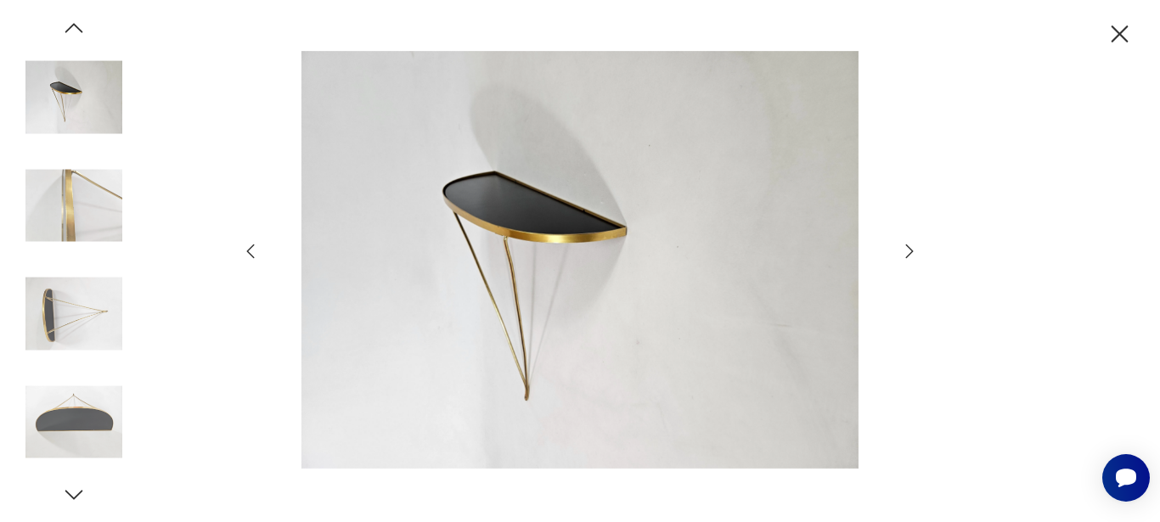
click at [912, 256] on icon "button" at bounding box center [909, 251] width 20 height 20
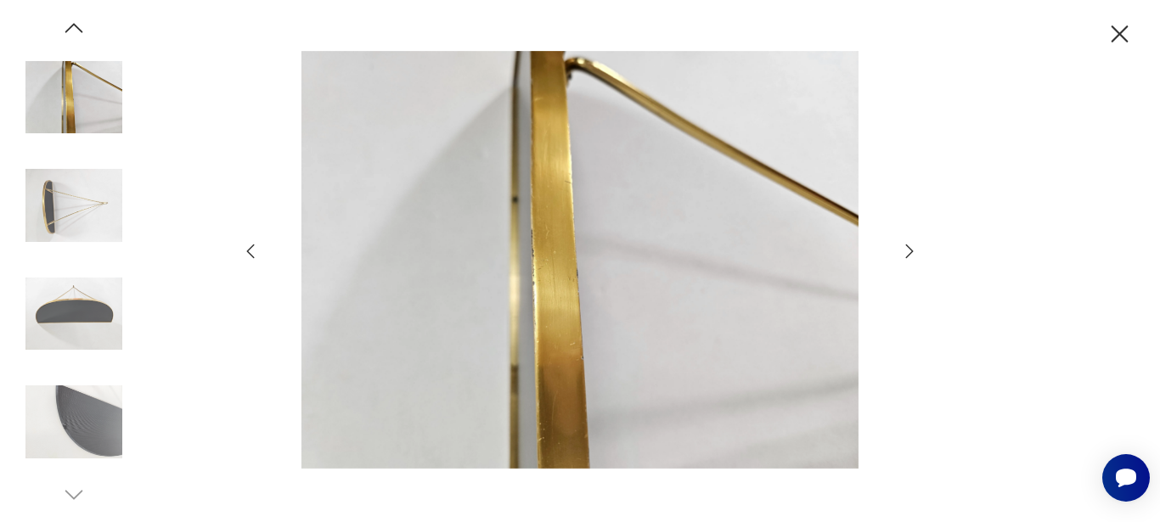
click at [912, 256] on icon "button" at bounding box center [909, 251] width 20 height 20
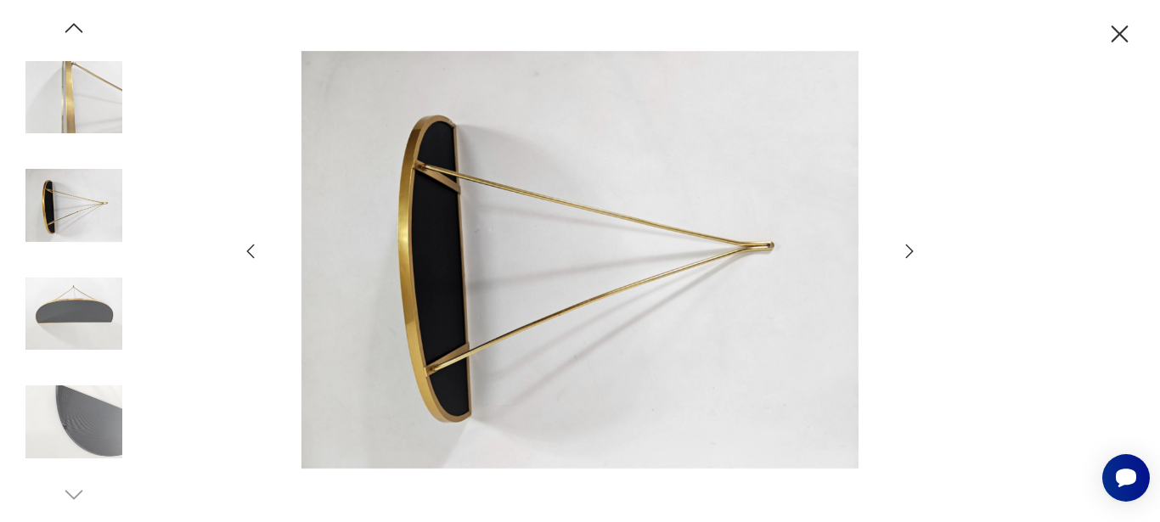
click at [912, 256] on icon "button" at bounding box center [909, 251] width 20 height 20
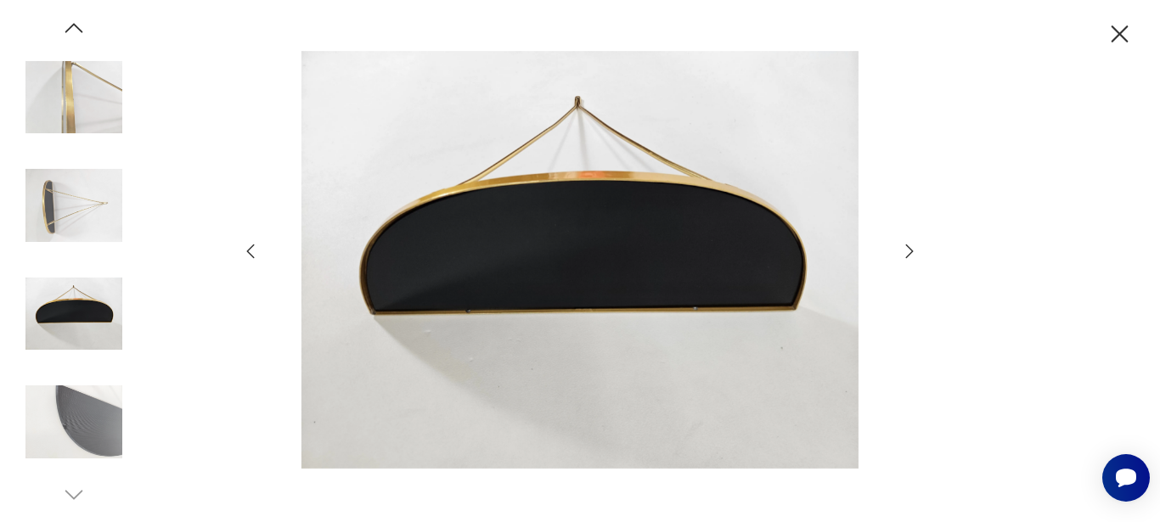
click at [912, 256] on icon "button" at bounding box center [909, 251] width 20 height 20
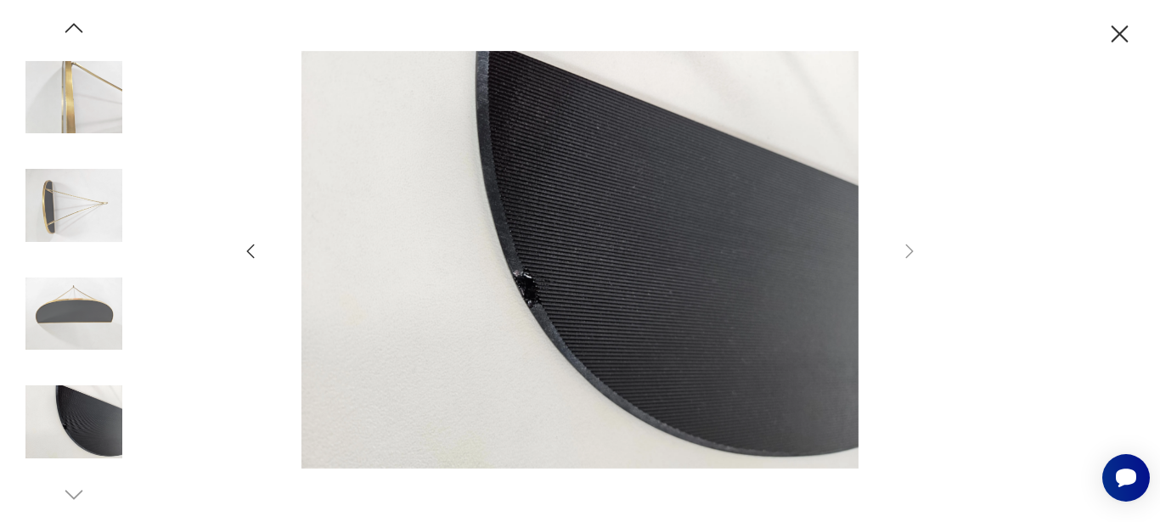
click at [252, 254] on icon "button" at bounding box center [250, 251] width 20 height 20
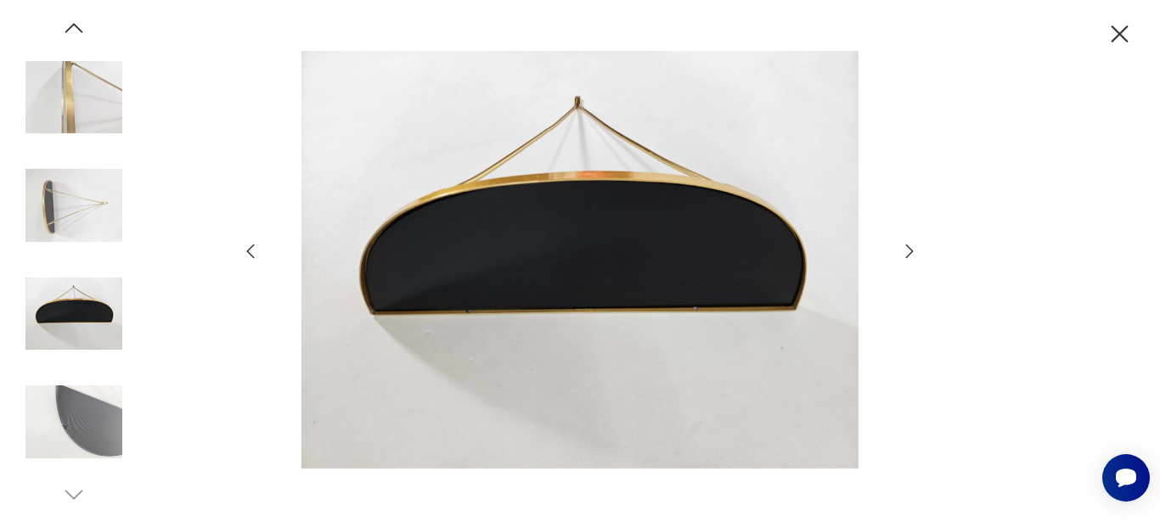
click at [252, 254] on icon "button" at bounding box center [250, 251] width 20 height 20
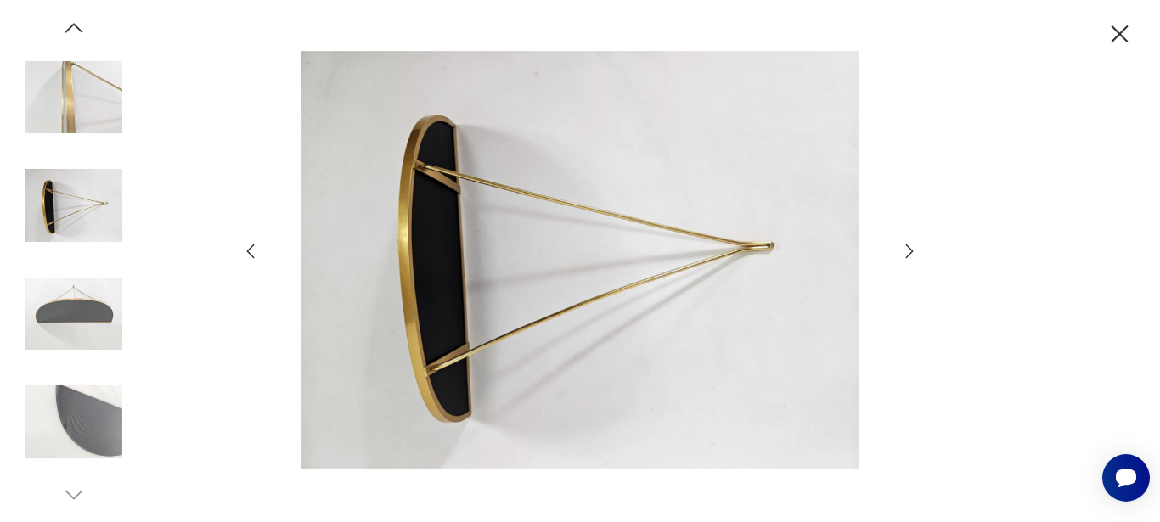
click at [252, 254] on icon "button" at bounding box center [250, 251] width 20 height 20
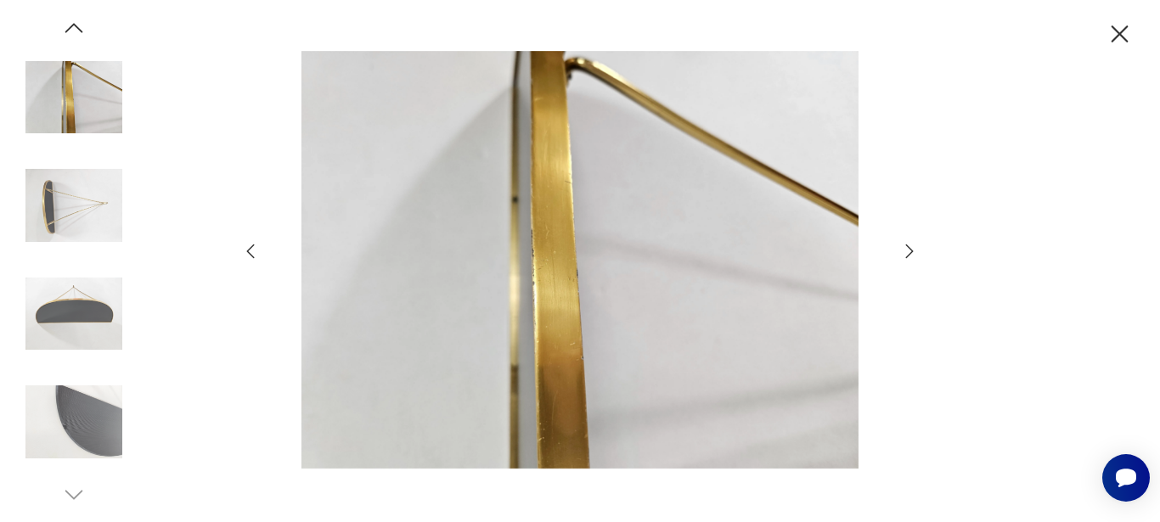
click at [252, 254] on icon "button" at bounding box center [250, 251] width 20 height 20
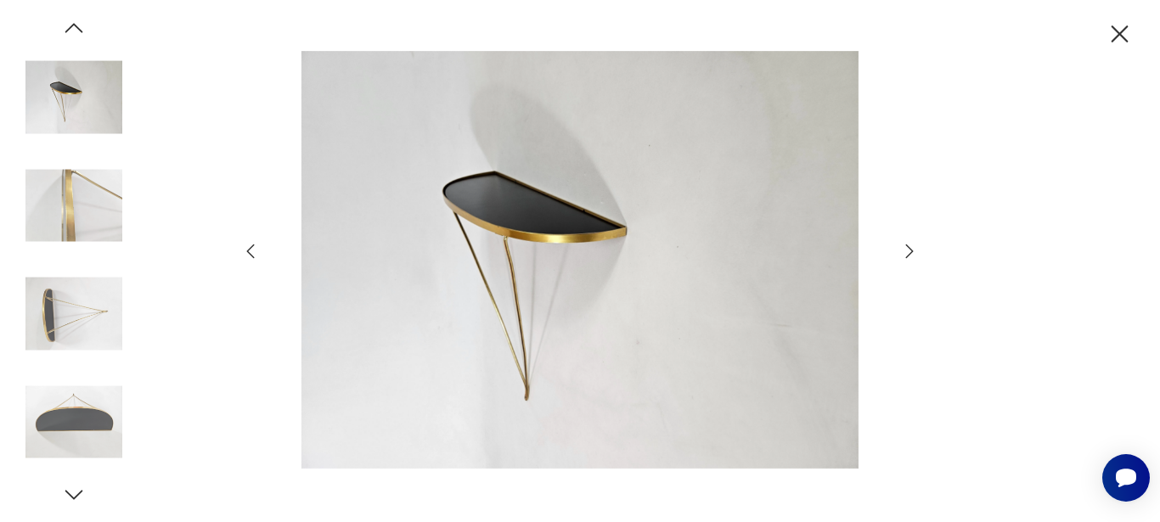
click at [252, 254] on icon "button" at bounding box center [250, 251] width 20 height 20
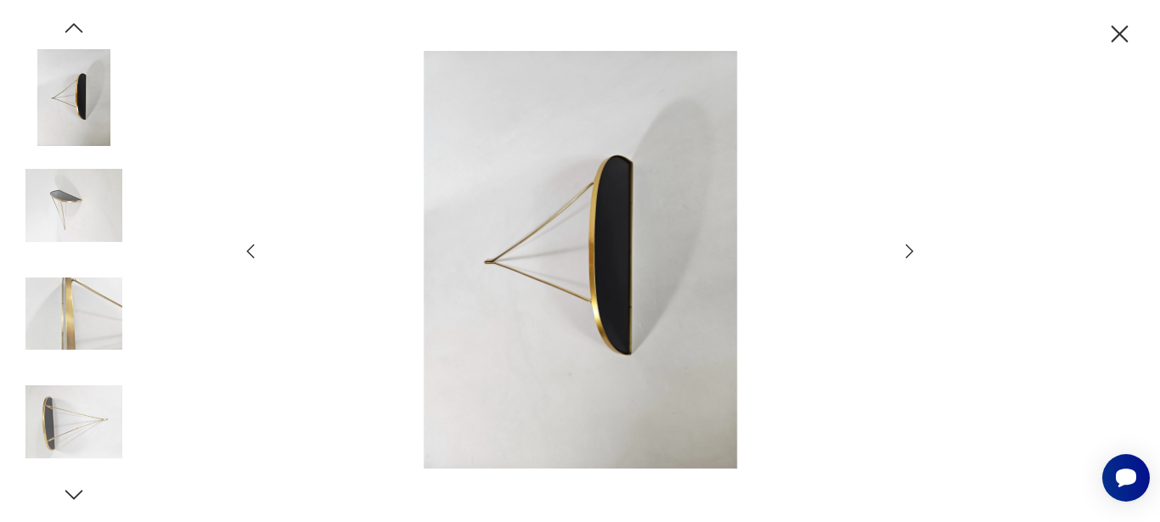
click at [252, 254] on icon "button" at bounding box center [250, 251] width 20 height 20
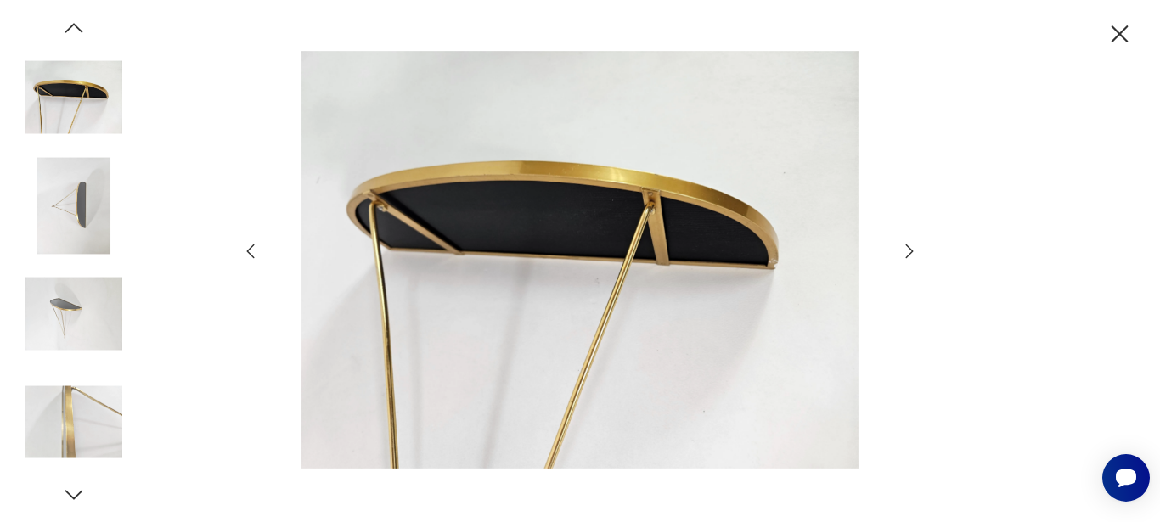
click at [252, 254] on icon "button" at bounding box center [250, 251] width 20 height 20
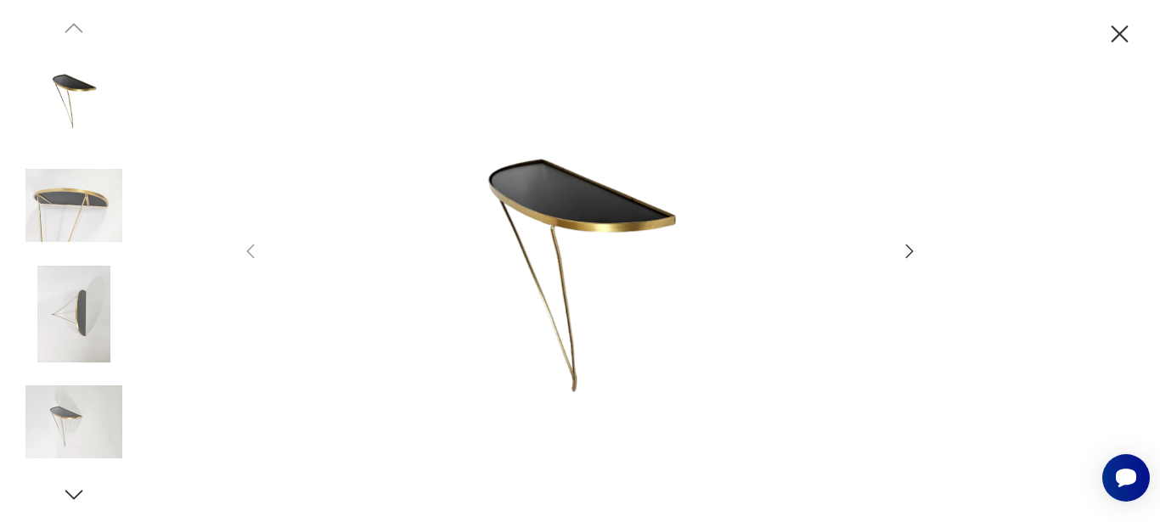
click at [909, 245] on icon "button" at bounding box center [909, 251] width 20 height 20
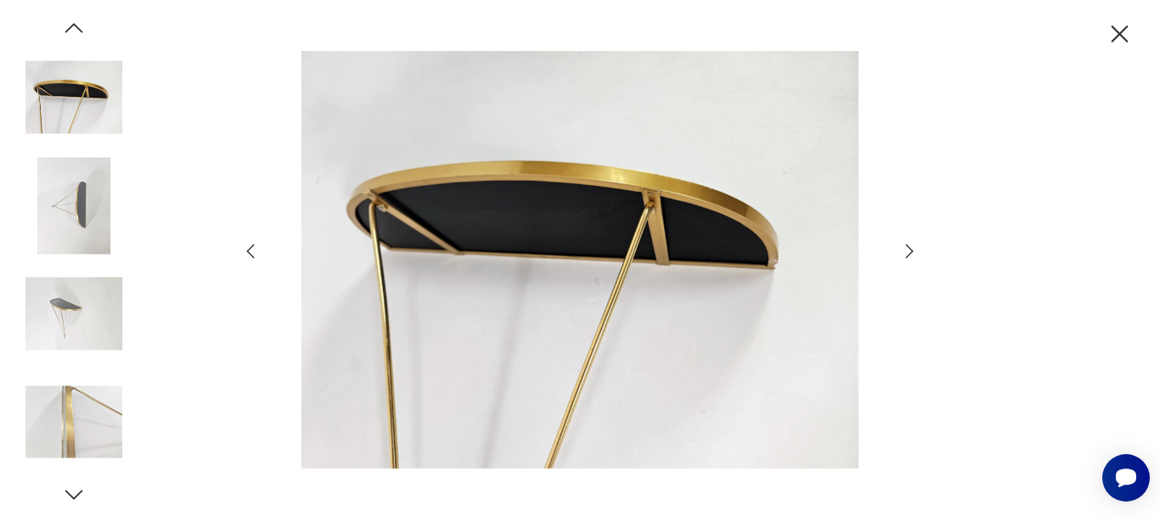
click at [1119, 33] on icon "button" at bounding box center [1119, 33] width 17 height 17
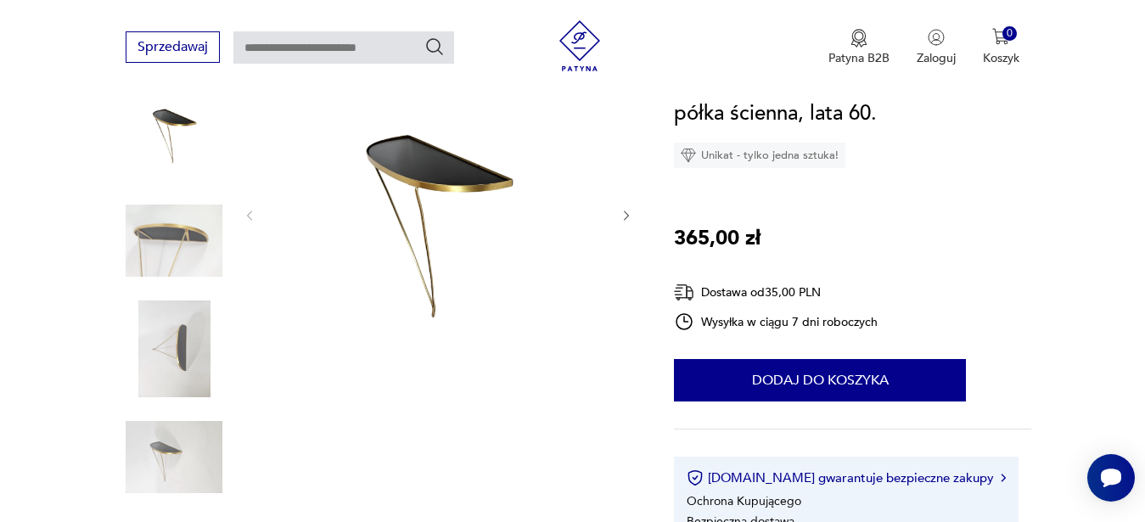
scroll to position [626, 0]
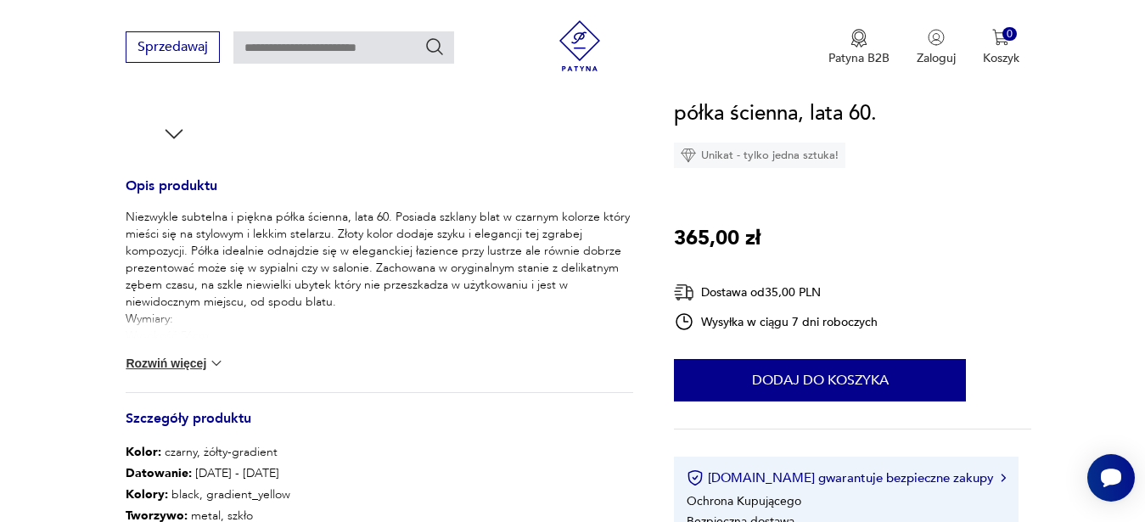
click at [160, 365] on button "Rozwiń więcej" at bounding box center [175, 363] width 98 height 17
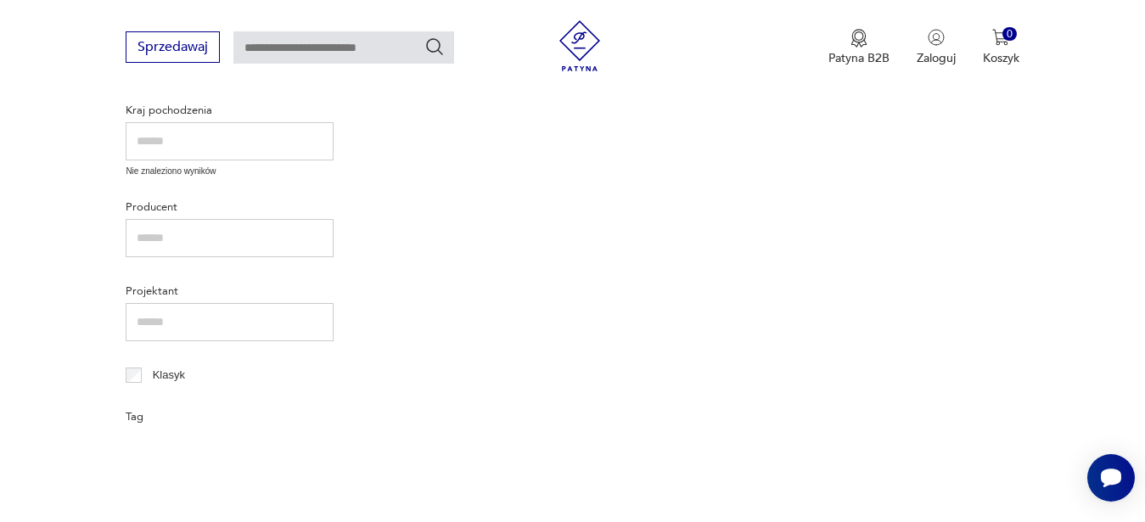
type input "*****"
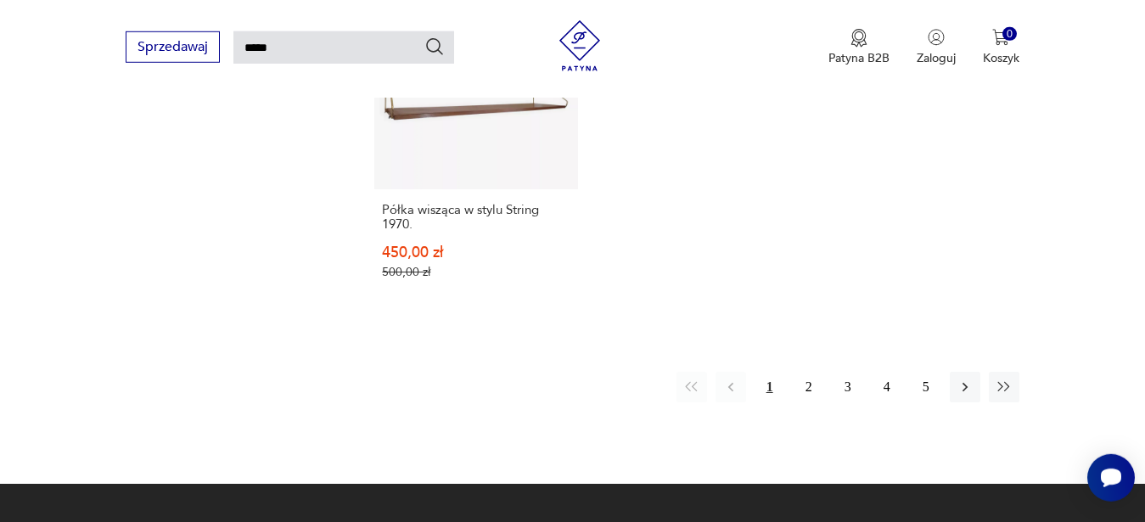
scroll to position [2127, 0]
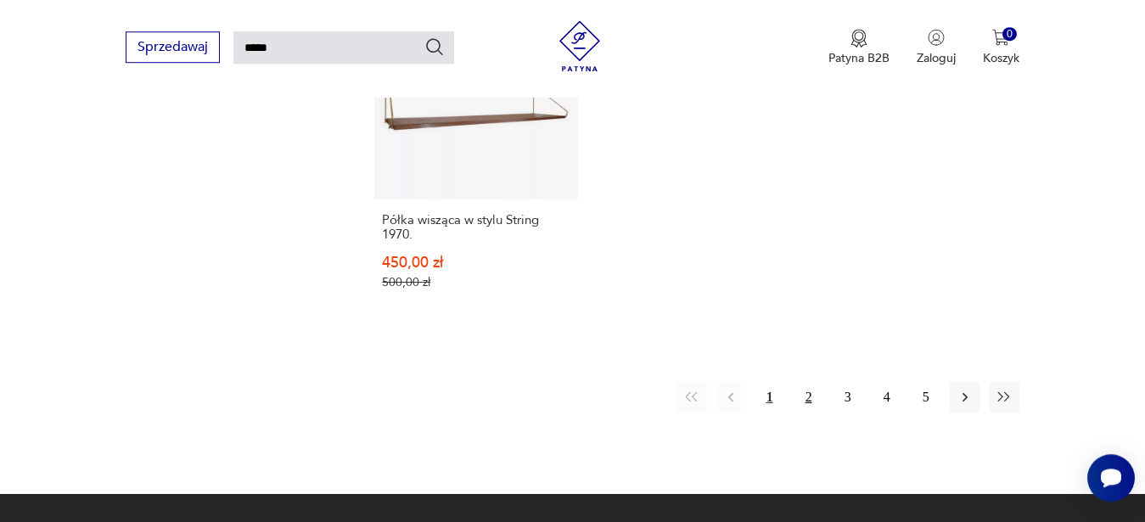
click at [813, 382] on button "2" at bounding box center [809, 397] width 31 height 31
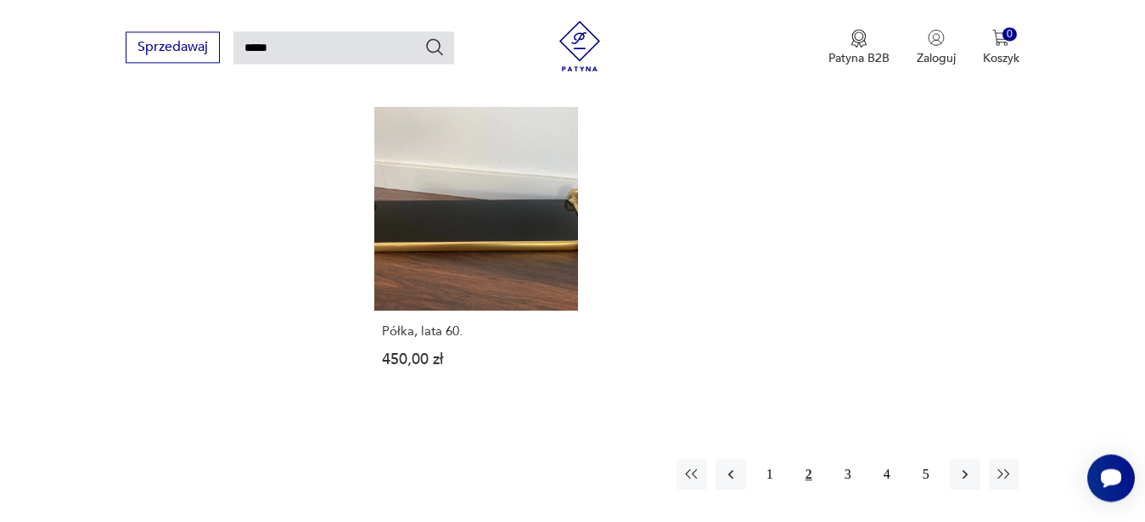
scroll to position [2022, 0]
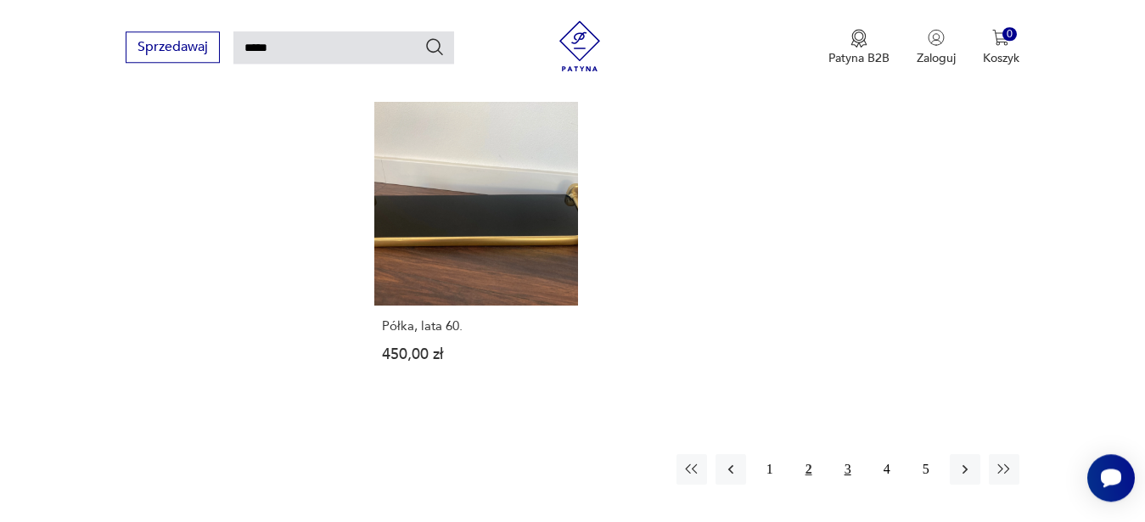
click at [853, 466] on button "3" at bounding box center [848, 469] width 31 height 31
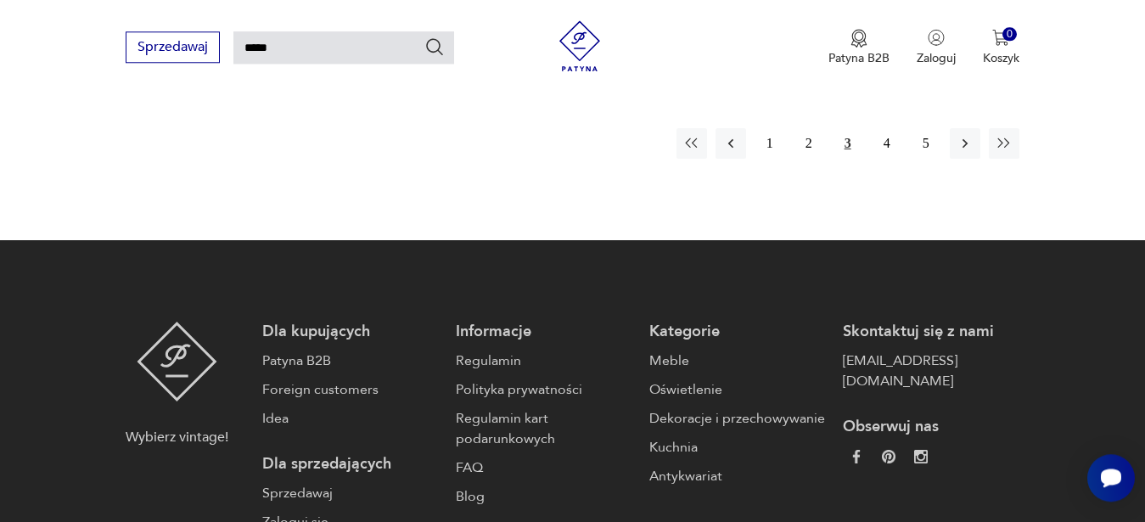
scroll to position [2450, 0]
